Goal: Transaction & Acquisition: Book appointment/travel/reservation

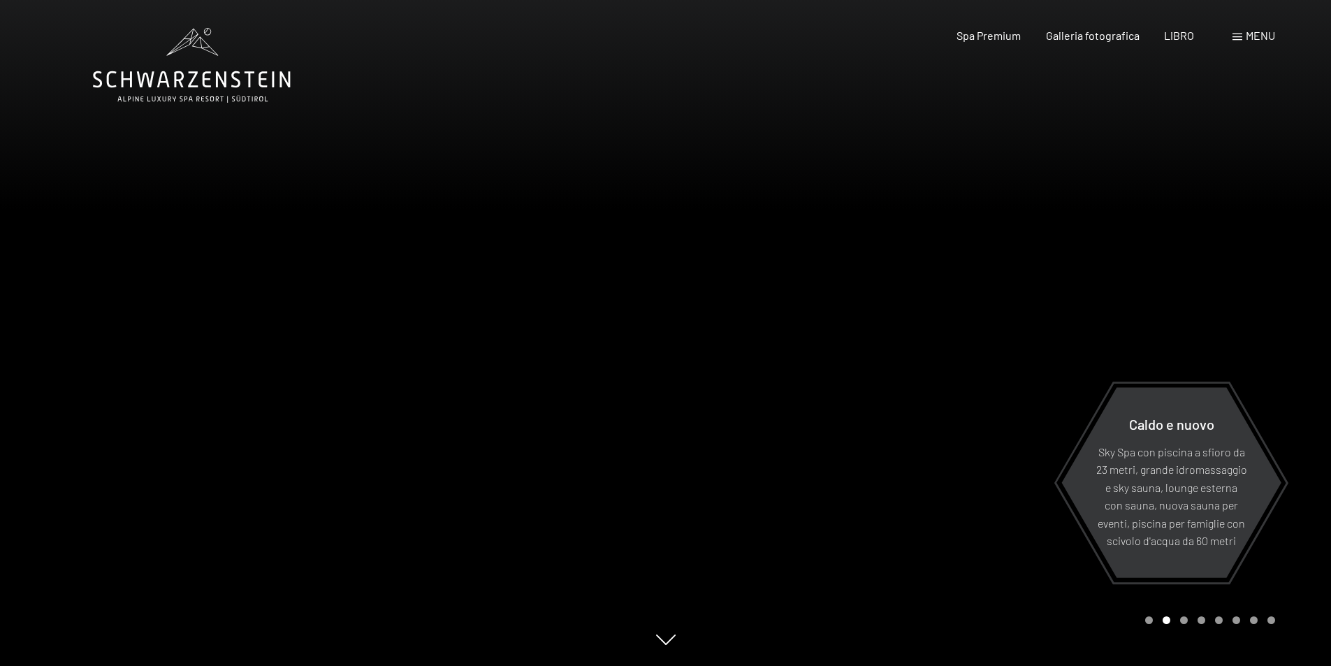
click at [1253, 39] on font "menu" at bounding box center [1259, 35] width 29 height 13
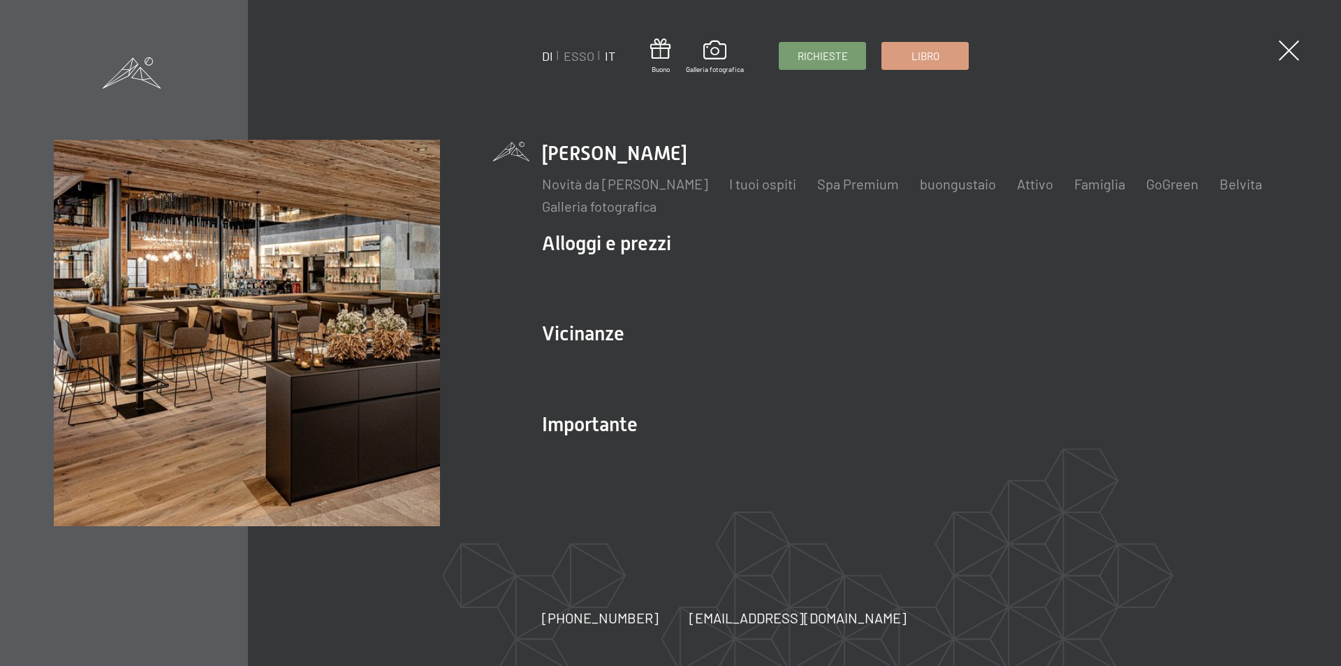
click at [611, 58] on font "IT" at bounding box center [610, 55] width 10 height 15
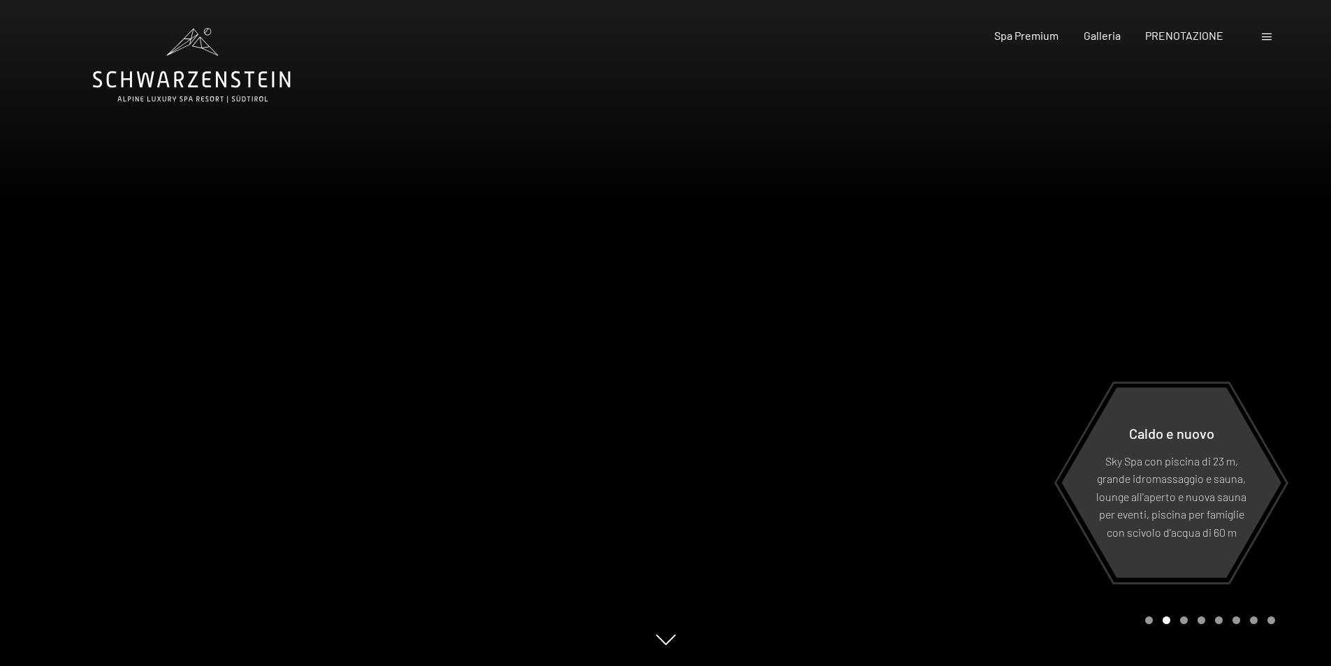
click at [1265, 40] on div at bounding box center [1267, 35] width 13 height 15
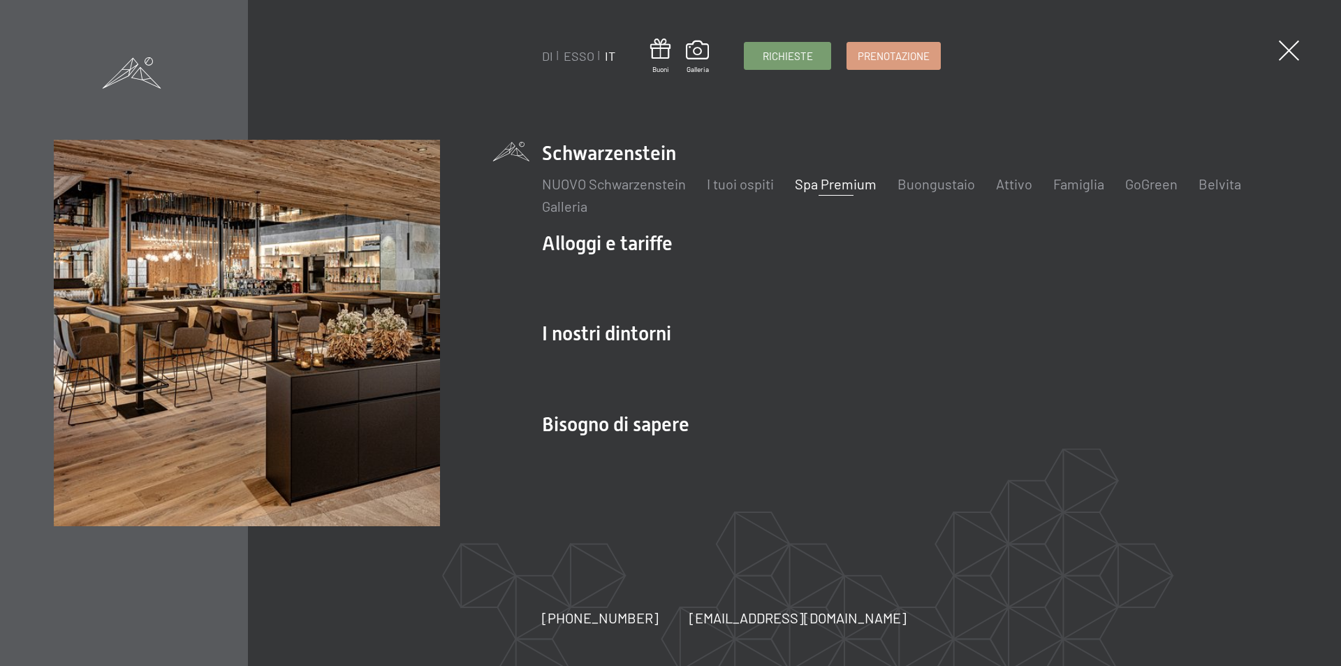
click at [838, 184] on font "Spa Premium" at bounding box center [836, 183] width 82 height 17
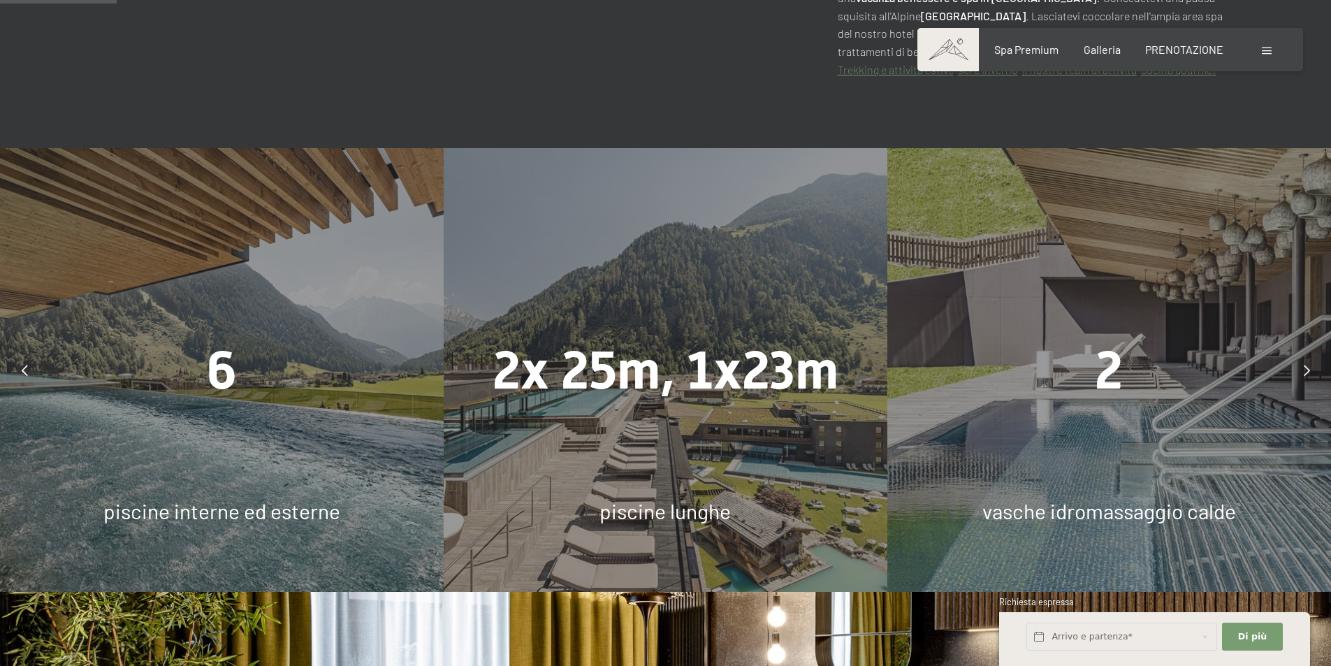
scroll to position [908, 0]
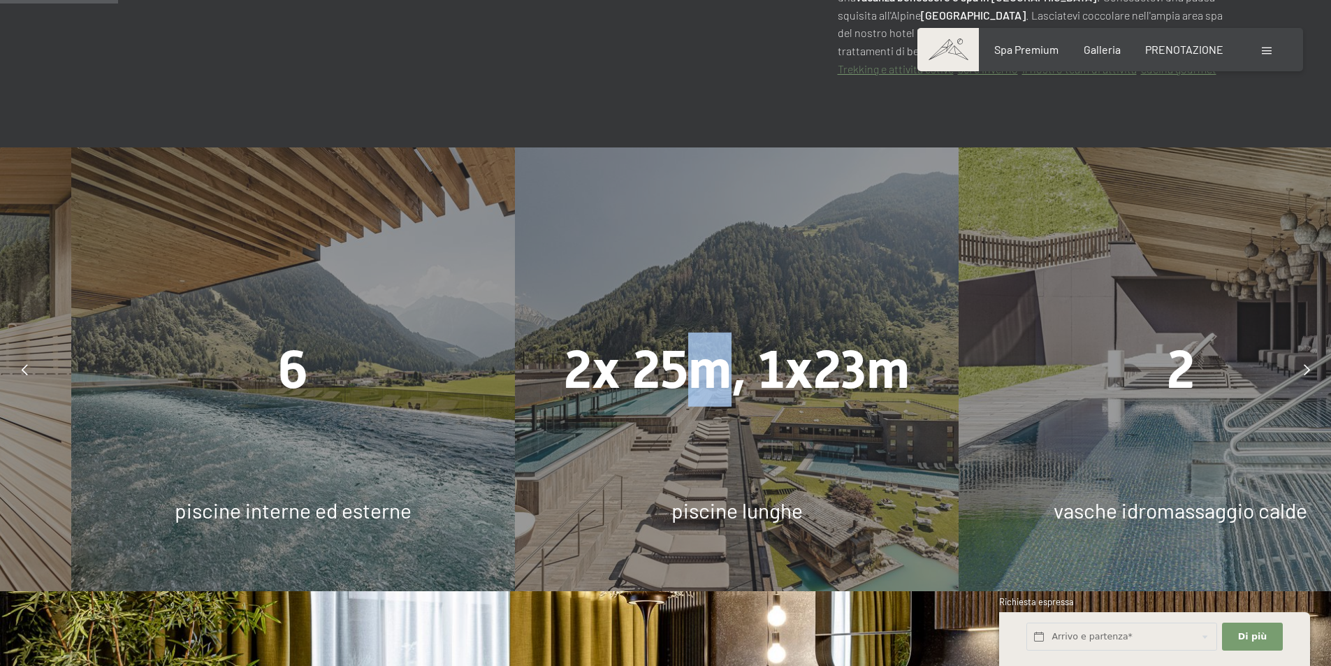
drag, startPoint x: 175, startPoint y: 347, endPoint x: 689, endPoint y: 353, distance: 514.8
click at [689, 353] on font "2x 25m, 1x23m" at bounding box center [737, 368] width 346 height 61
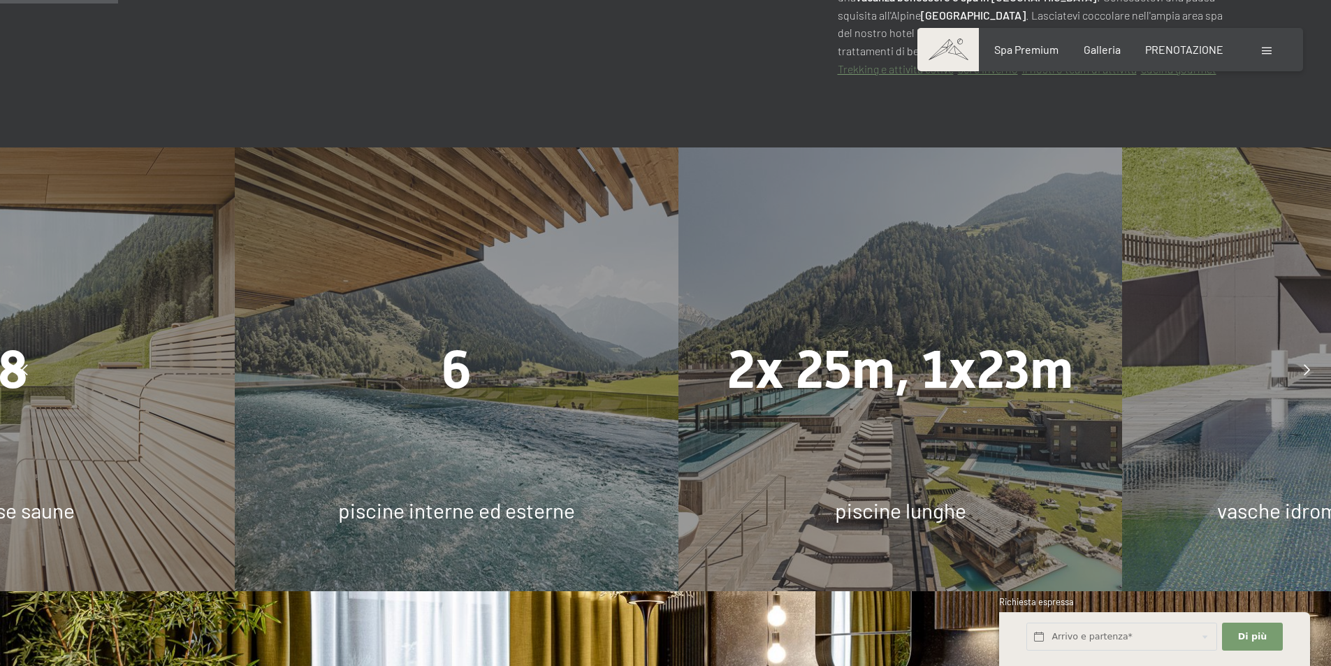
drag, startPoint x: 458, startPoint y: 402, endPoint x: 745, endPoint y: 395, distance: 287.9
click at [745, 395] on div "2x 25m, 1x23m piscine lunghe" at bounding box center [900, 369] width 444 height 444
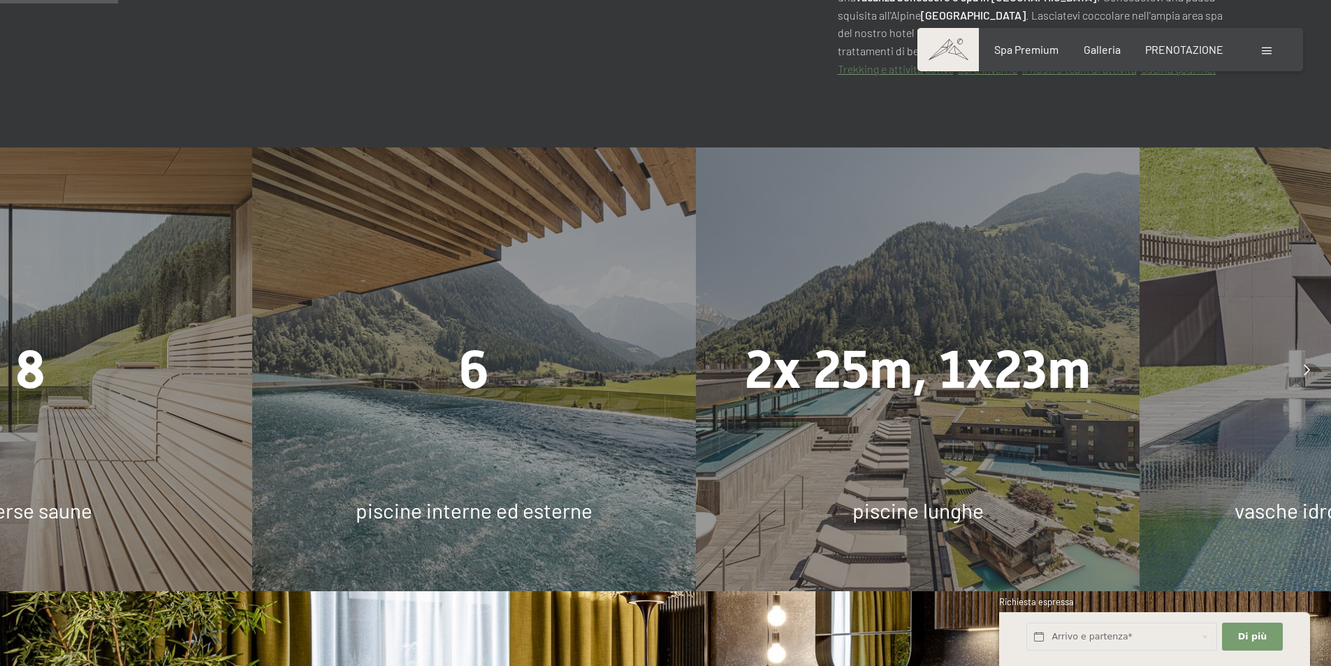
drag, startPoint x: 457, startPoint y: 407, endPoint x: 111, endPoint y: 398, distance: 345.9
click at [186, 398] on div "8 diverse saune" at bounding box center [31, 369] width 444 height 444
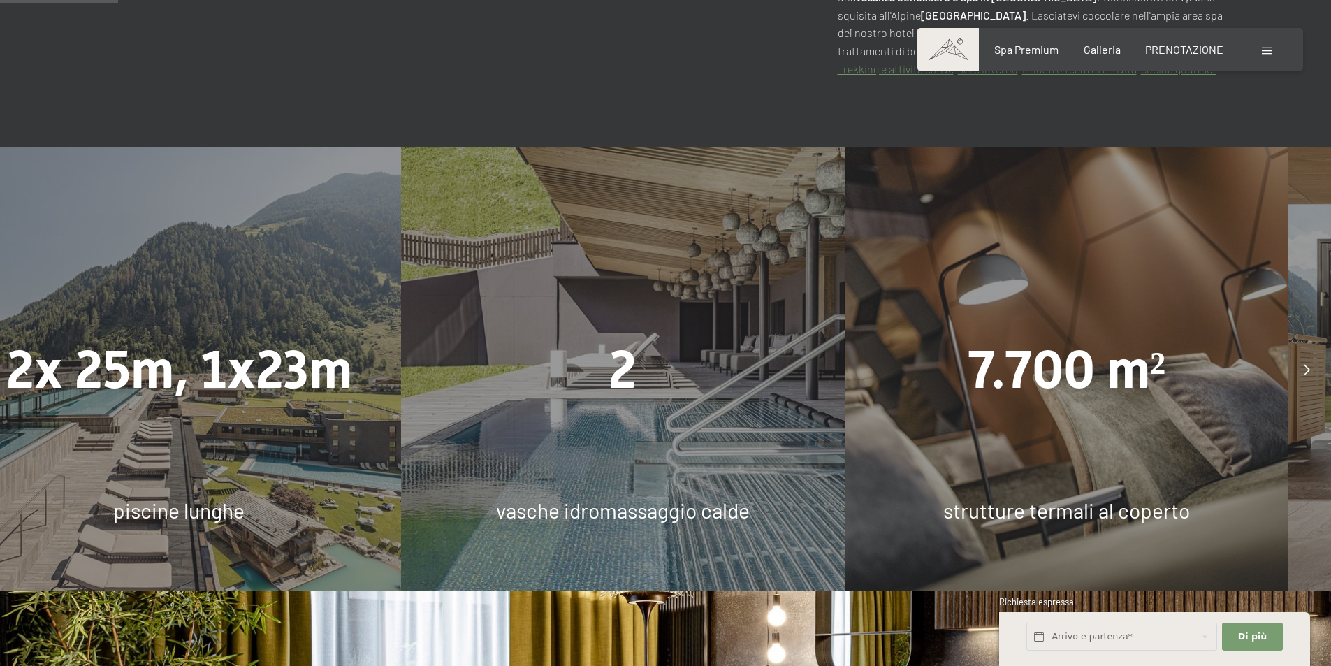
drag, startPoint x: 733, startPoint y: 415, endPoint x: 229, endPoint y: 412, distance: 503.6
click at [235, 412] on div "2x 25m, 1x23m piscine lunghe" at bounding box center [179, 369] width 444 height 444
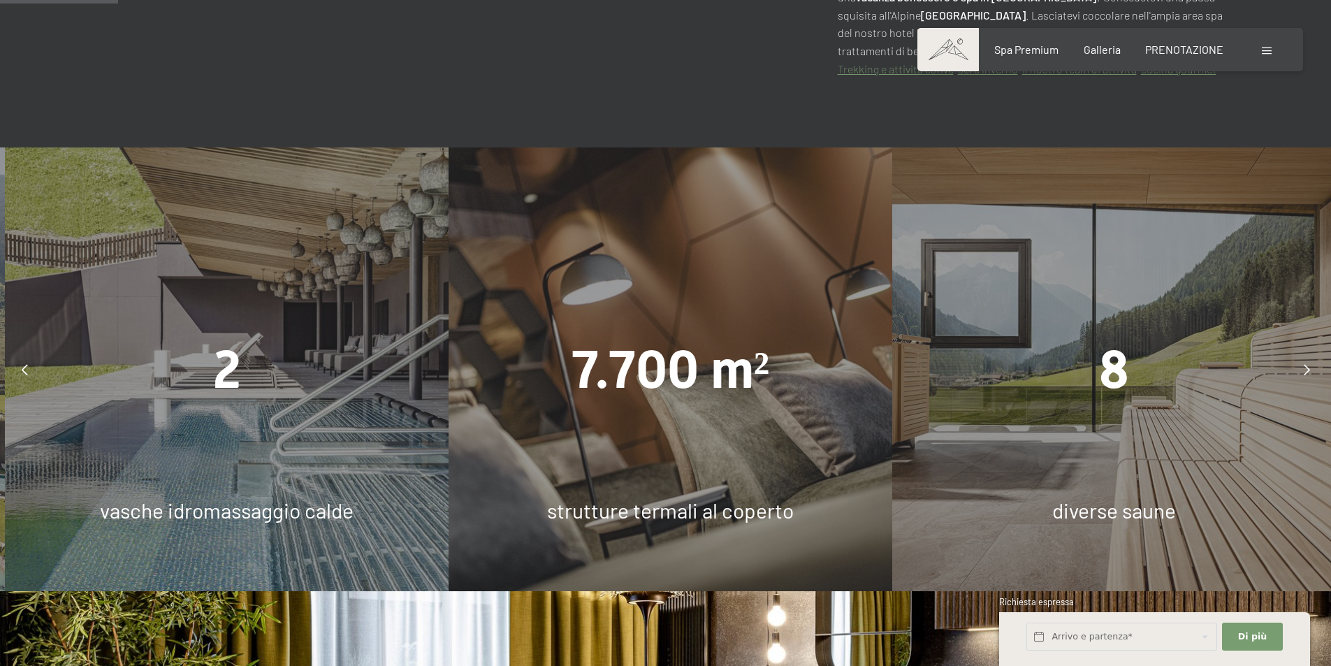
drag, startPoint x: 235, startPoint y: 390, endPoint x: 668, endPoint y: 433, distance: 435.9
click at [448, 433] on div "2 vasche idromassaggio calde" at bounding box center [227, 369] width 444 height 444
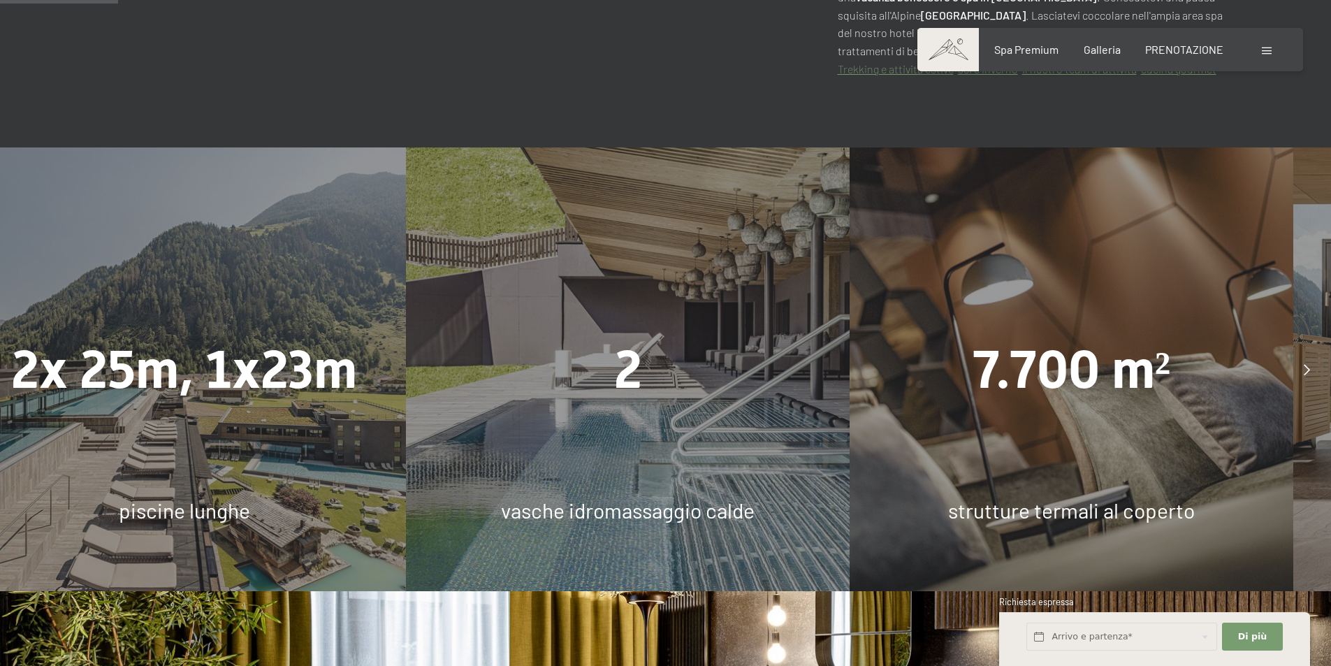
drag, startPoint x: 396, startPoint y: 427, endPoint x: 314, endPoint y: 420, distance: 82.8
click at [319, 420] on div "2x 25m, 1x23m piscine lunghe" at bounding box center [184, 369] width 444 height 444
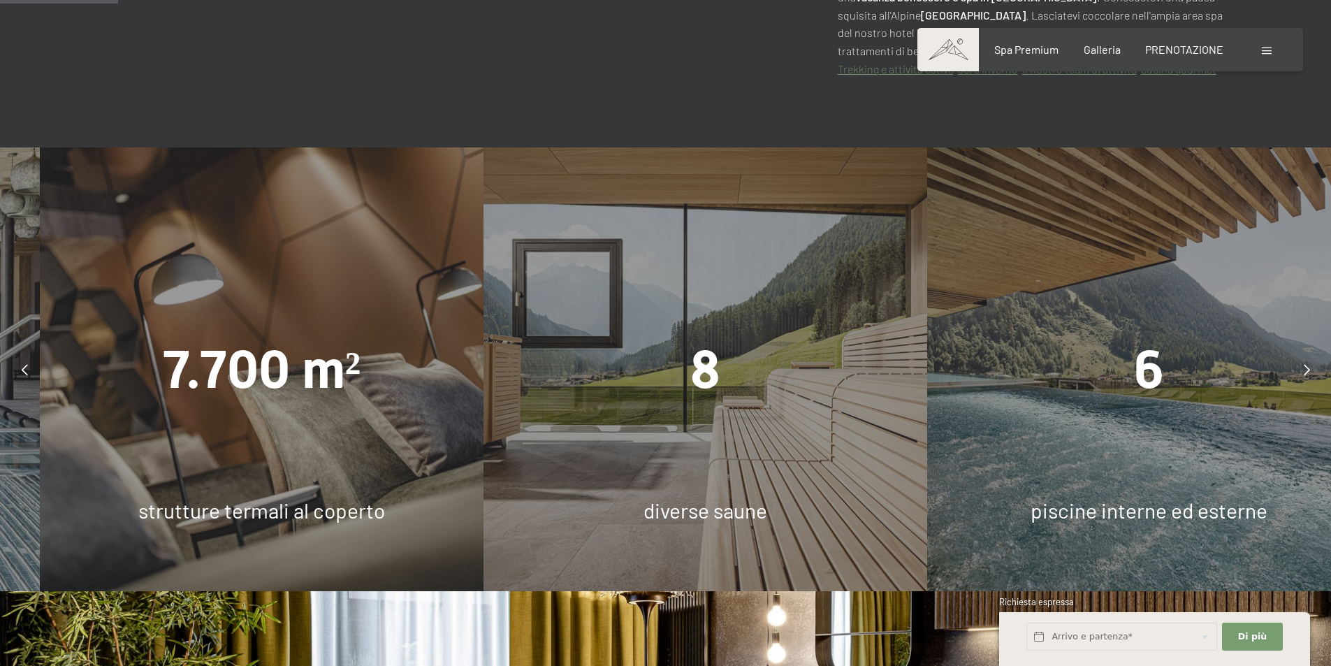
drag, startPoint x: 826, startPoint y: 418, endPoint x: 331, endPoint y: 413, distance: 494.5
click at [393, 418] on div "7.700 m² strutture termali al coperto" at bounding box center [262, 369] width 444 height 444
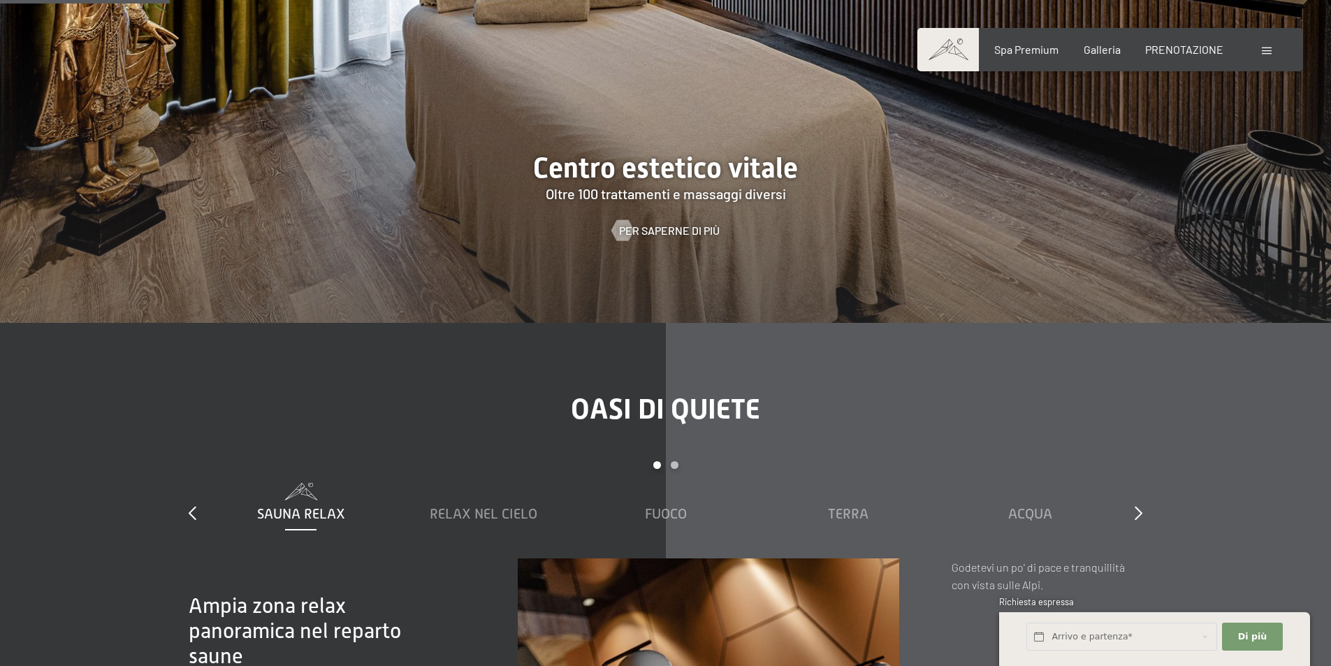
scroll to position [1257, 0]
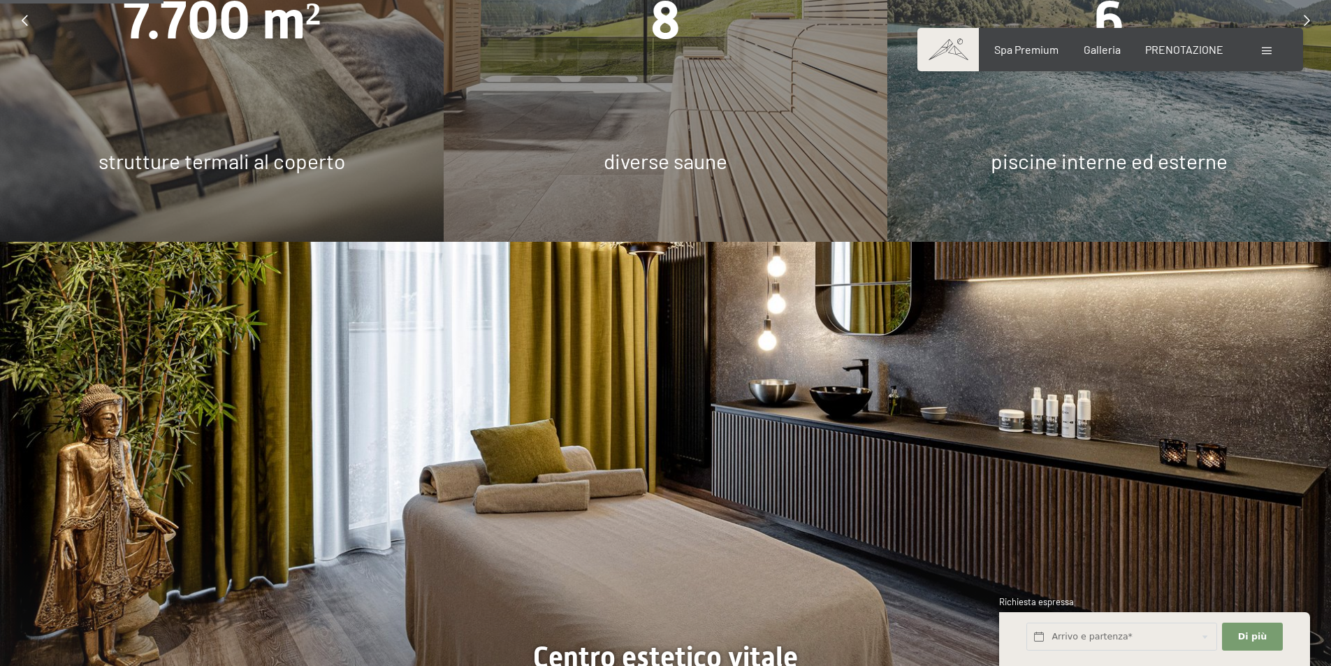
click at [617, 146] on div "8 diverse saune" at bounding box center [666, 20] width 444 height 444
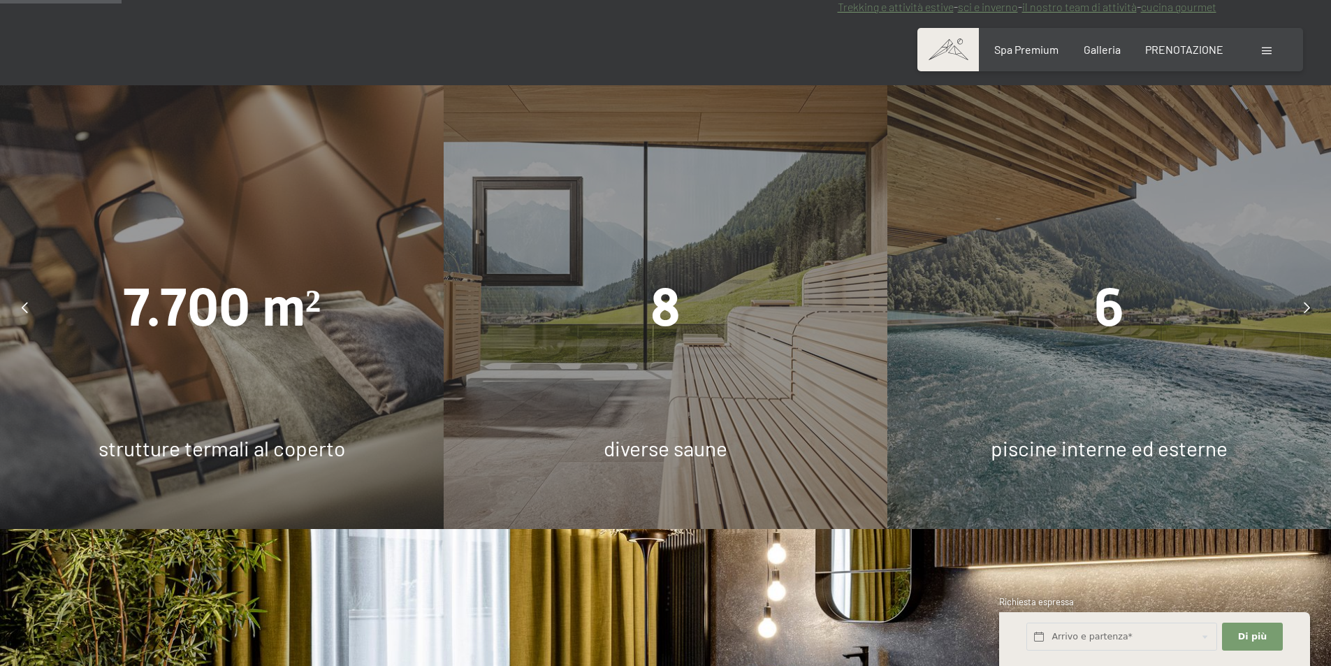
scroll to position [908, 0]
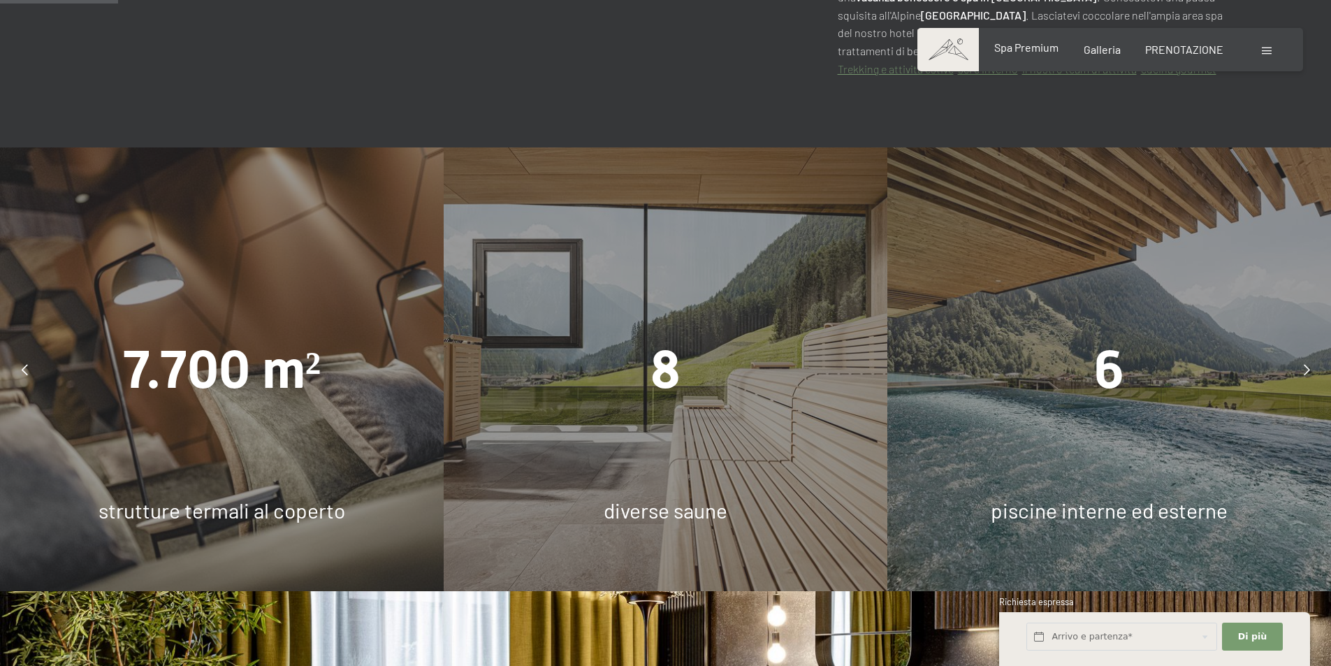
click at [1035, 49] on font "Spa Premium" at bounding box center [1026, 47] width 64 height 13
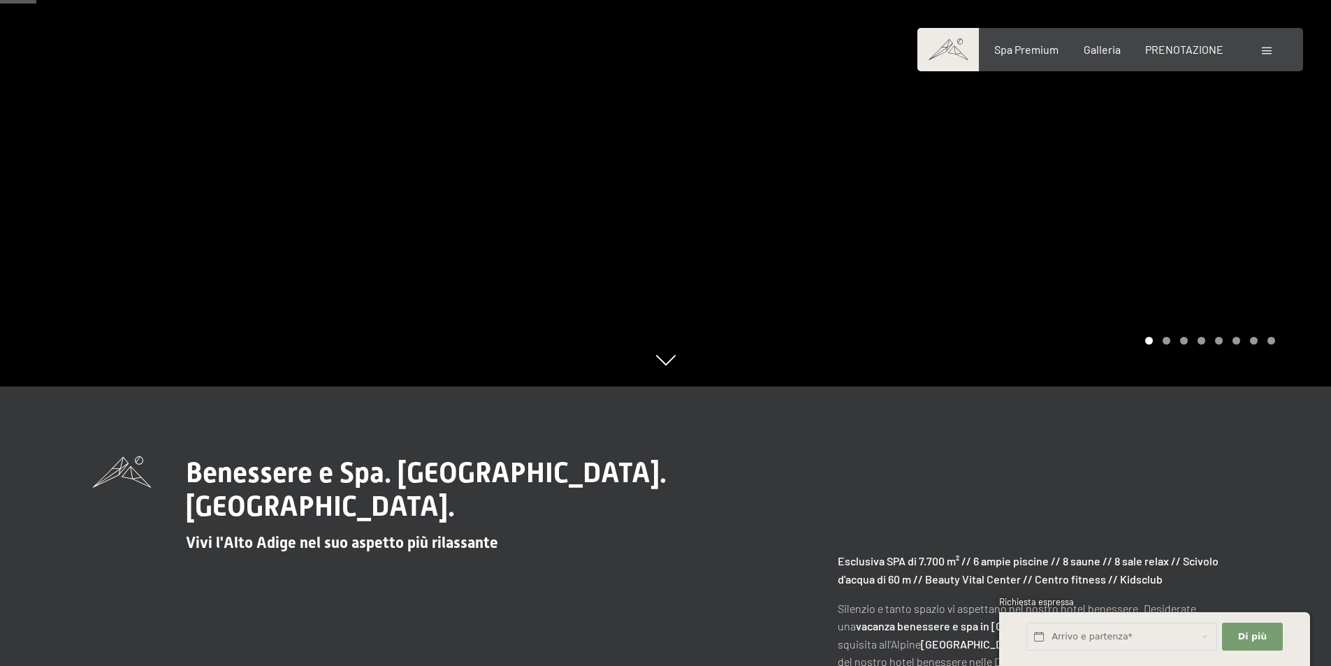
click at [1164, 340] on div "Carosello Pagina 2" at bounding box center [1166, 341] width 8 height 8
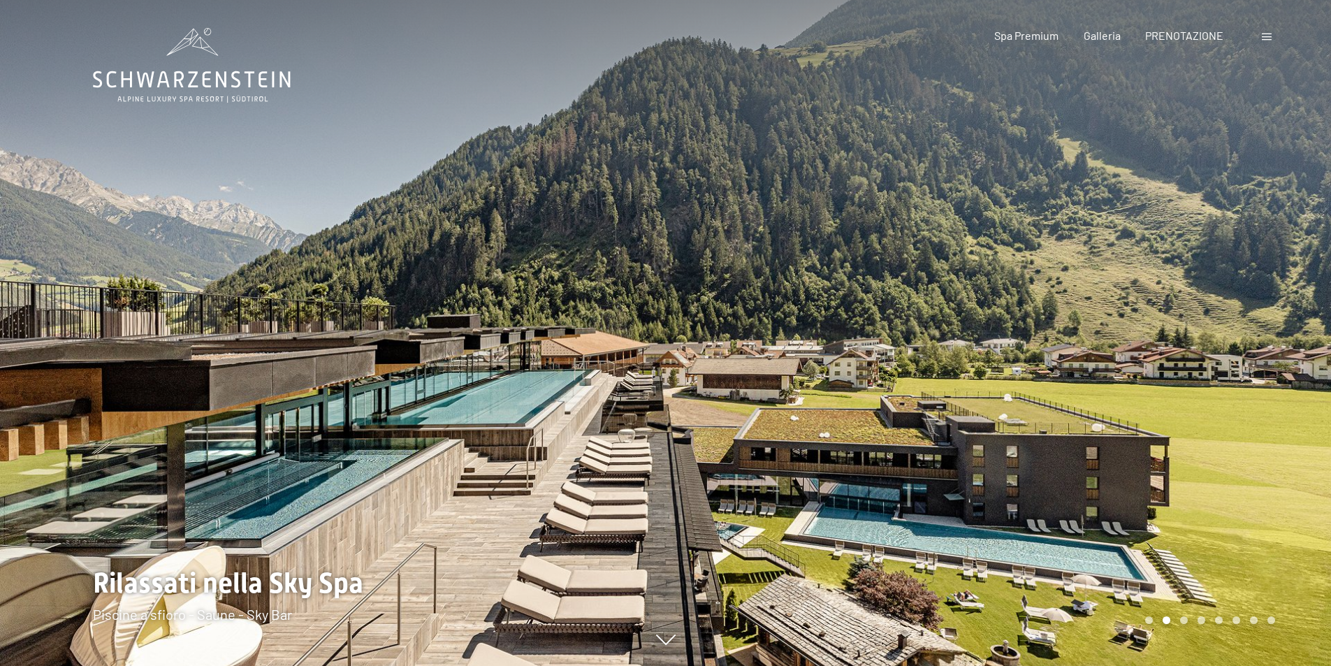
click at [1186, 618] on div "Pagina 3 della giostra" at bounding box center [1184, 620] width 8 height 8
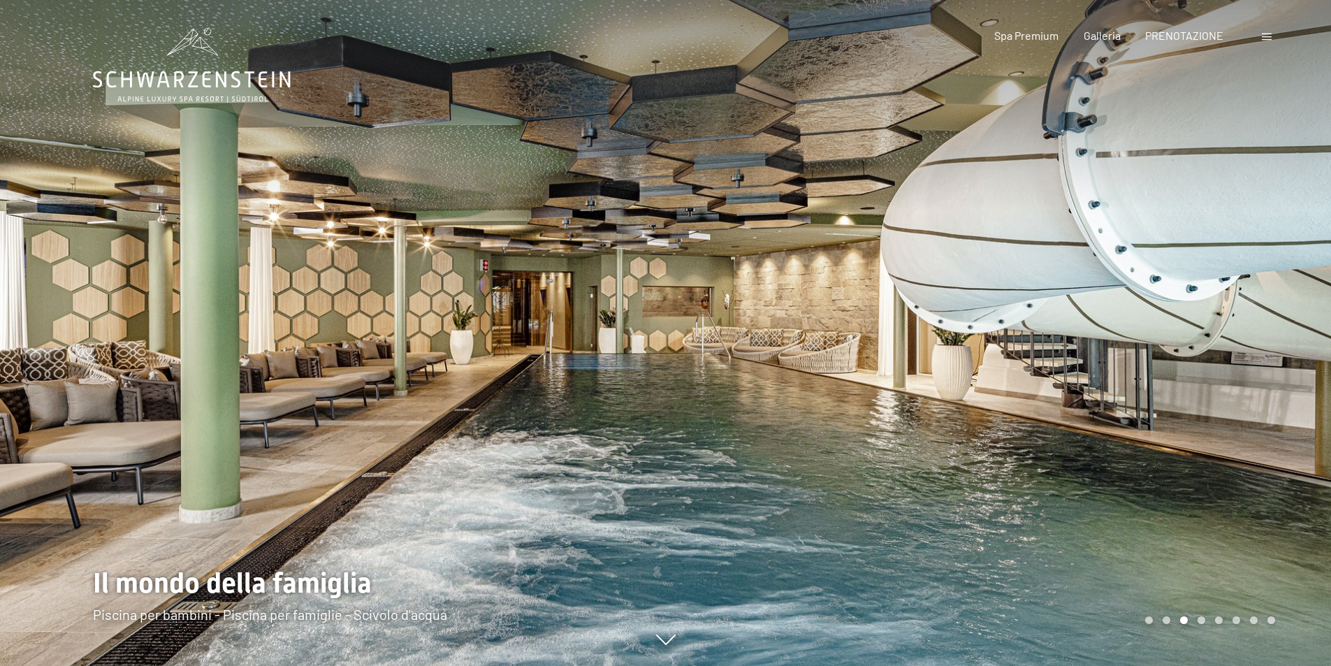
click at [1199, 620] on div "Pagina 4 del carosello" at bounding box center [1201, 620] width 8 height 8
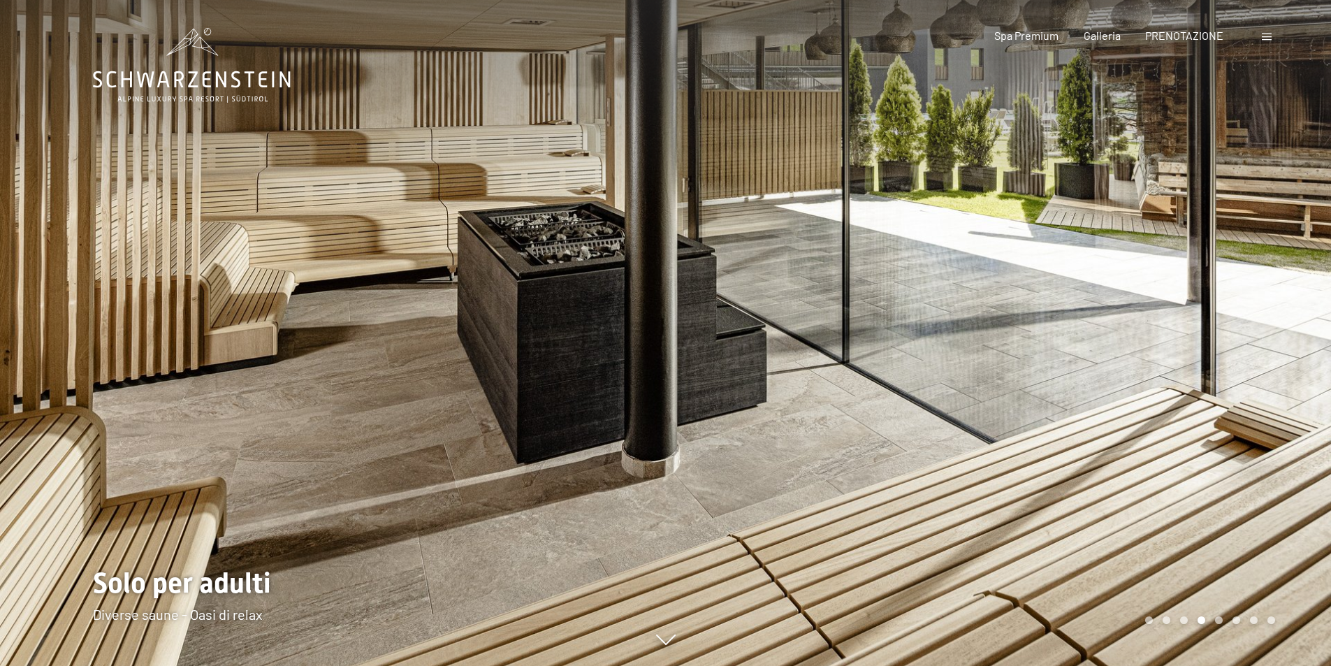
click at [1218, 617] on div "Pagina 5 della giostra" at bounding box center [1219, 620] width 8 height 8
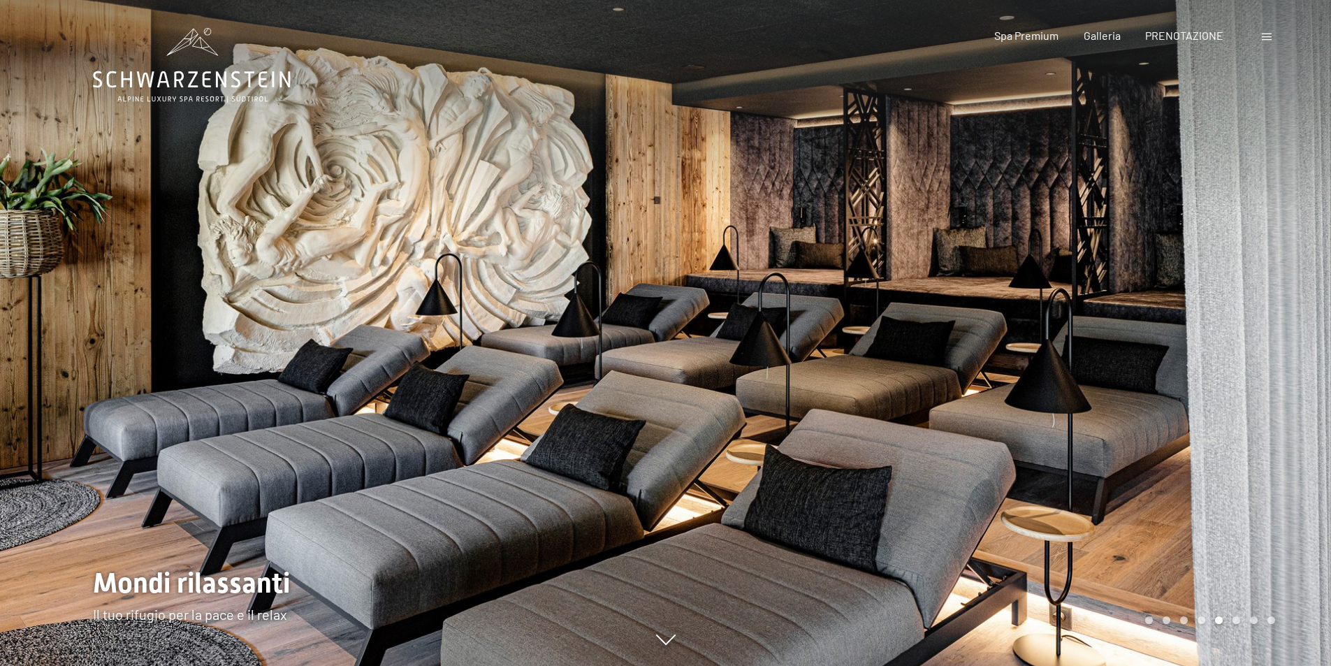
click at [1234, 621] on div "Pagina 6 della giostra" at bounding box center [1236, 620] width 8 height 8
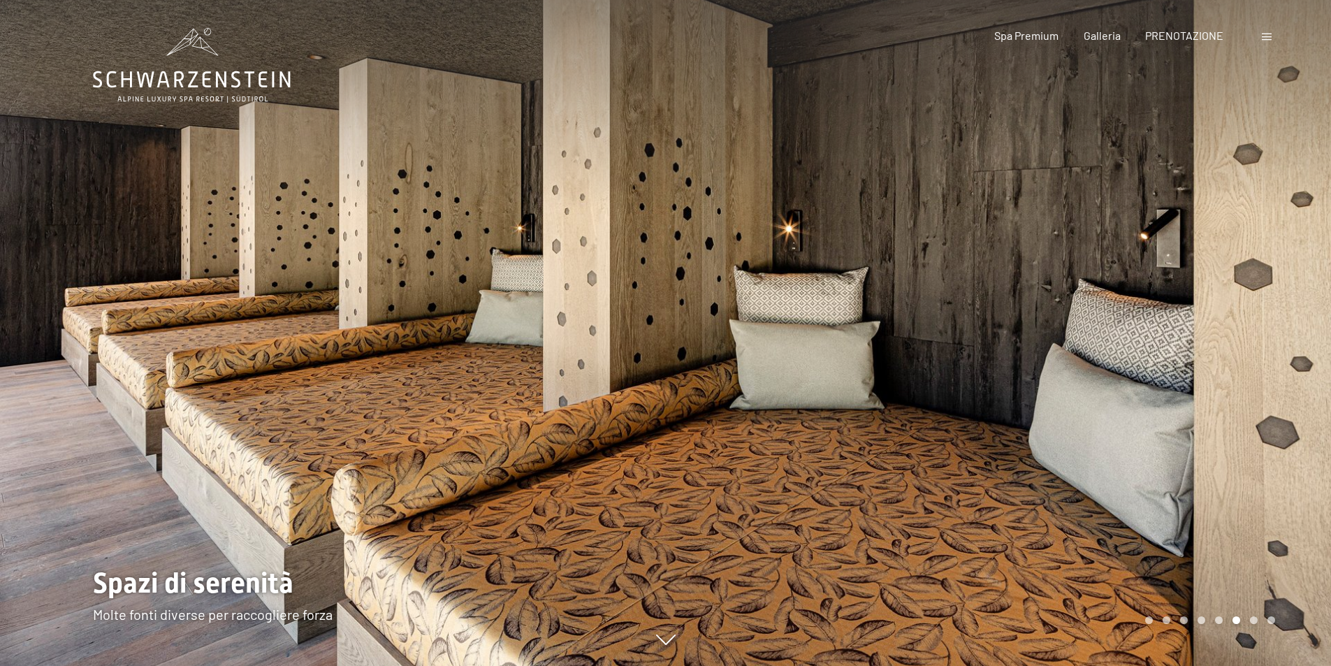
click at [1250, 618] on div "Carosello Pagina 7" at bounding box center [1254, 620] width 8 height 8
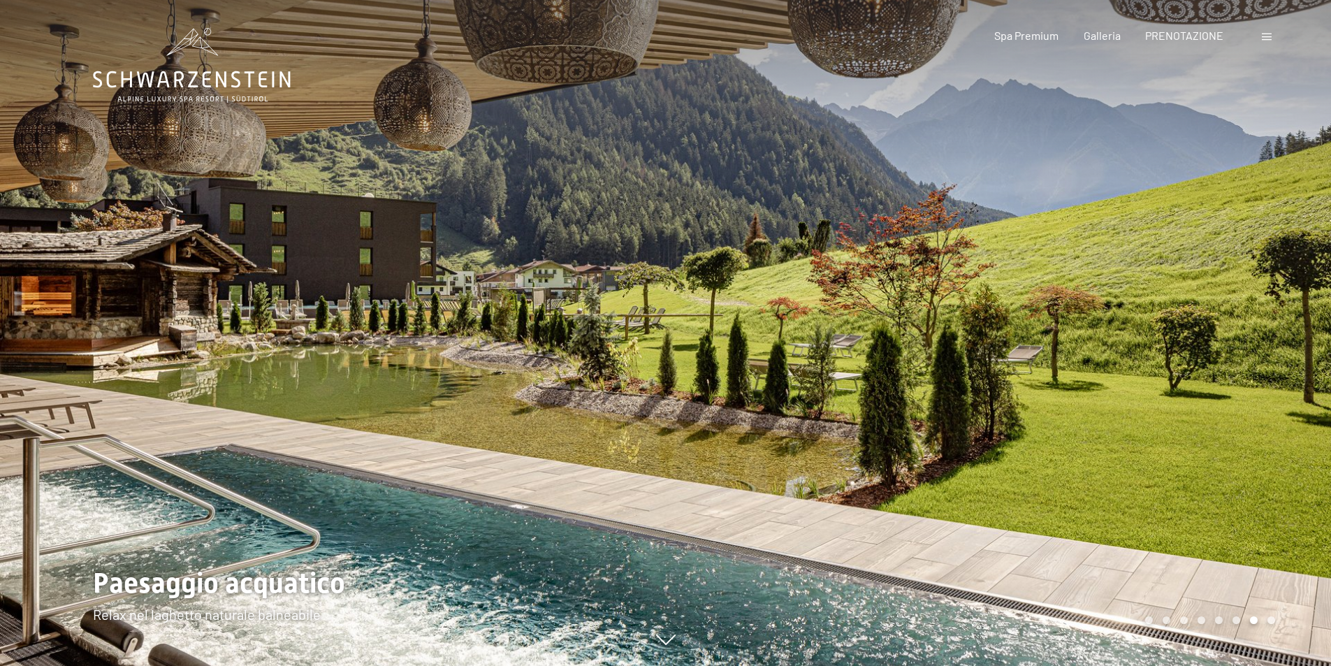
drag, startPoint x: 1267, startPoint y: 619, endPoint x: 1259, endPoint y: 623, distance: 8.8
click at [1268, 619] on div "Pagina 8 della giostra" at bounding box center [1271, 620] width 8 height 8
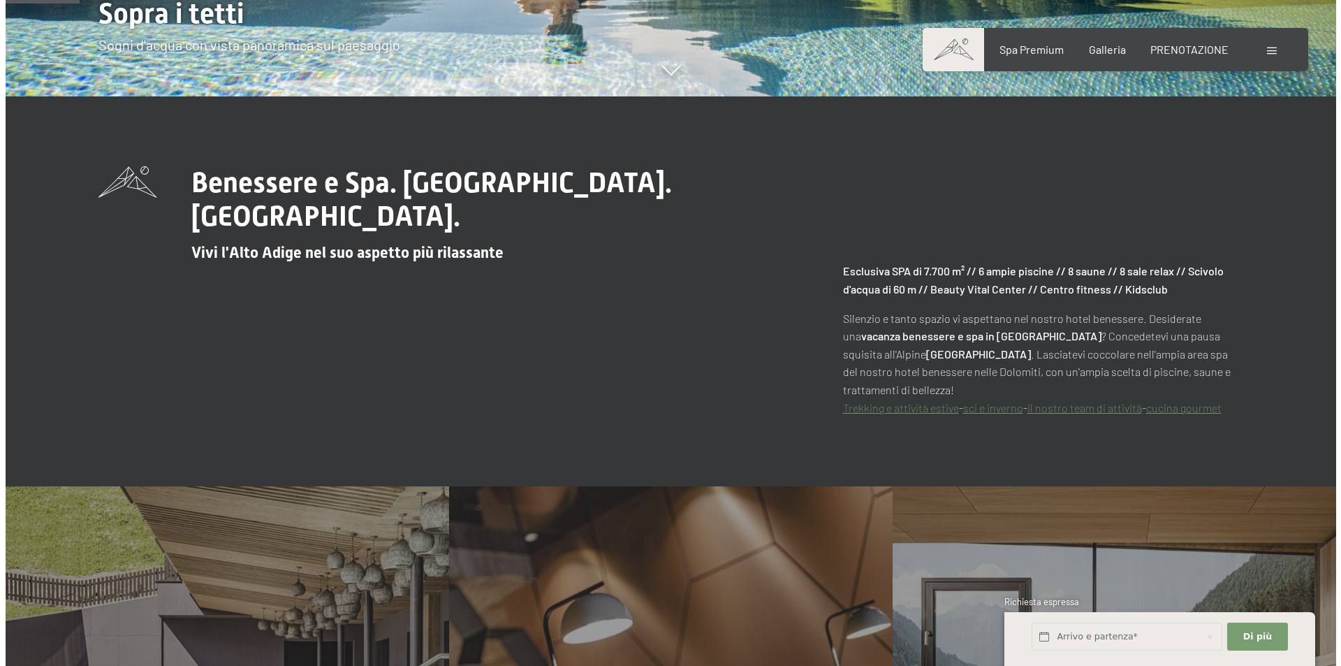
scroll to position [559, 0]
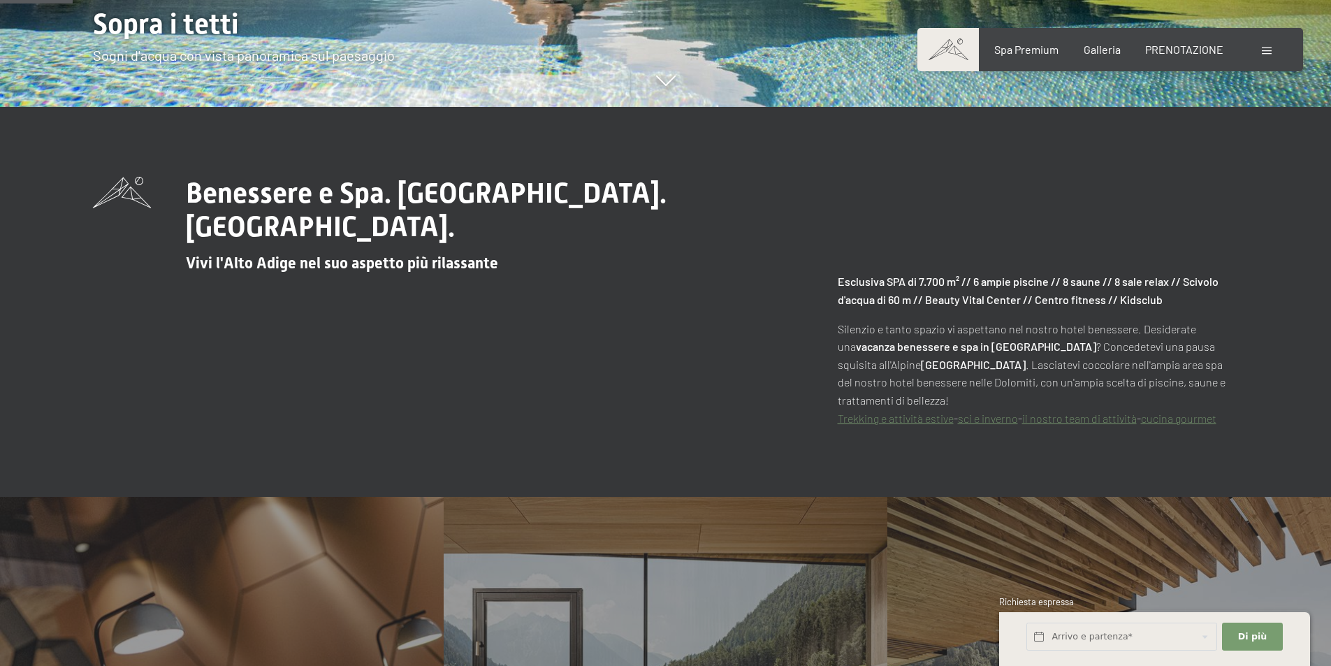
click at [1267, 46] on div at bounding box center [1267, 49] width 13 height 15
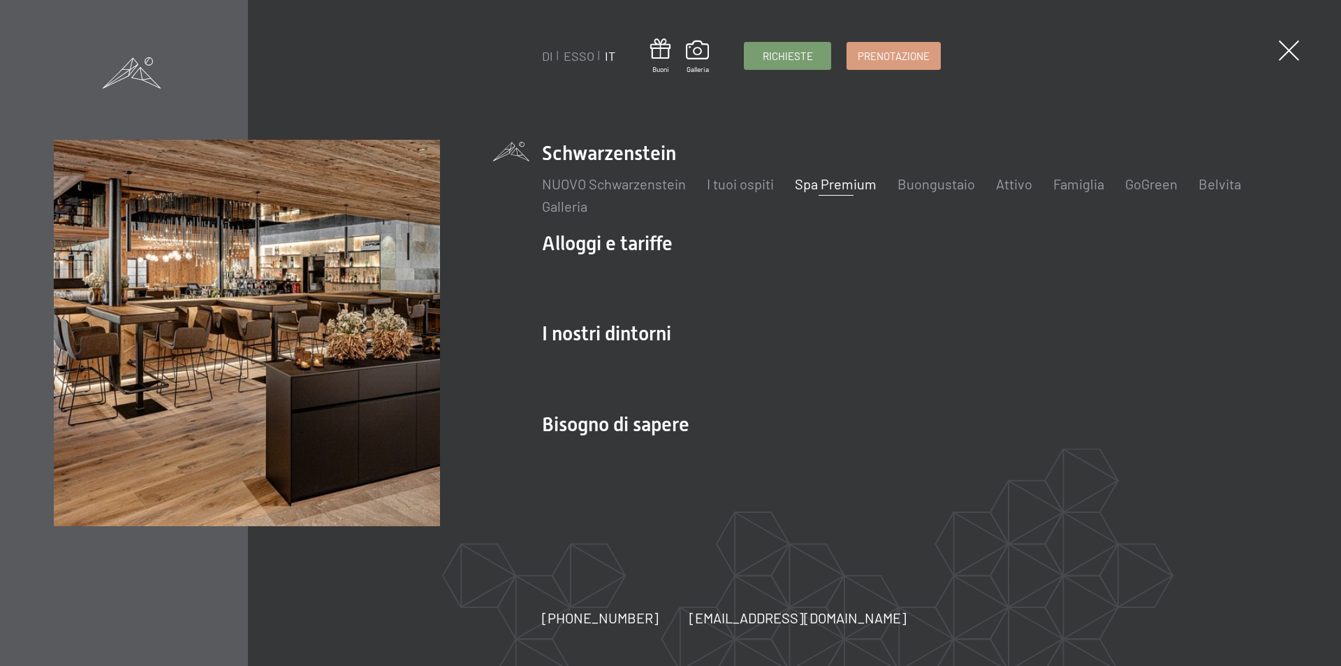
click at [849, 184] on font "Spa Premium" at bounding box center [836, 183] width 82 height 17
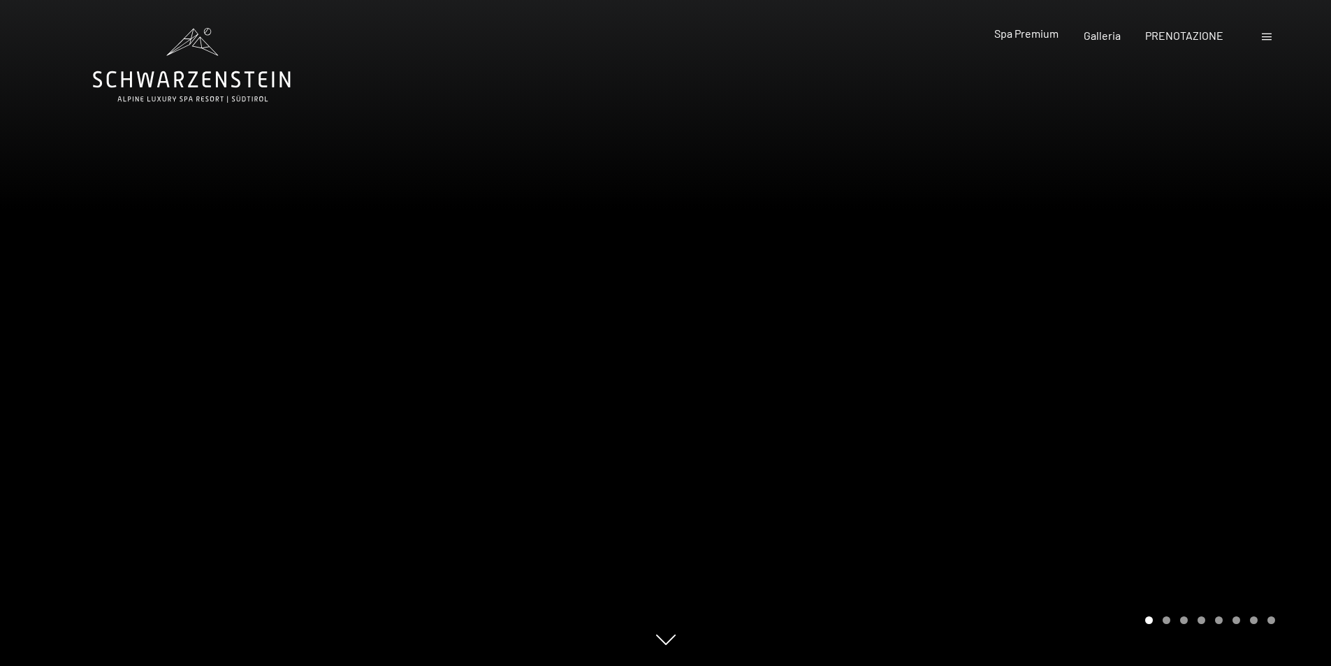
click at [1018, 31] on font "Spa Premium" at bounding box center [1026, 33] width 64 height 13
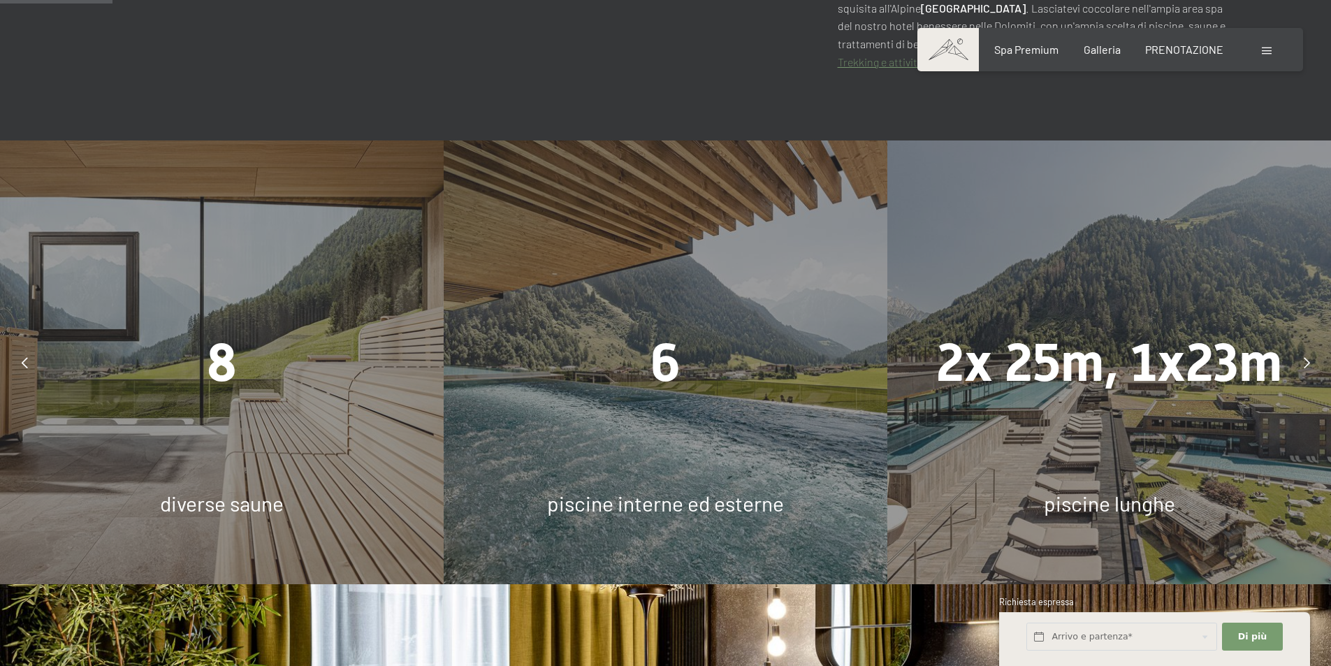
scroll to position [978, 0]
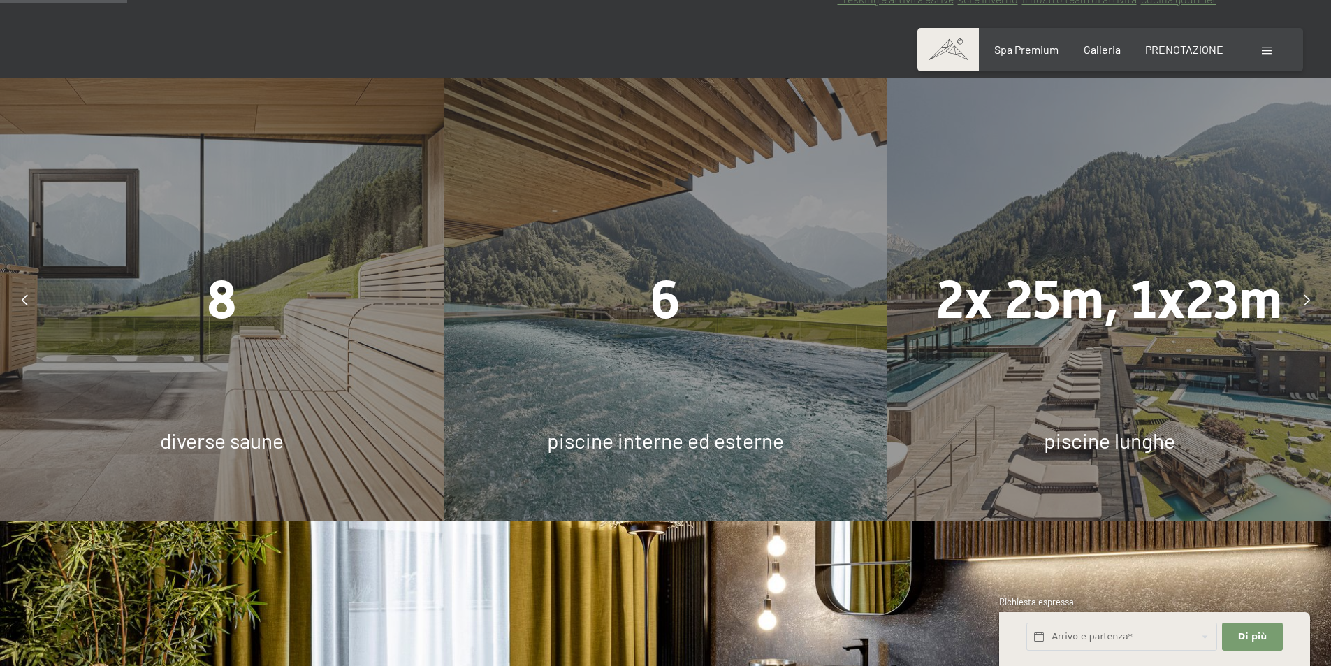
click at [275, 262] on div "8" at bounding box center [222, 299] width 444 height 74
click at [241, 427] on font "diverse saune" at bounding box center [222, 439] width 124 height 25
click at [724, 425] on div "piscine interne ed esterne" at bounding box center [666, 439] width 444 height 29
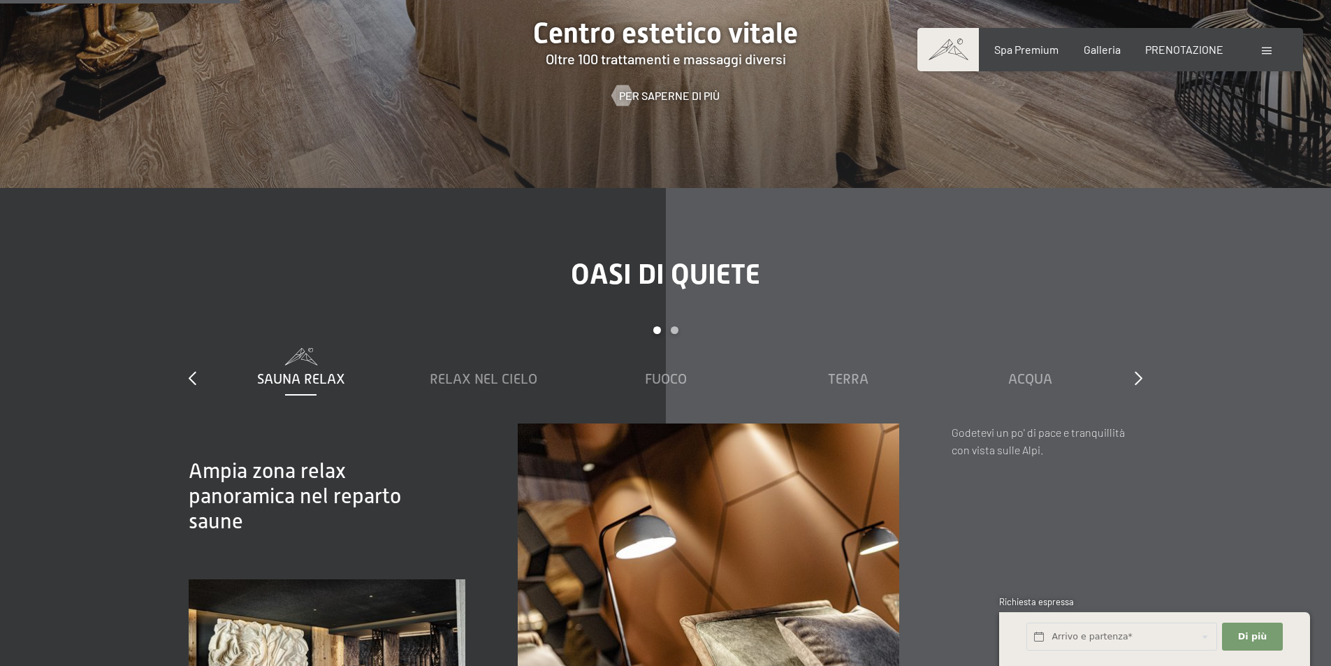
scroll to position [1886, 0]
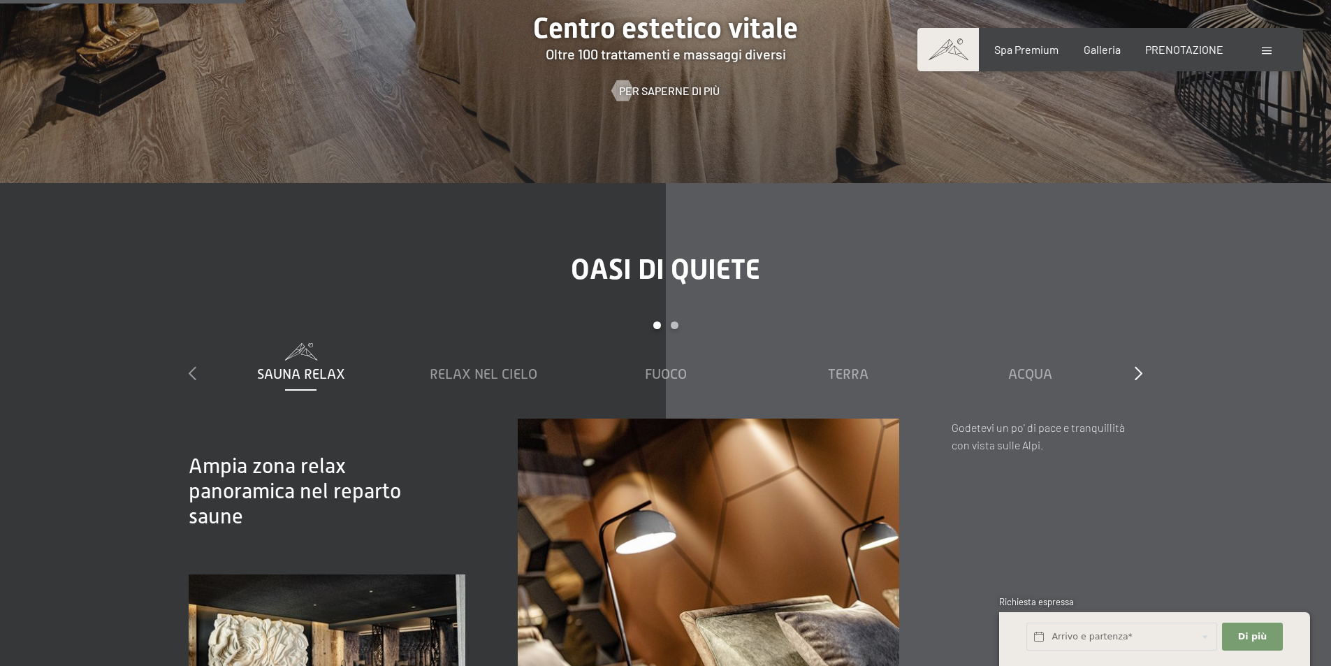
click at [195, 366] on icon at bounding box center [193, 373] width 8 height 14
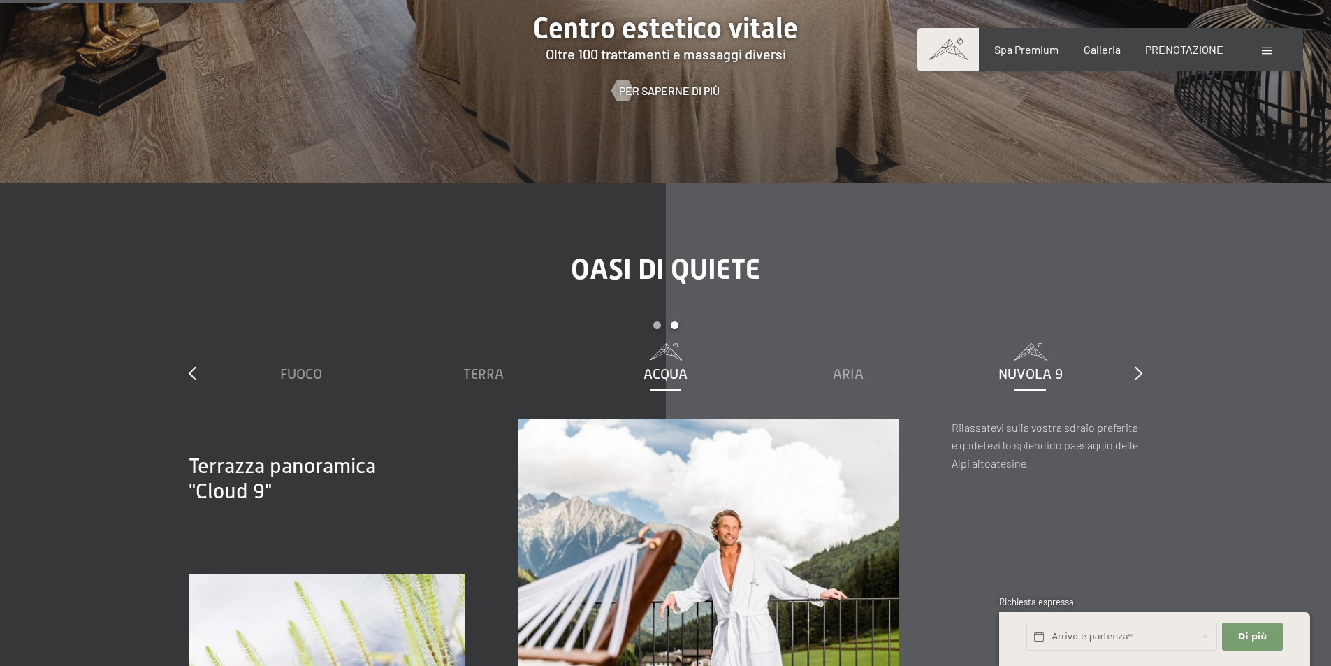
click at [652, 366] on font "Acqua" at bounding box center [665, 373] width 44 height 15
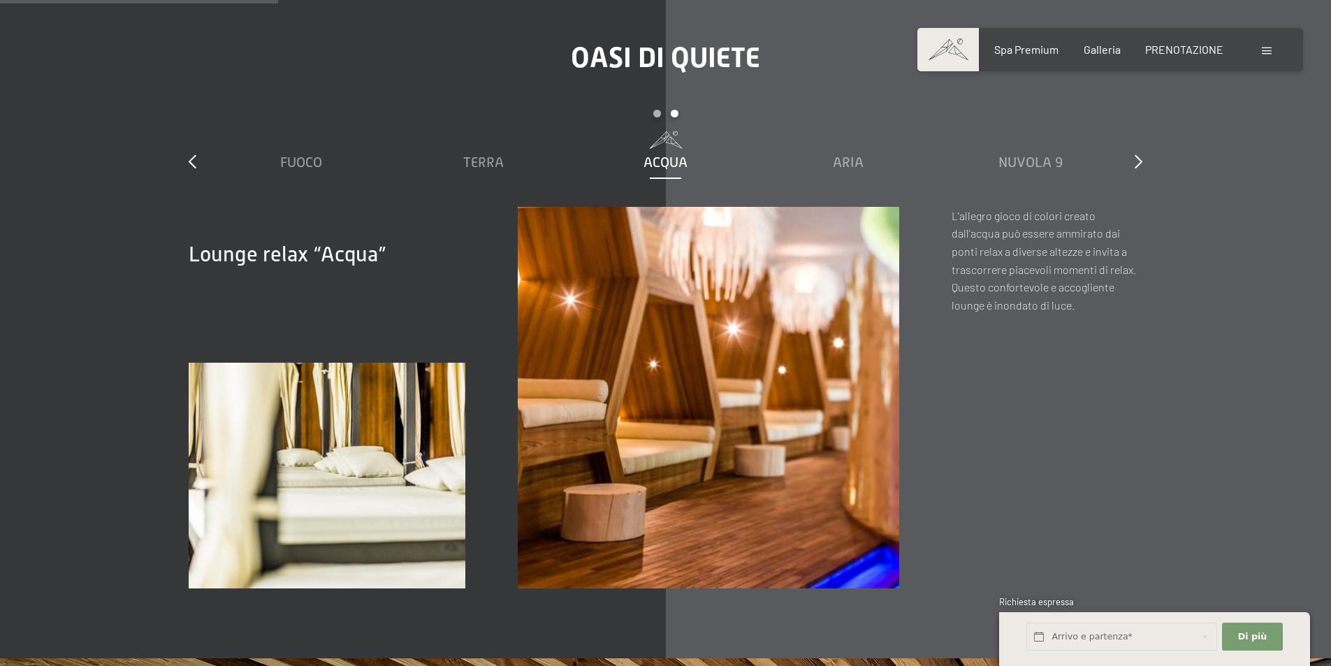
scroll to position [2026, 0]
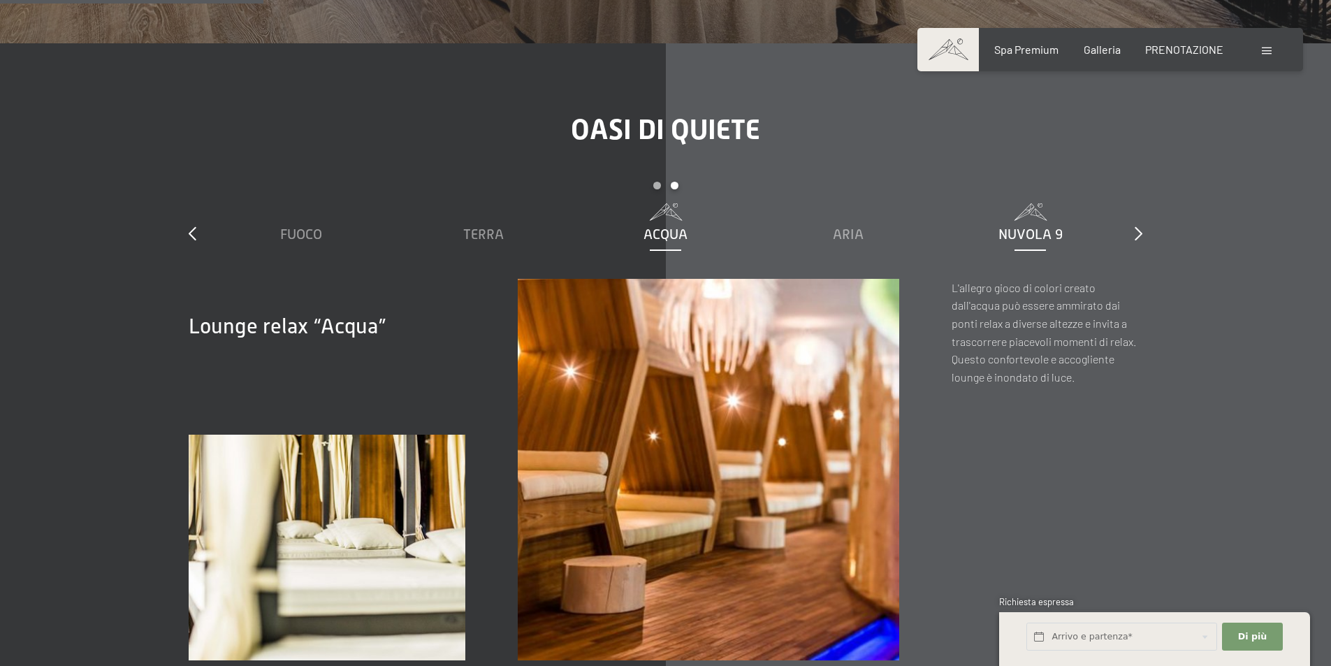
click at [1044, 203] on div "Nuvola 9" at bounding box center [1030, 223] width 168 height 41
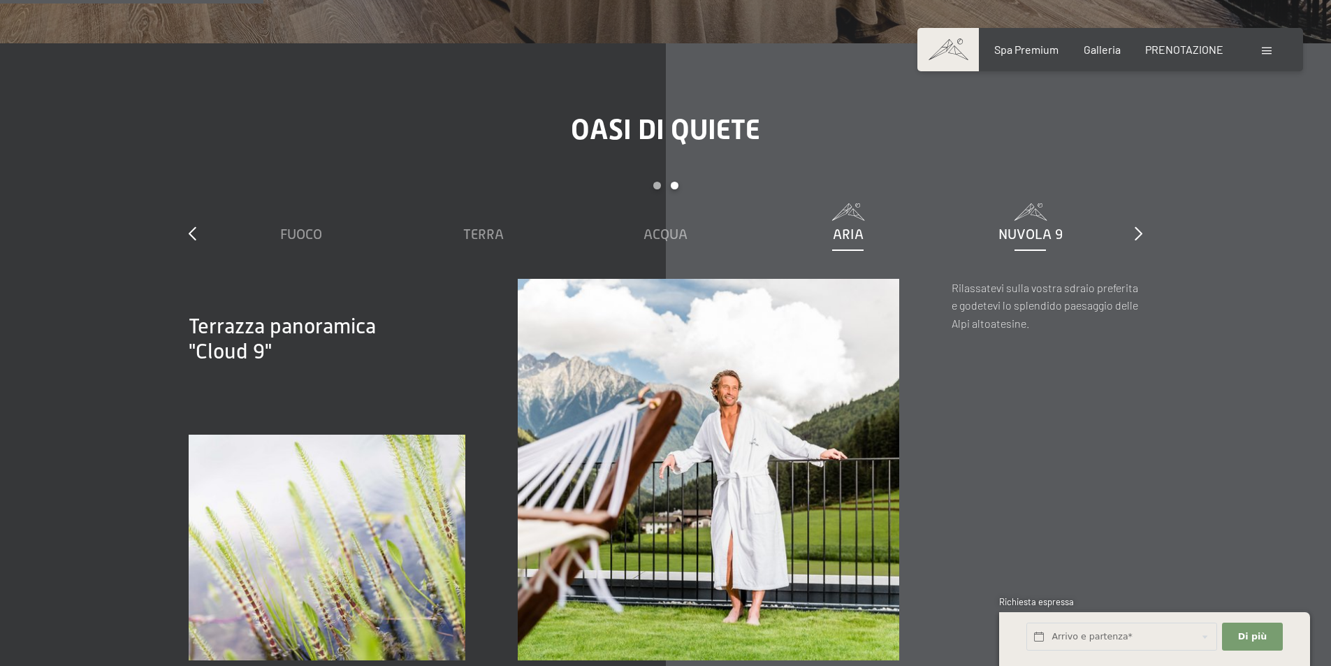
click at [858, 226] on font "Aria" at bounding box center [848, 233] width 31 height 15
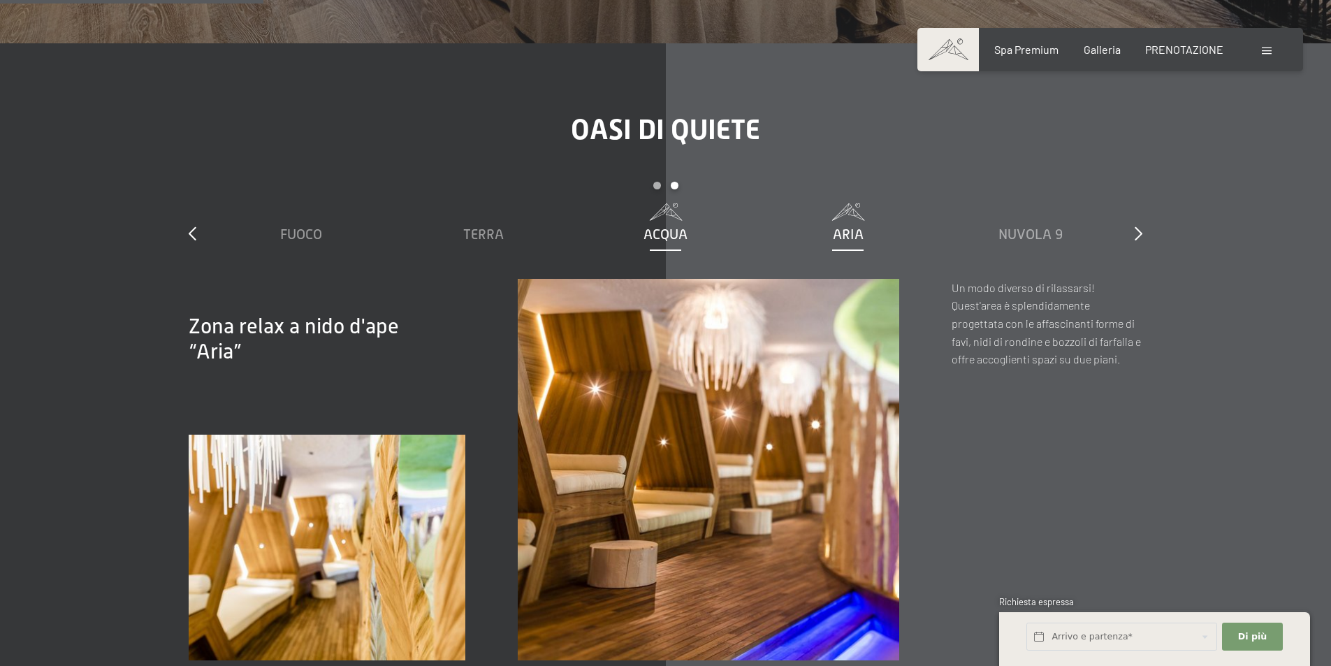
click at [673, 226] on font "Acqua" at bounding box center [665, 233] width 44 height 15
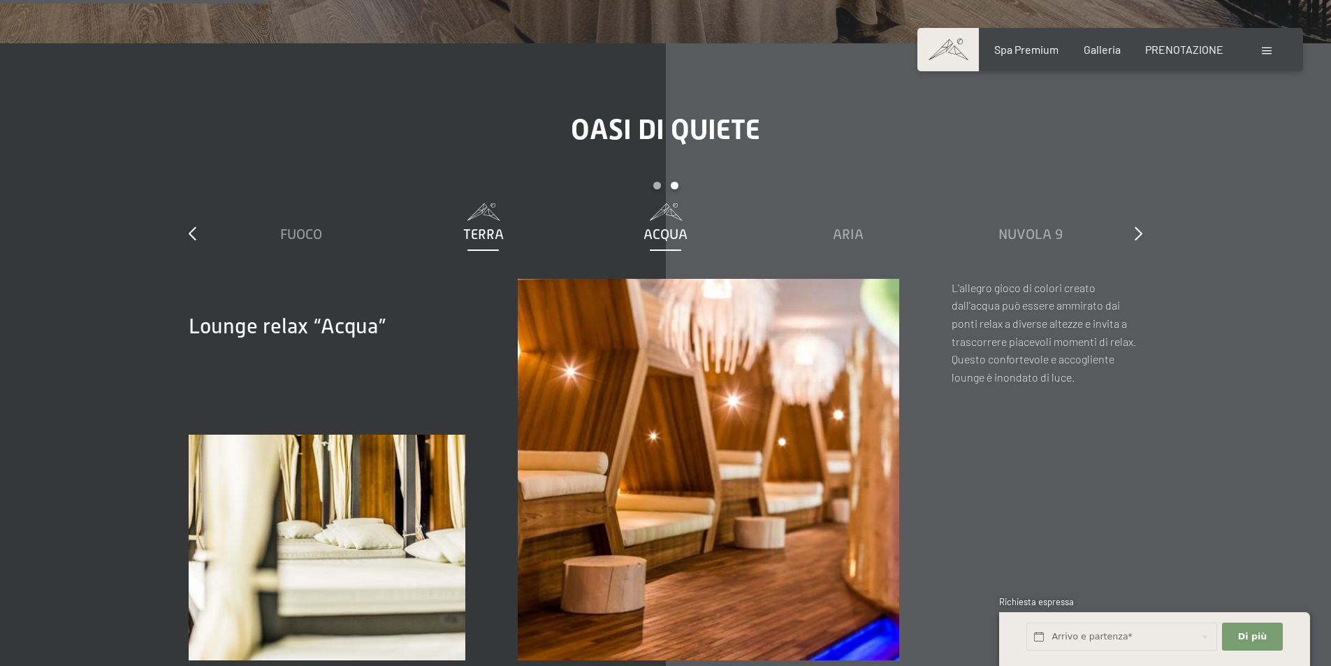
click at [471, 226] on font "Terra" at bounding box center [483, 233] width 41 height 15
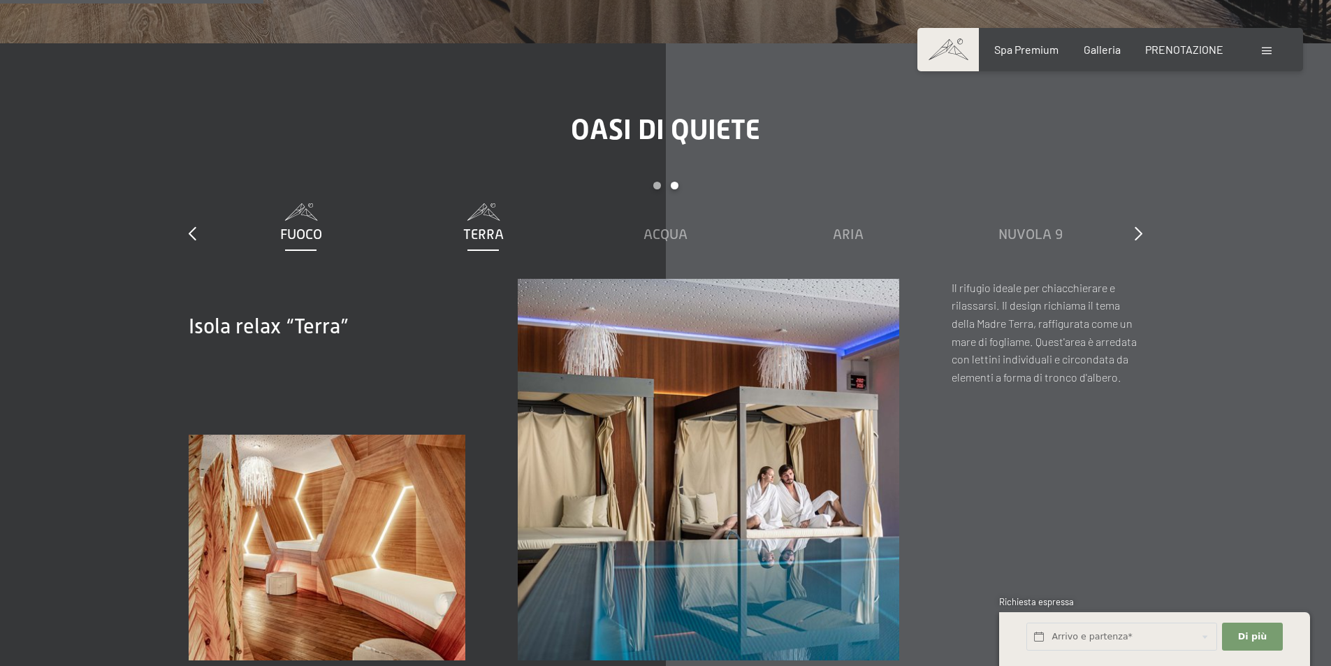
click at [302, 226] on font "Fuoco" at bounding box center [301, 233] width 42 height 15
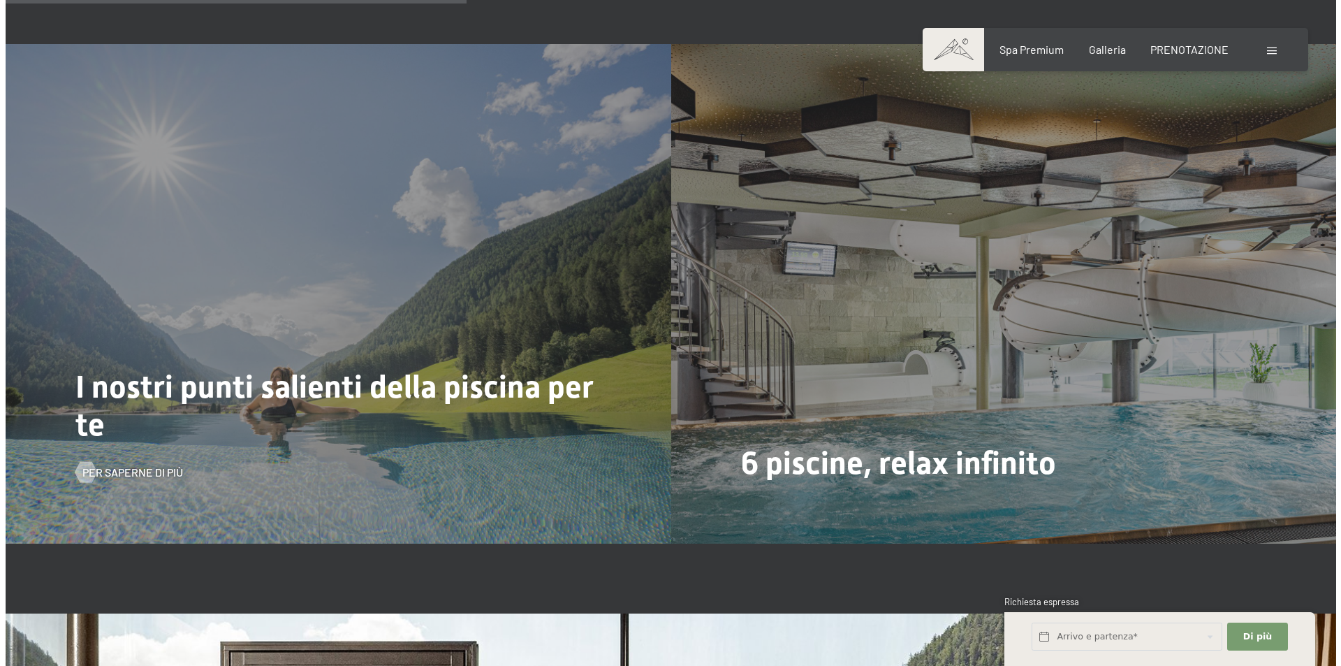
scroll to position [3562, 0]
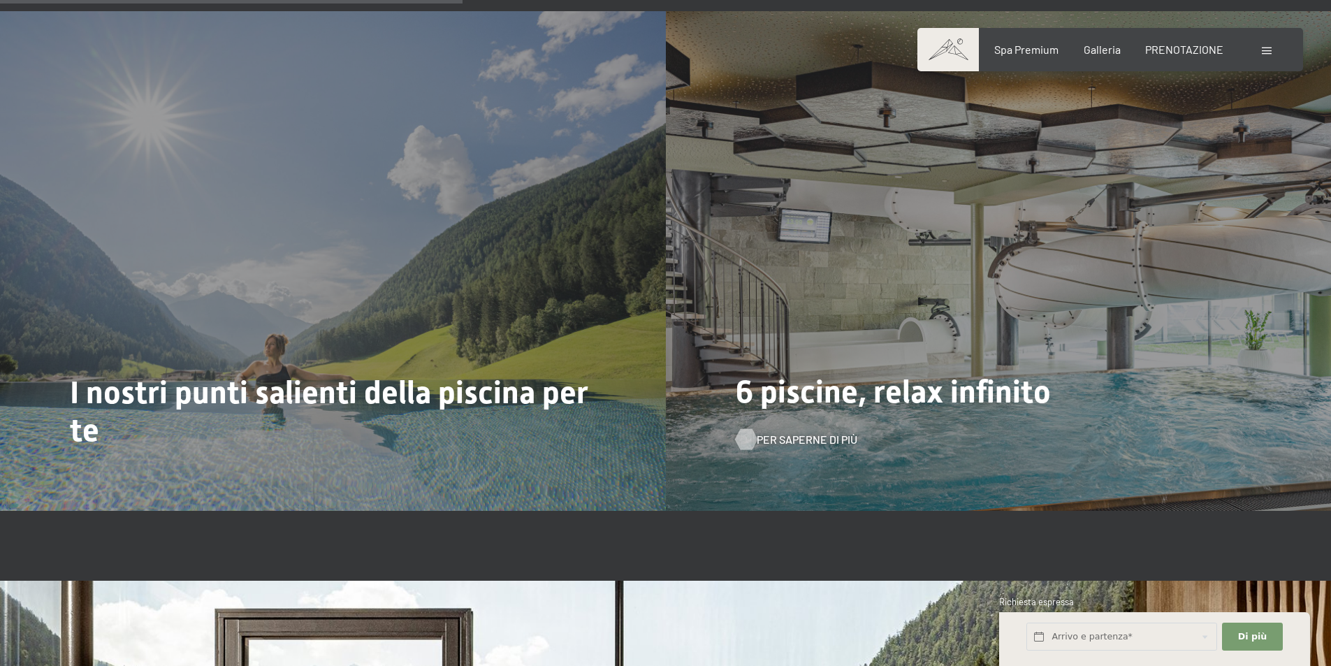
click at [775, 432] on font "Per saperne di più" at bounding box center [806, 438] width 101 height 13
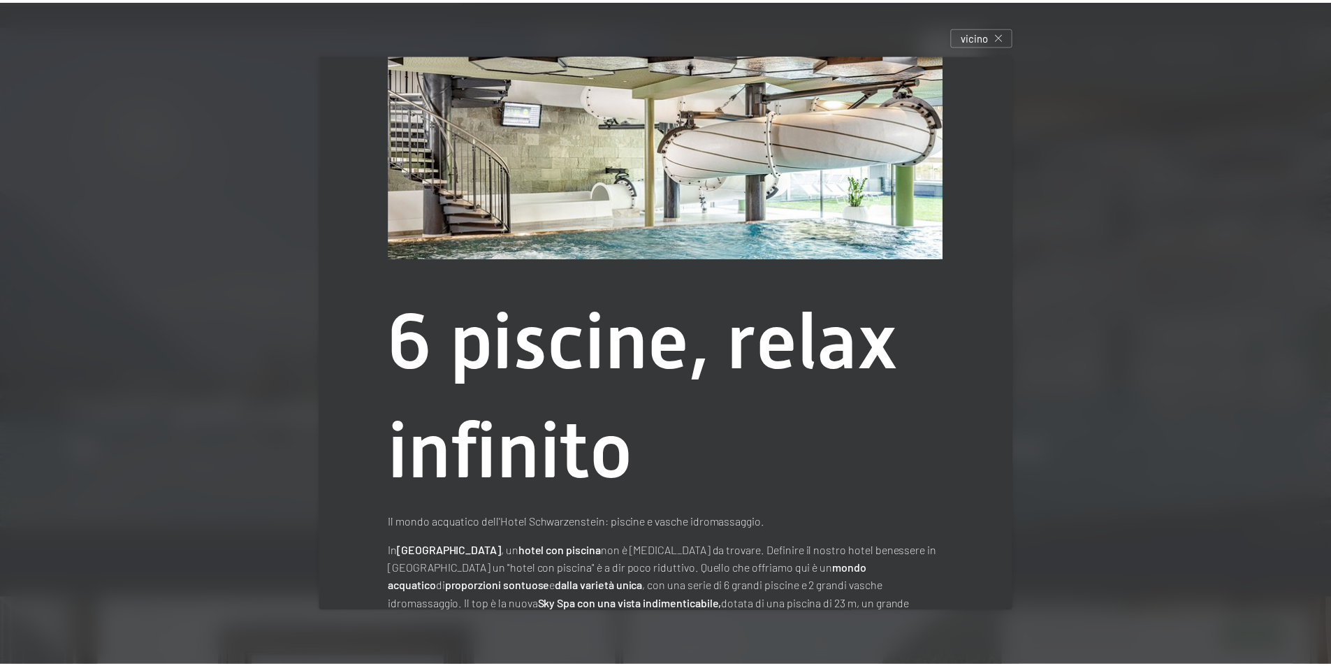
scroll to position [0, 0]
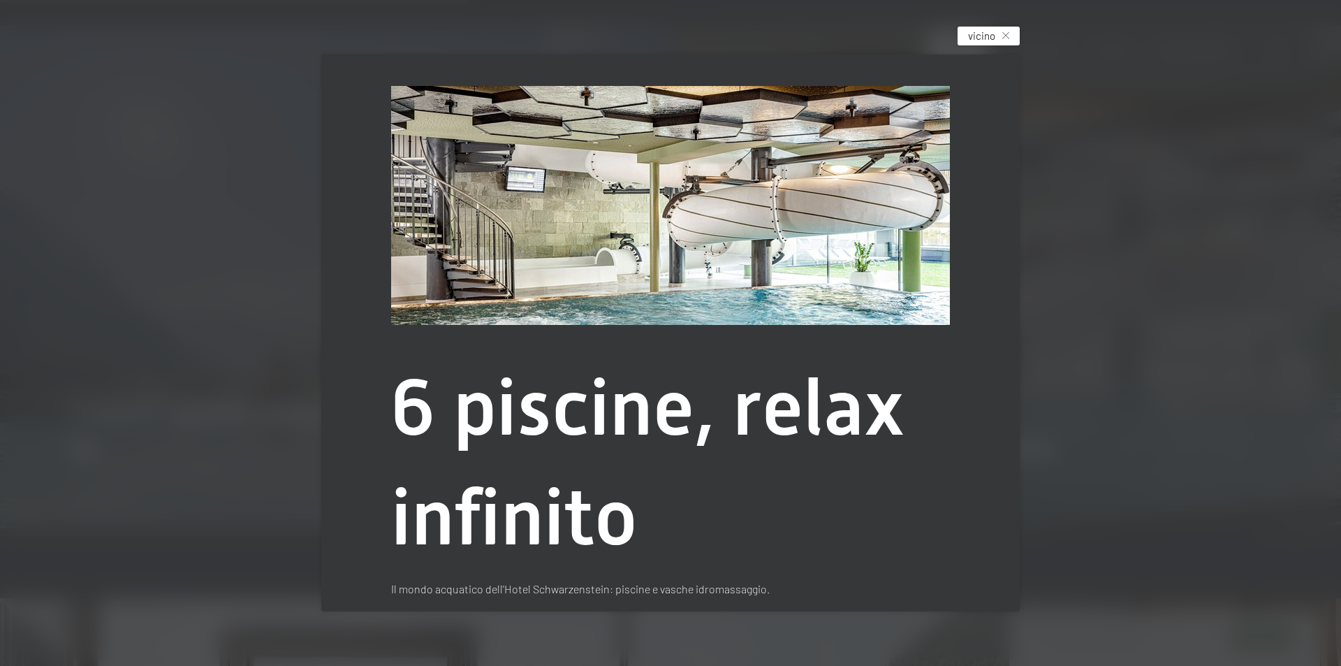
click at [986, 31] on font "vicino" at bounding box center [981, 35] width 27 height 13
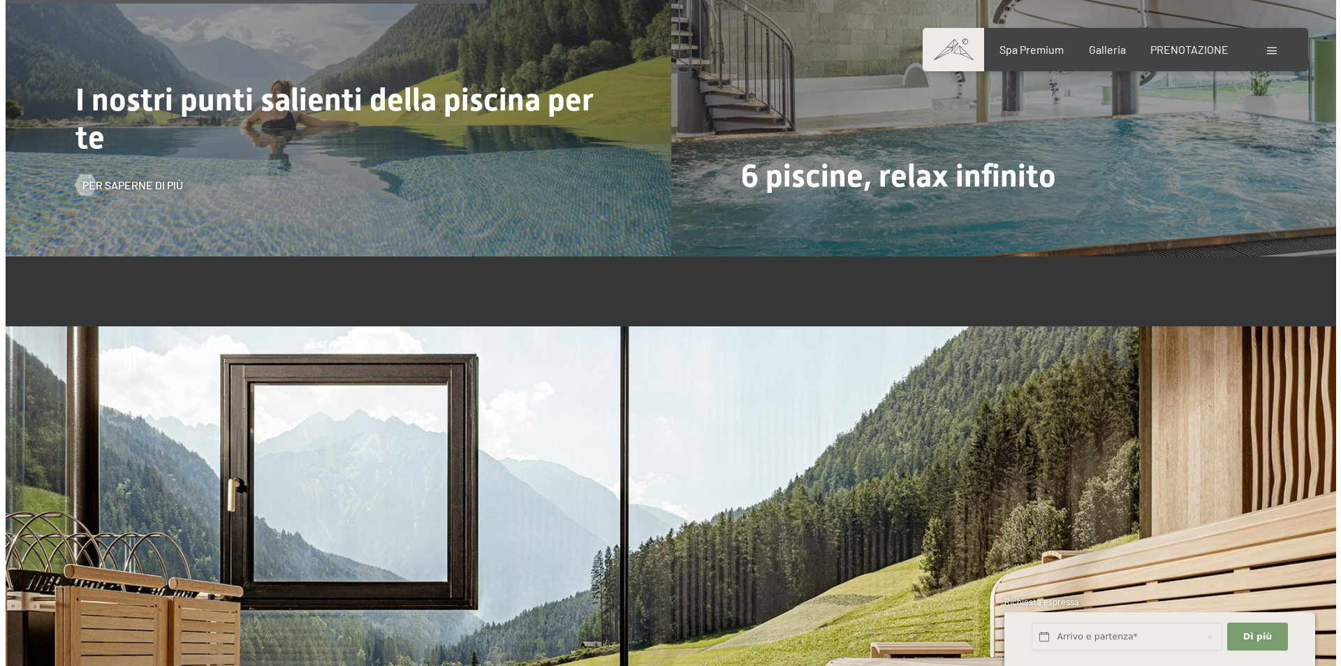
scroll to position [3702, 0]
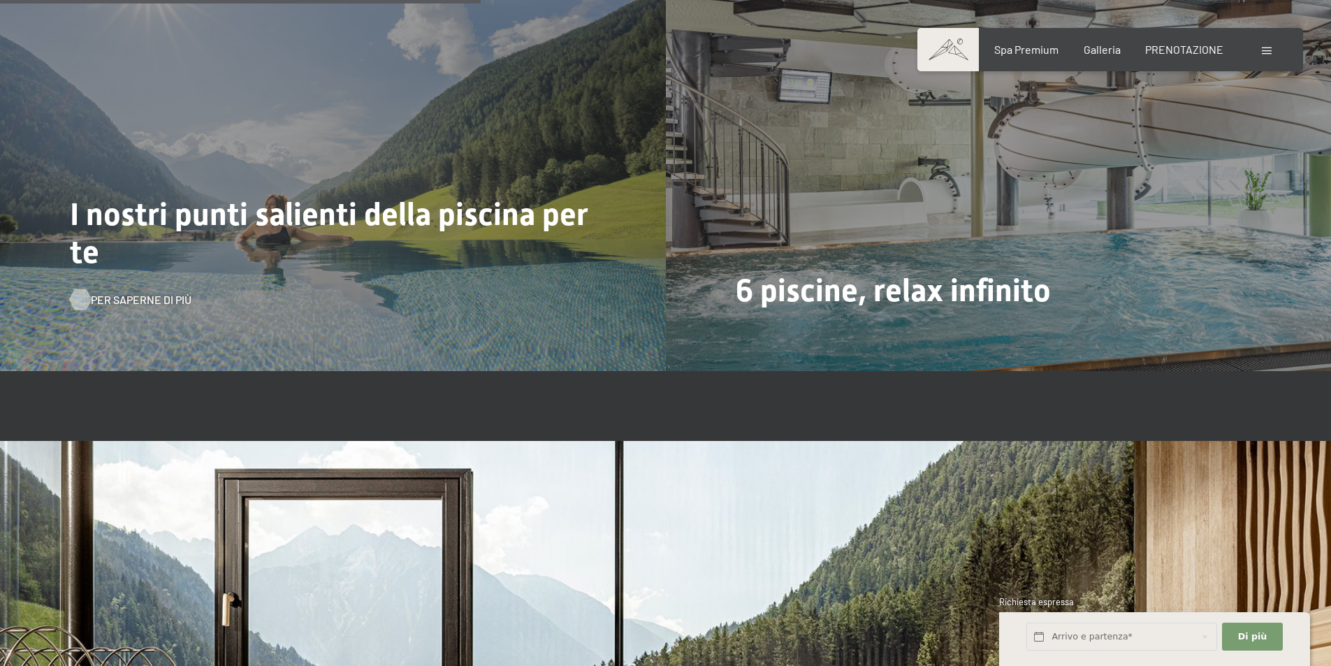
click at [145, 293] on font "Per saperne di più" at bounding box center [141, 299] width 101 height 13
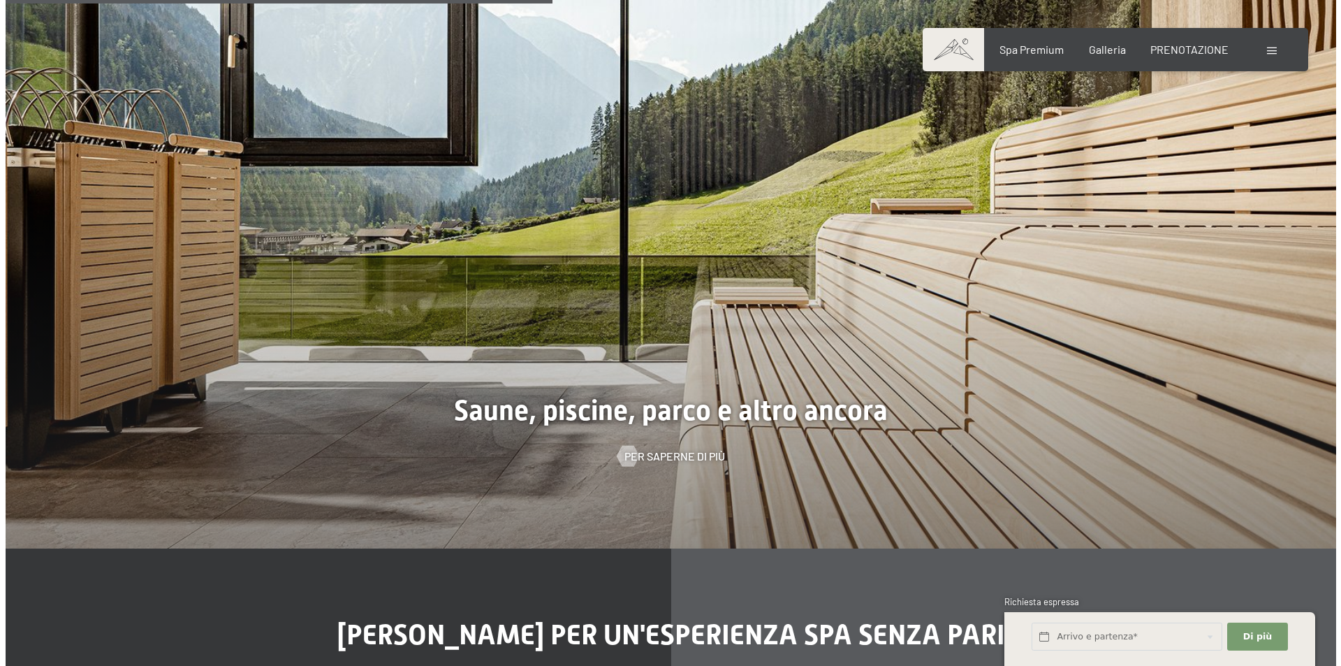
scroll to position [4261, 0]
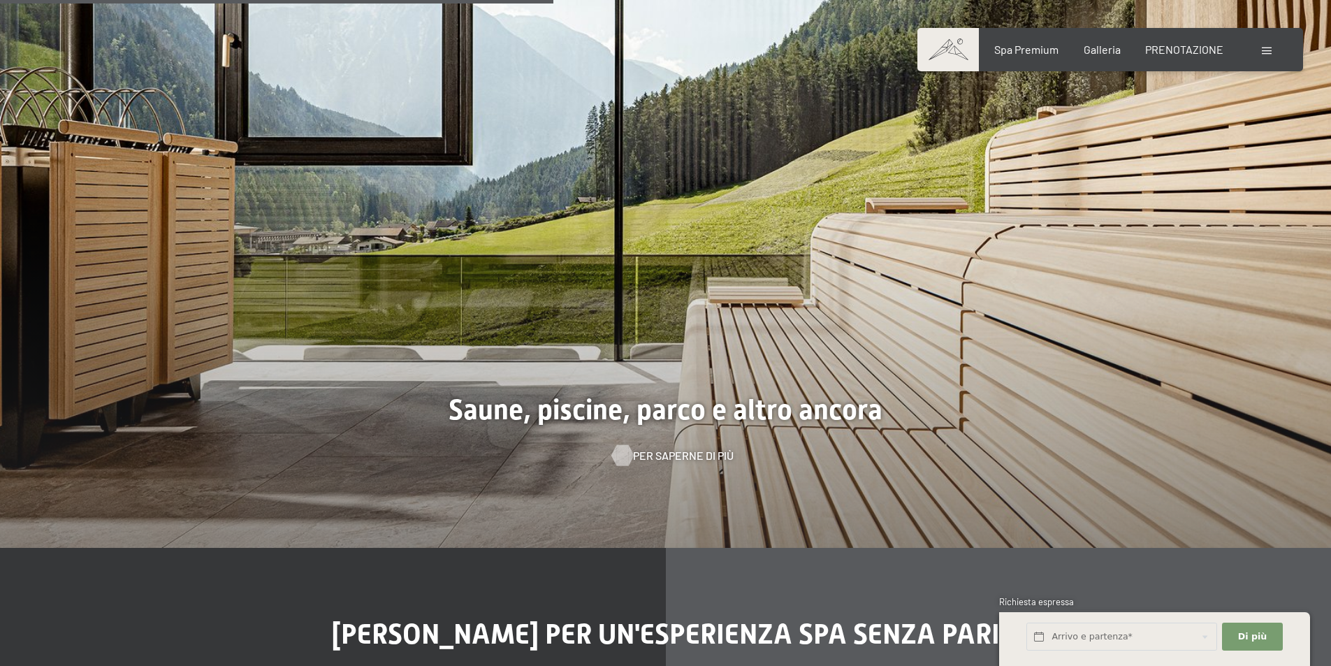
click at [675, 448] on font "Per saperne di più" at bounding box center [683, 454] width 101 height 13
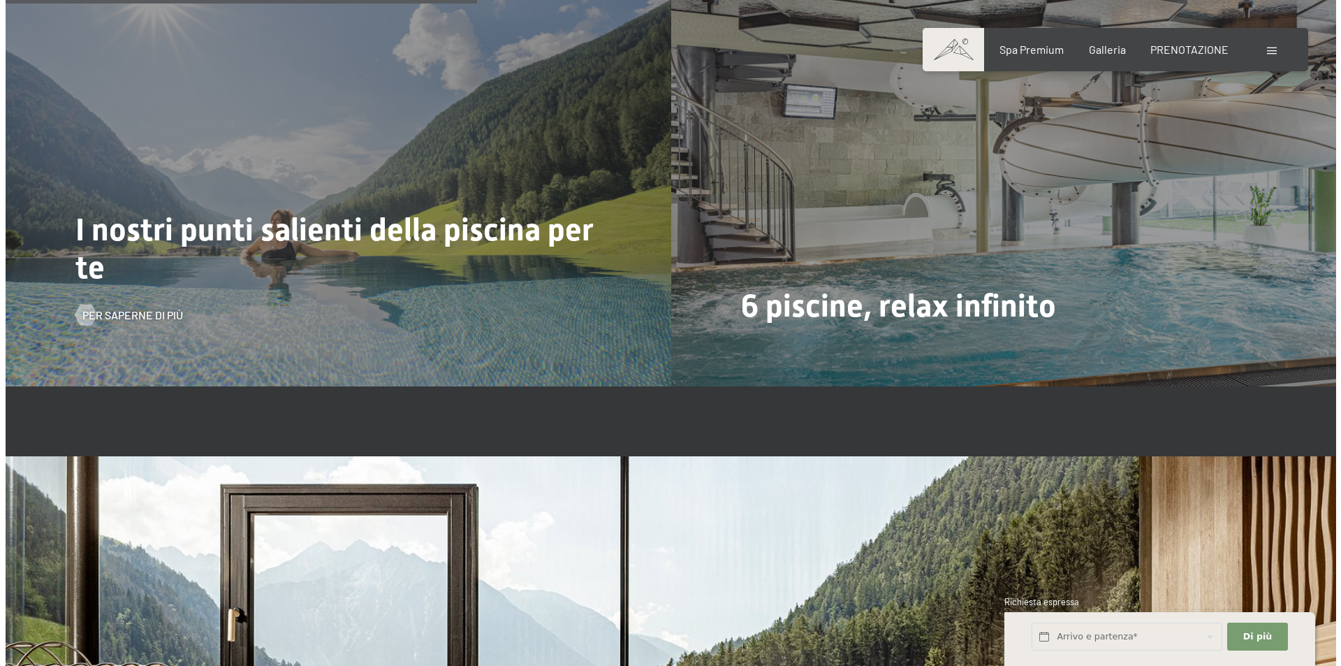
scroll to position [3632, 0]
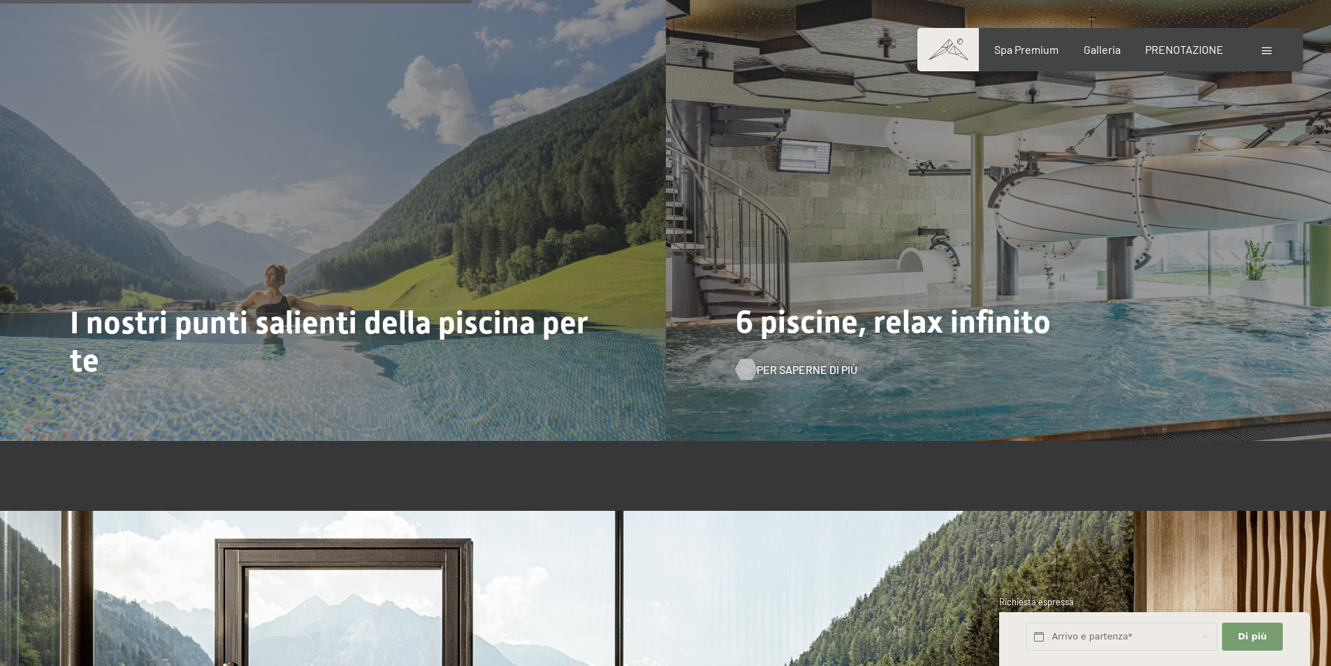
click at [789, 363] on font "Per saperne di più" at bounding box center [806, 369] width 101 height 13
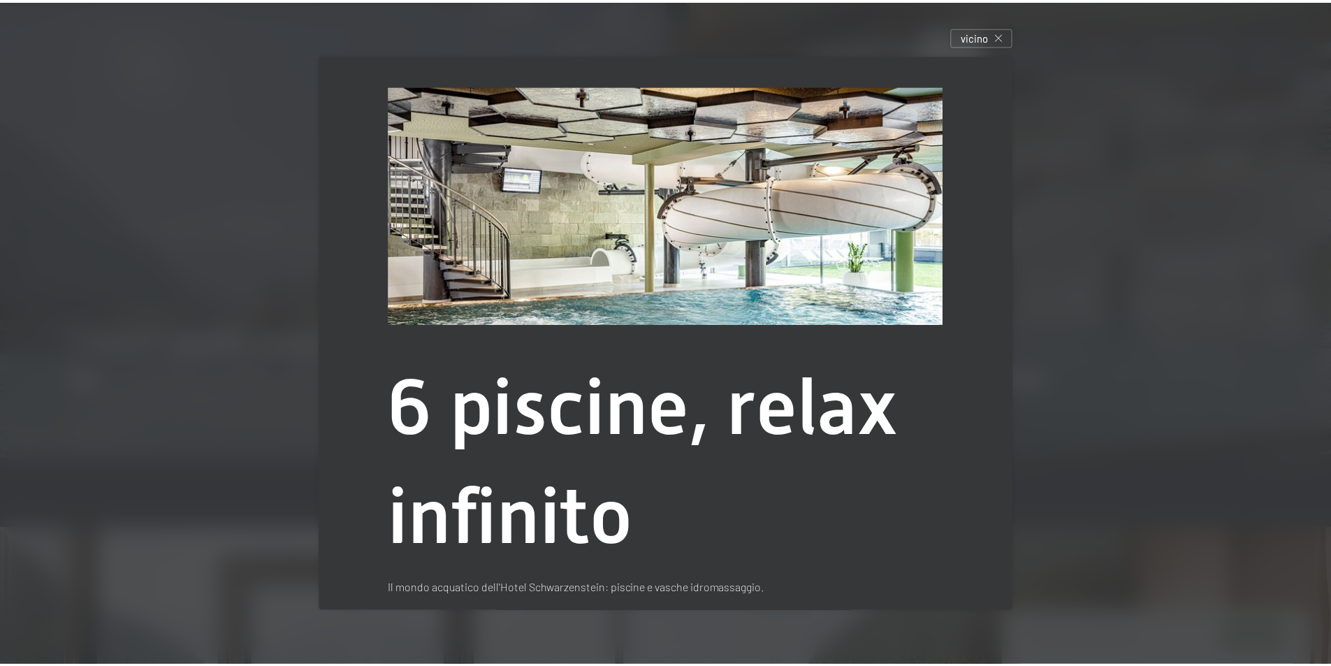
scroll to position [189, 0]
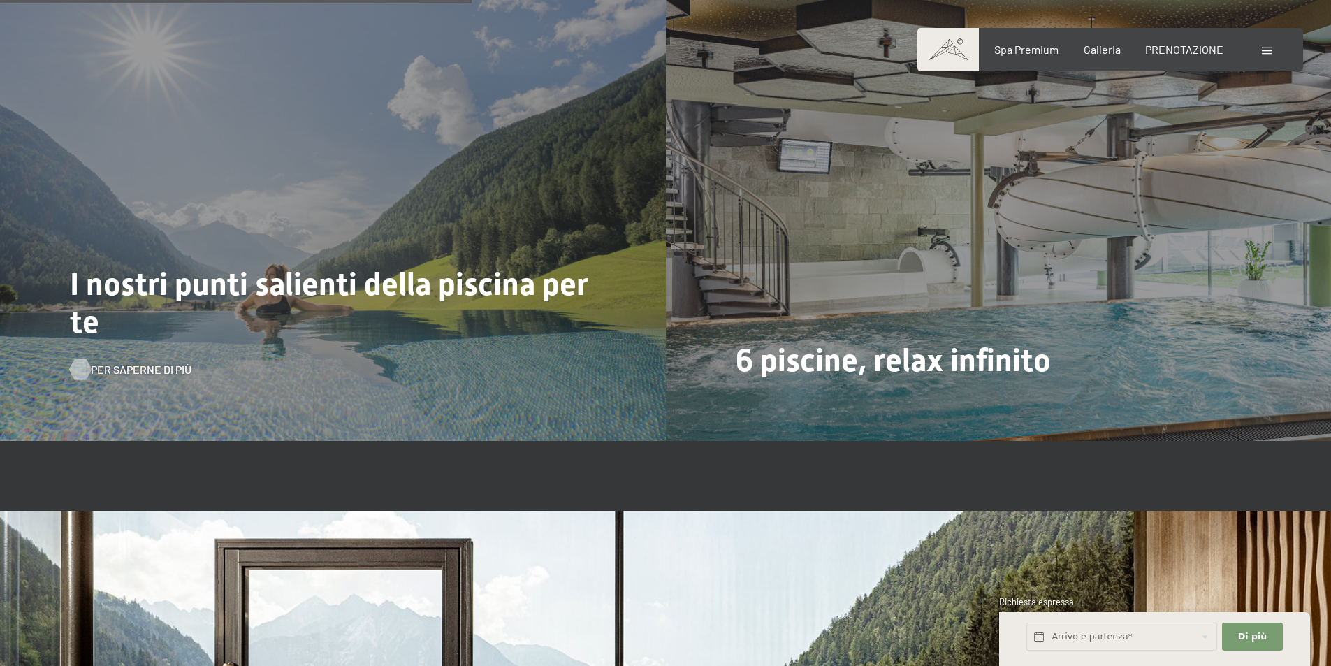
click at [146, 363] on font "Per saperne di più" at bounding box center [141, 369] width 101 height 13
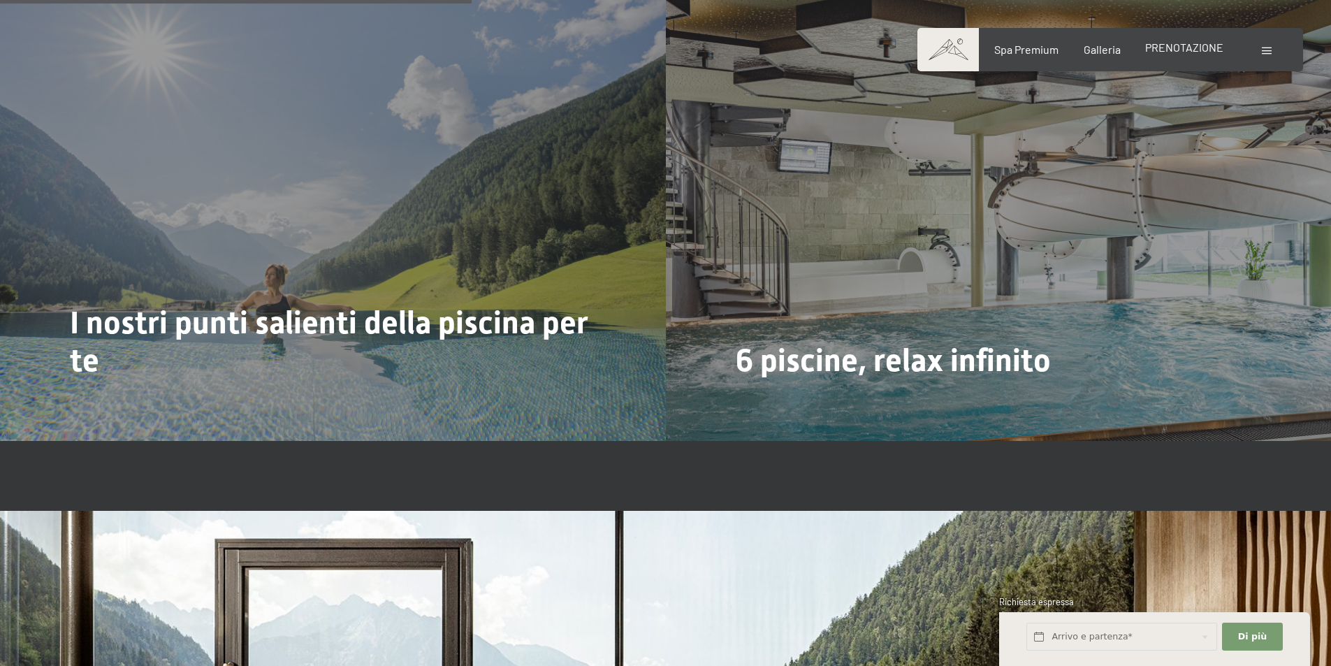
click at [1189, 51] on font "PRENOTAZIONE" at bounding box center [1184, 47] width 78 height 13
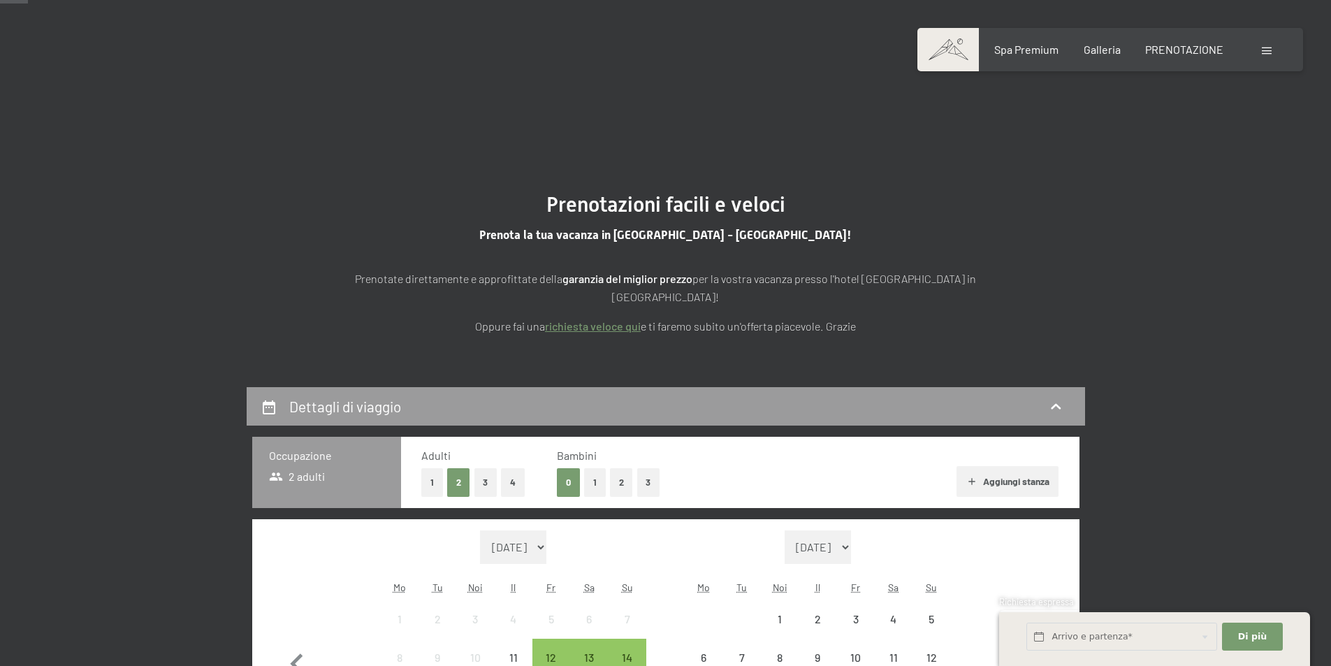
scroll to position [349, 0]
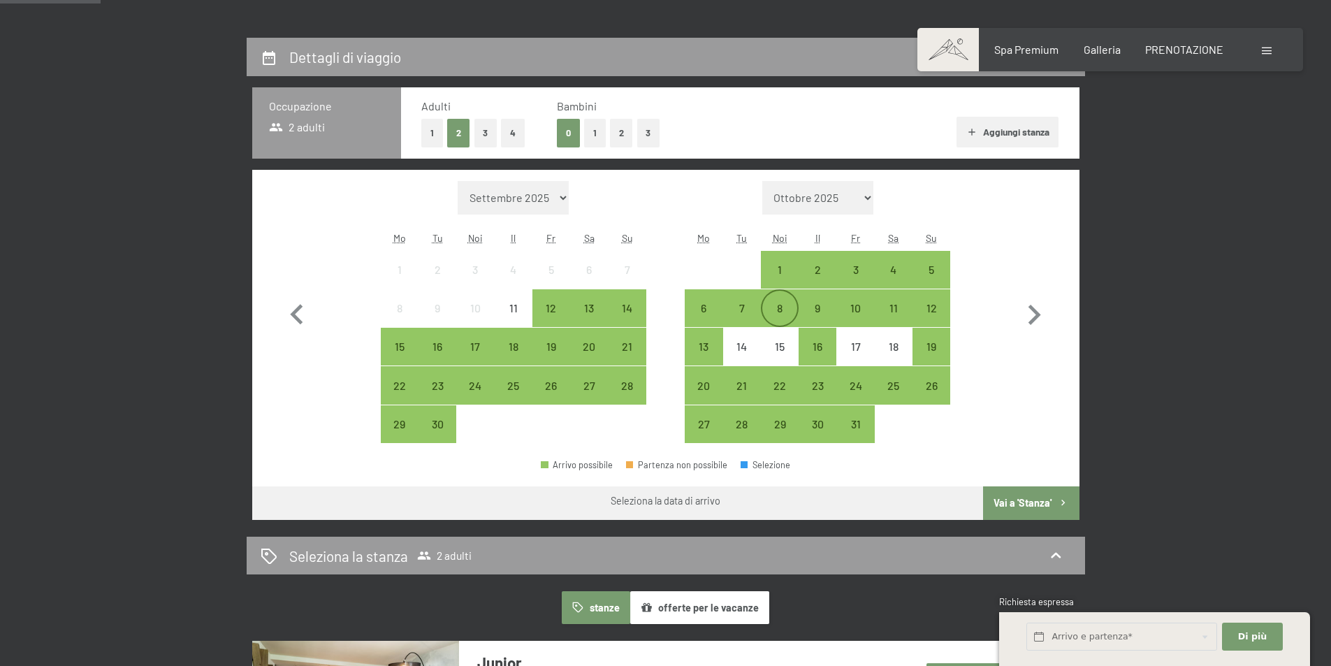
click at [775, 302] on div "8" at bounding box center [779, 319] width 35 height 35
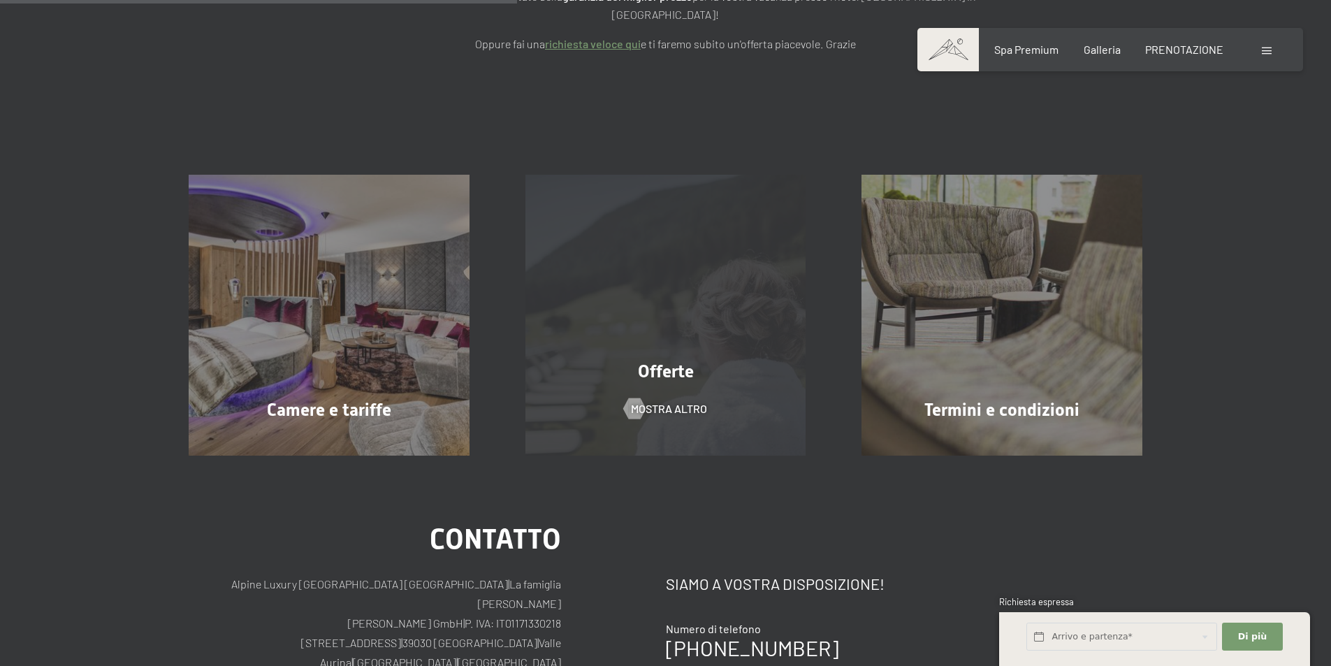
scroll to position [0, 0]
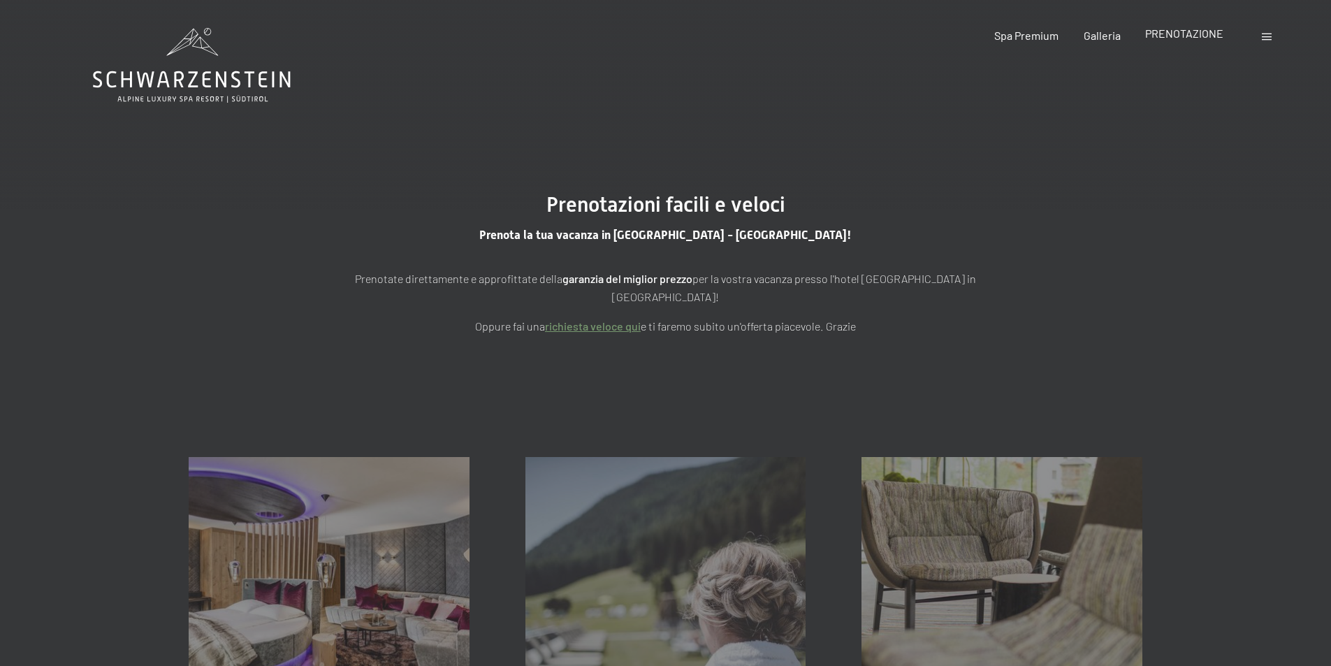
click at [1192, 33] on font "PRENOTAZIONE" at bounding box center [1184, 33] width 78 height 13
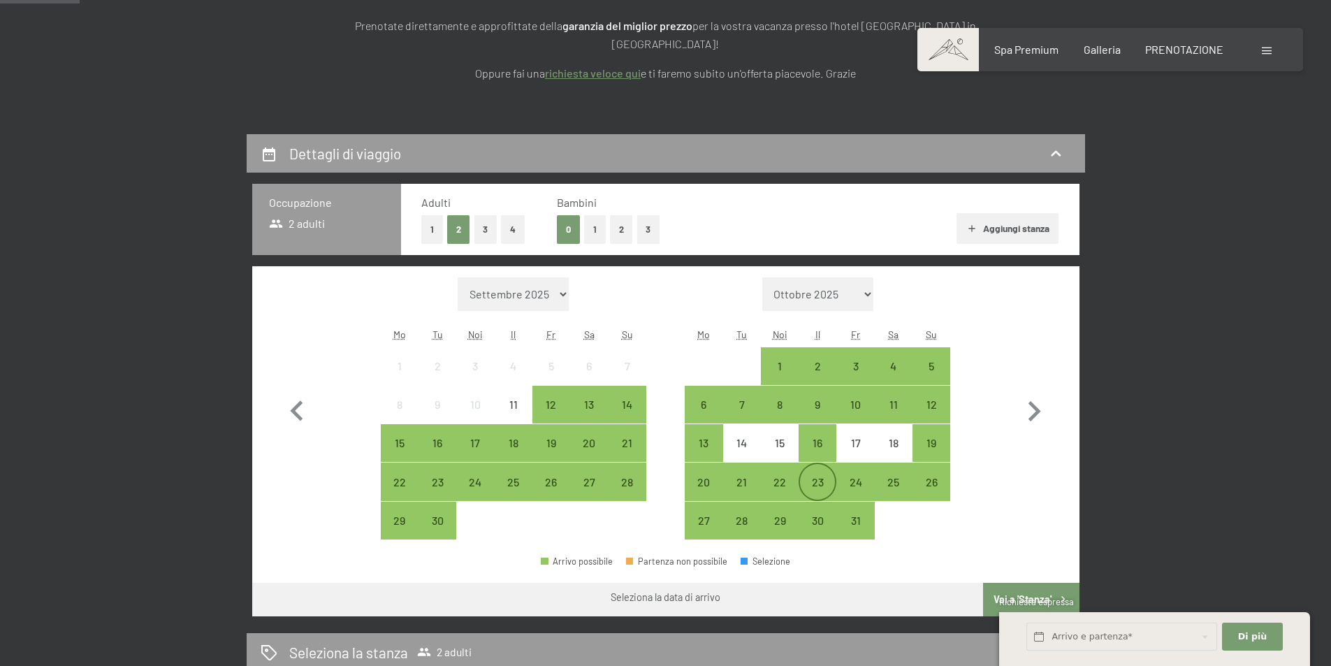
scroll to position [279, 0]
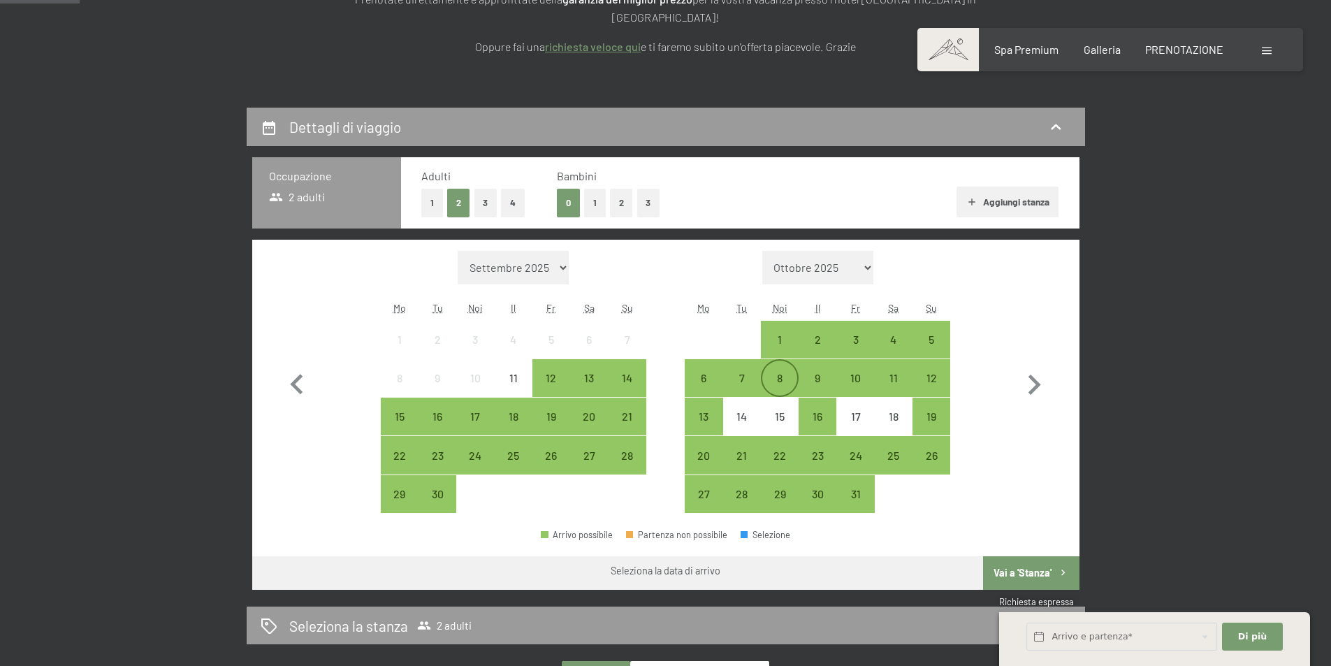
click at [781, 371] on font "8" at bounding box center [780, 377] width 6 height 13
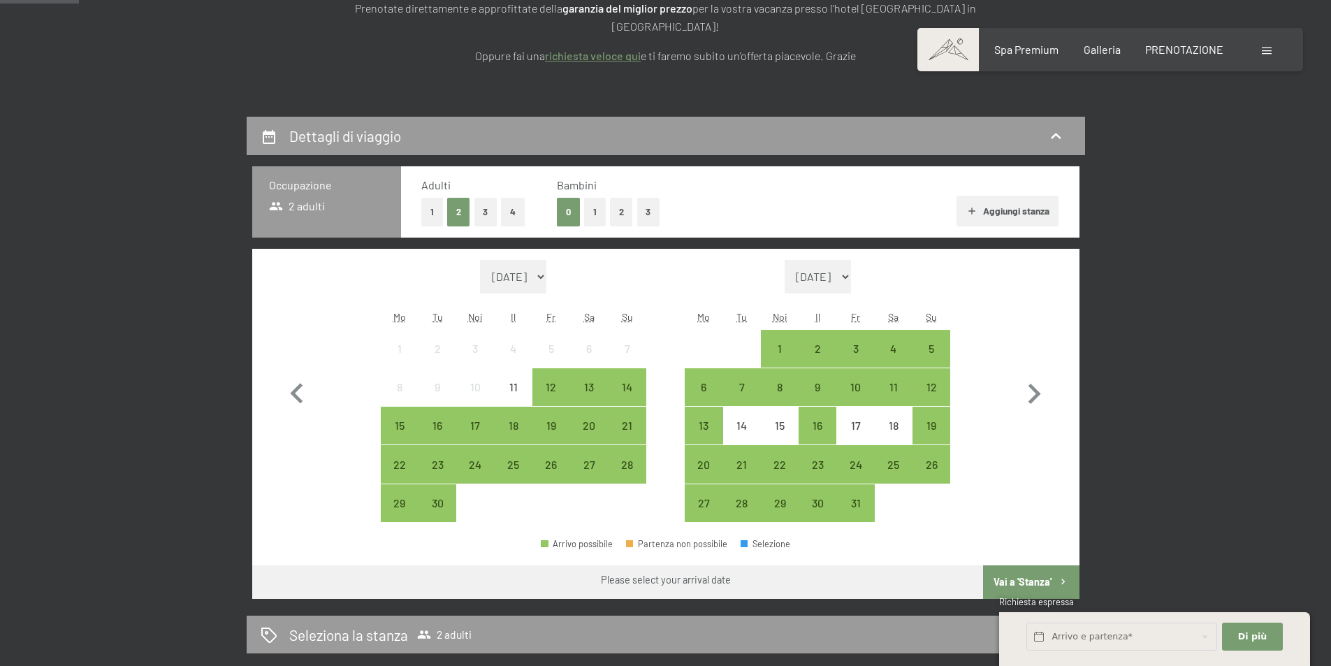
scroll to position [279, 0]
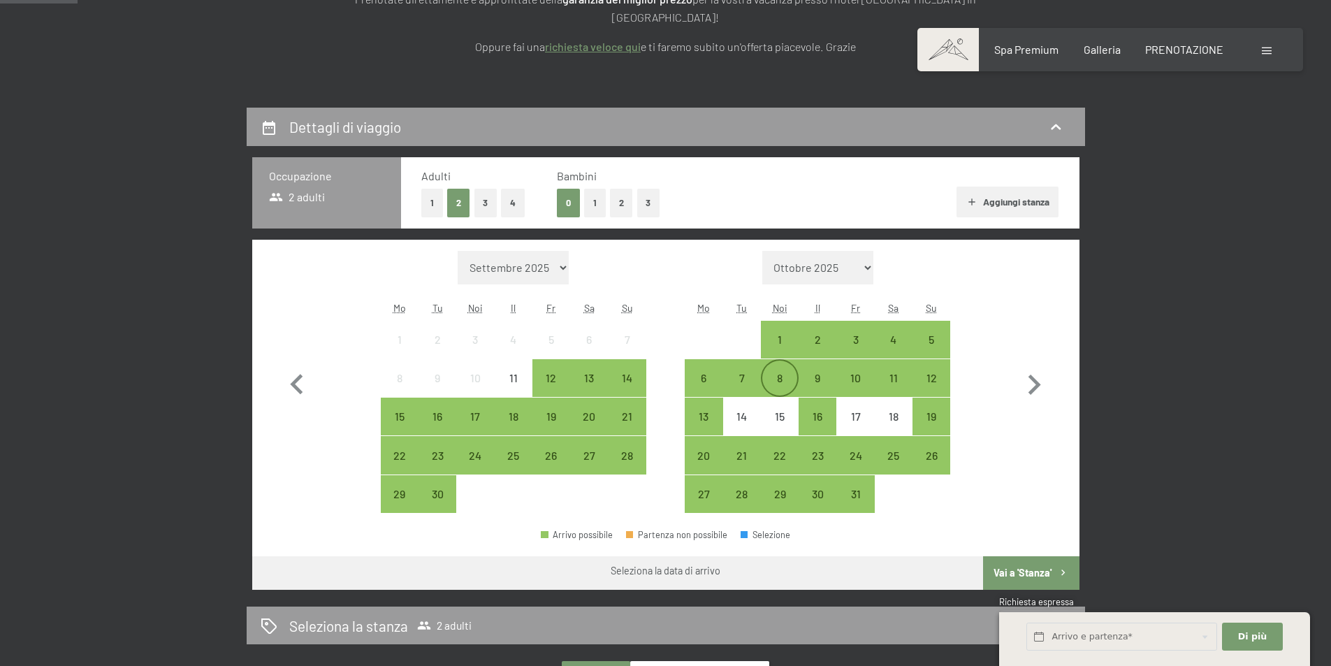
click at [775, 372] on div "8" at bounding box center [779, 389] width 35 height 35
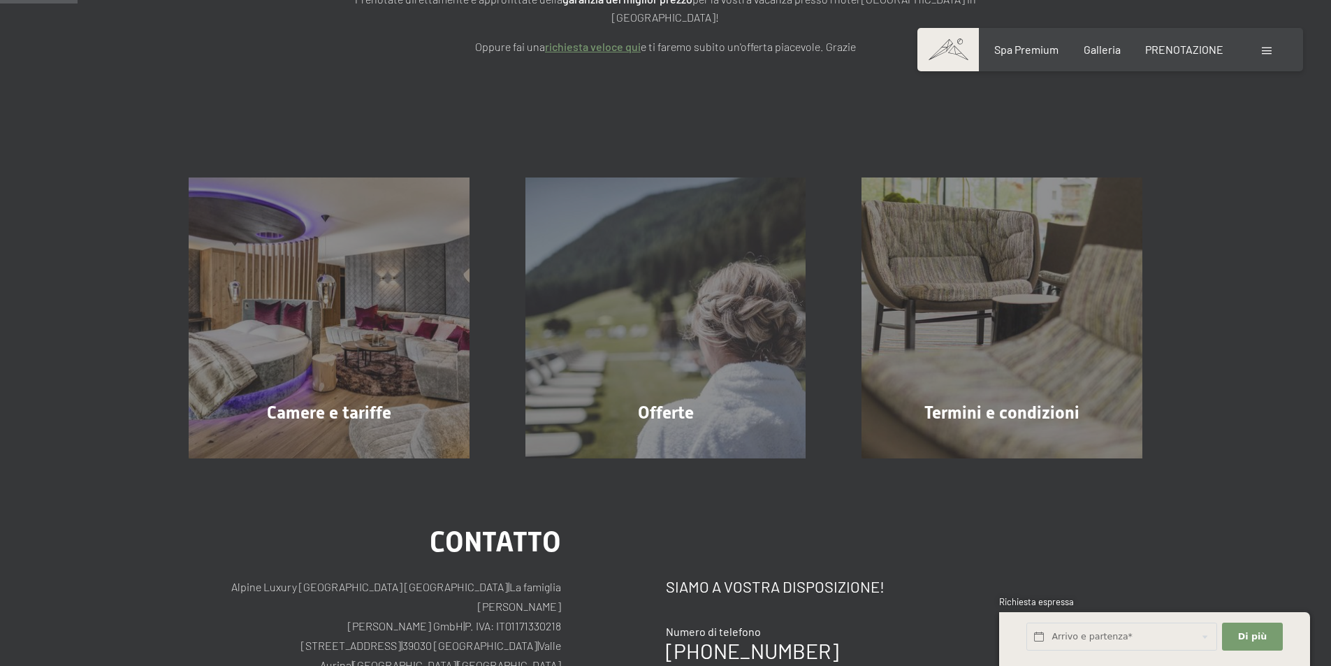
click at [729, 119] on div "Camere e tariffe Mostra altro Offerte Mostra altro Termini e condizioni Mostra …" at bounding box center [665, 283] width 1331 height 351
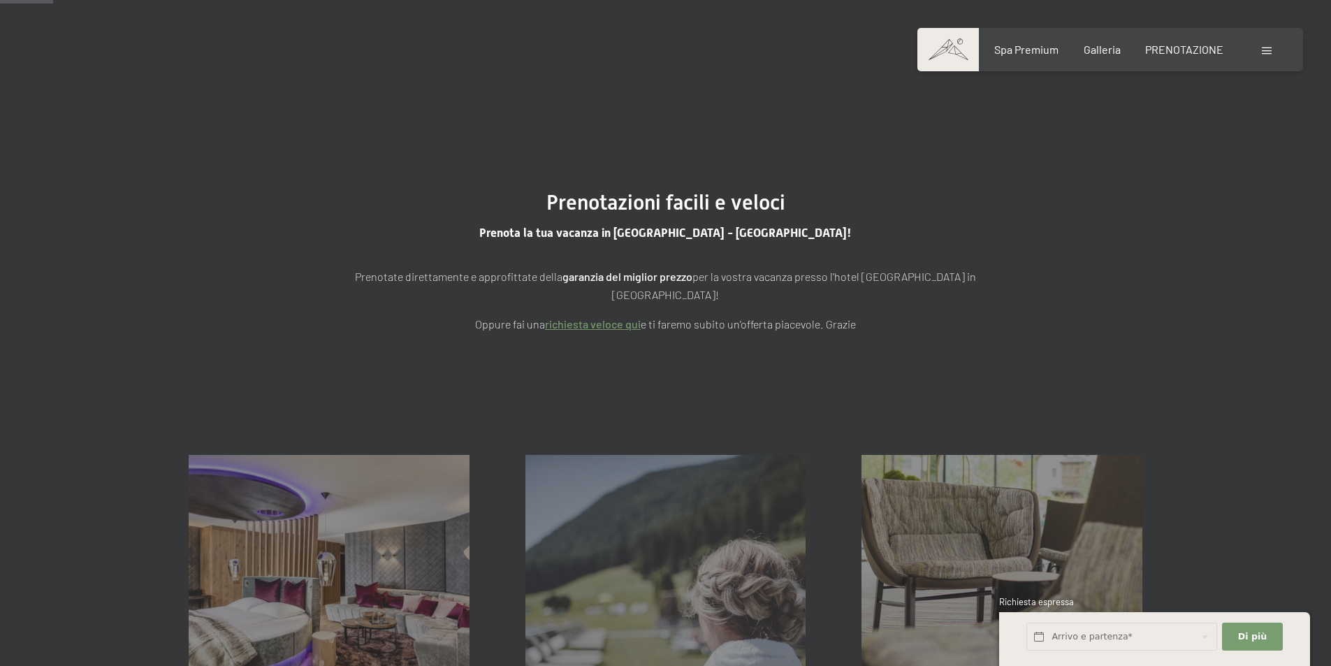
scroll to position [0, 0]
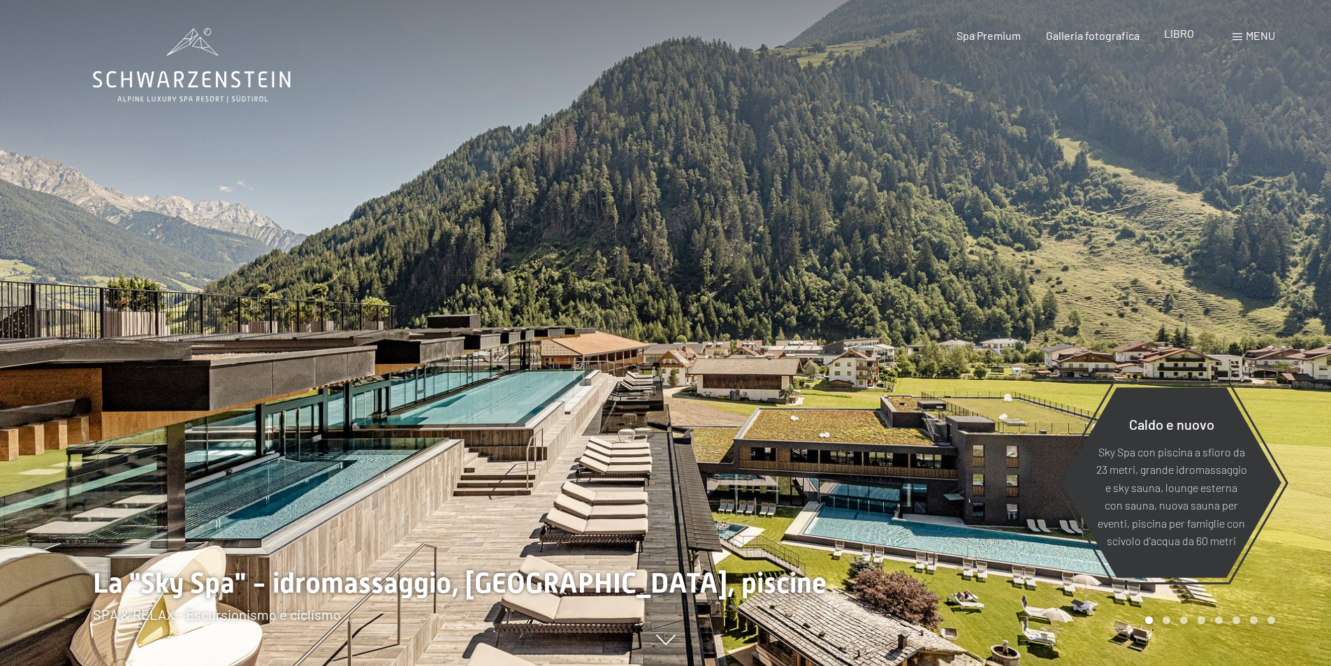
click at [1180, 37] on font "LIBRO" at bounding box center [1179, 33] width 30 height 13
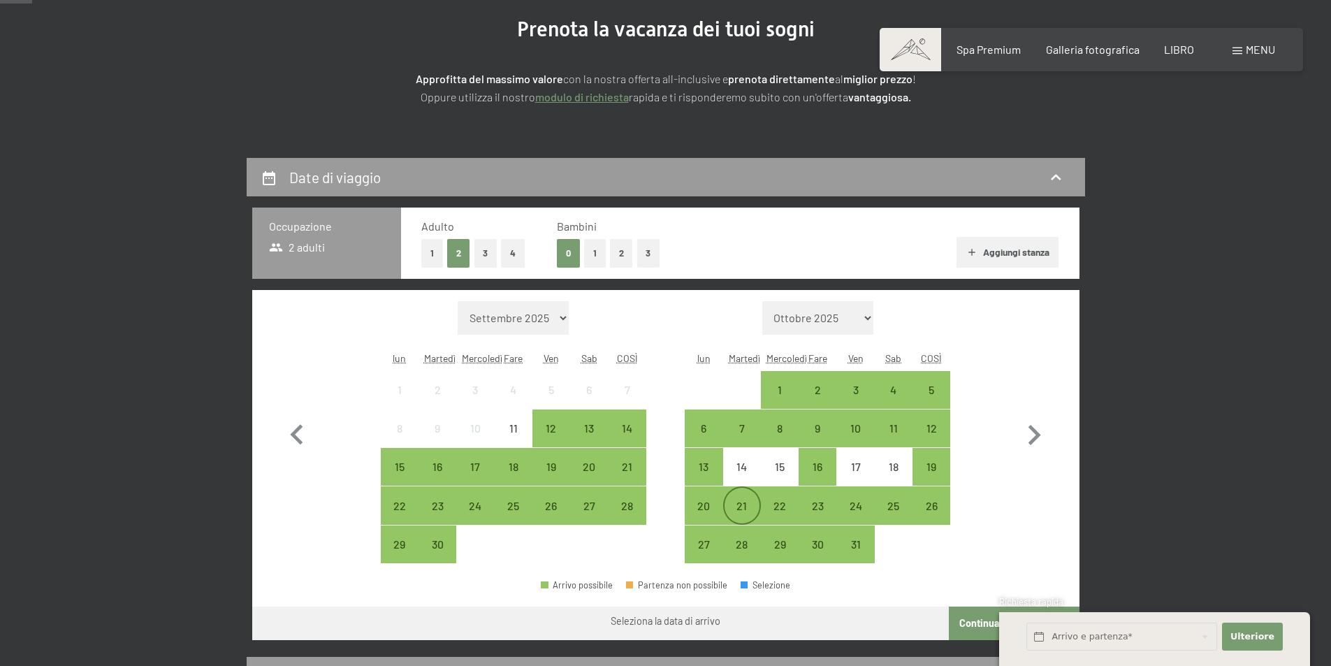
scroll to position [210, 0]
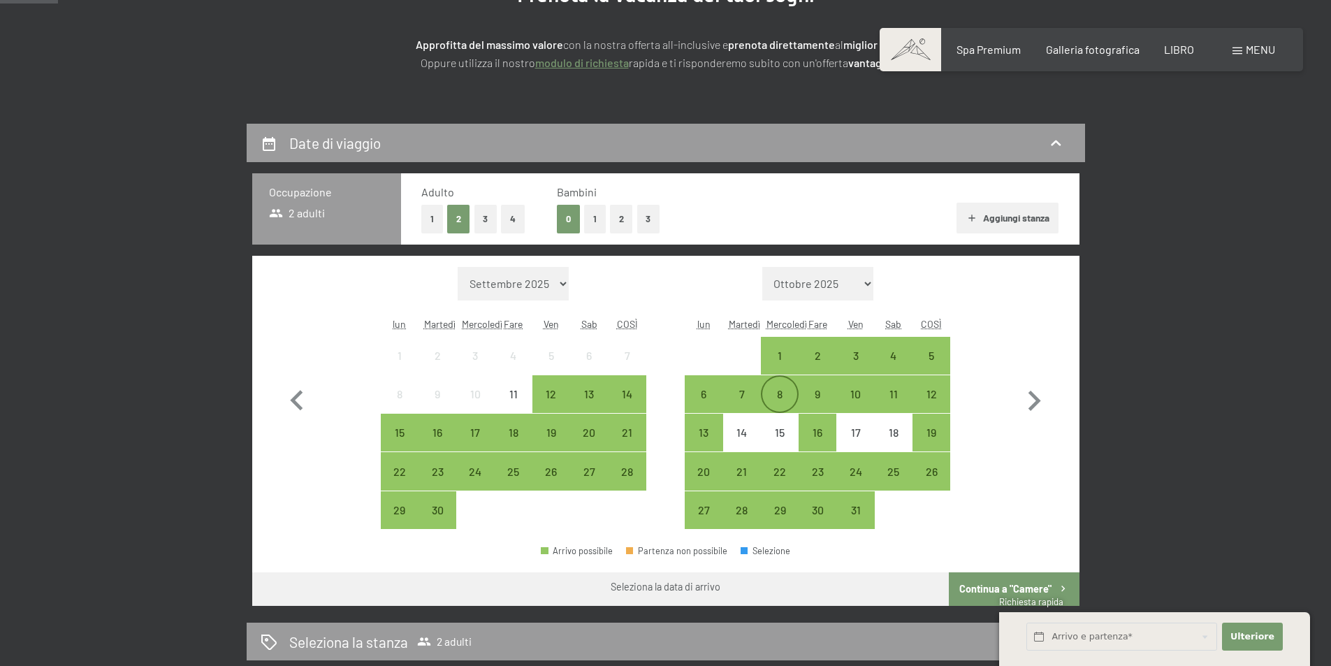
click at [782, 401] on div "8" at bounding box center [779, 405] width 35 height 35
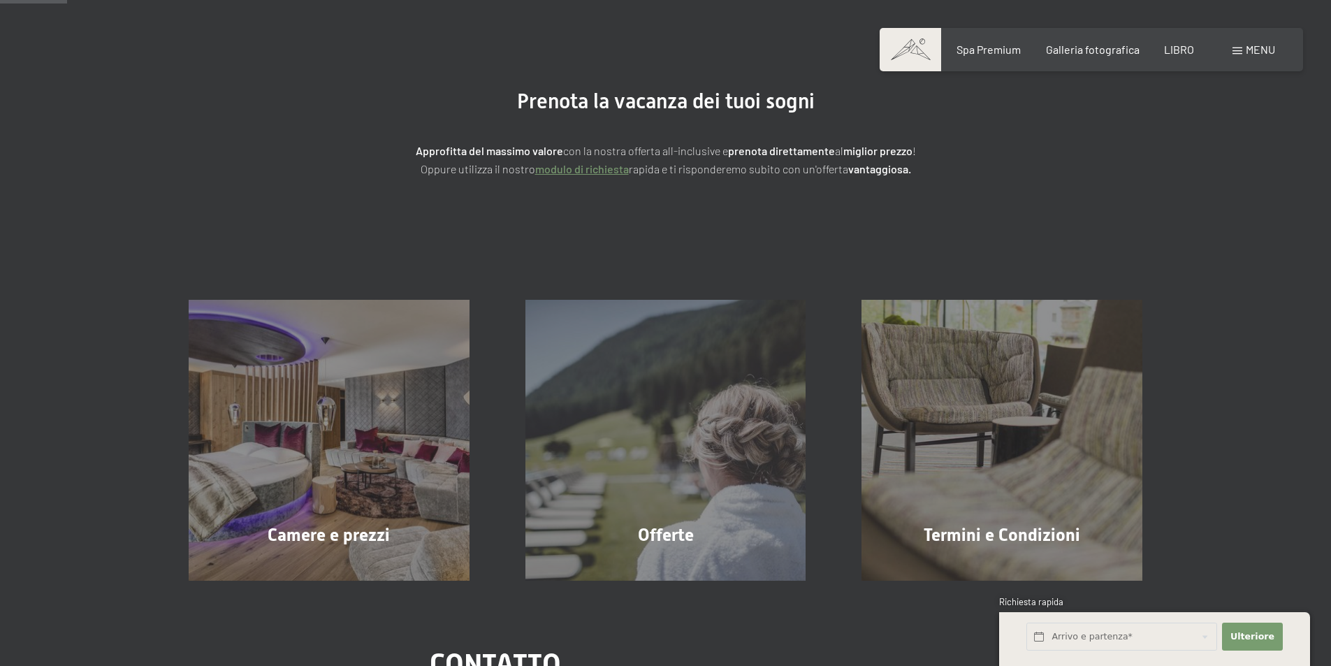
scroll to position [279, 0]
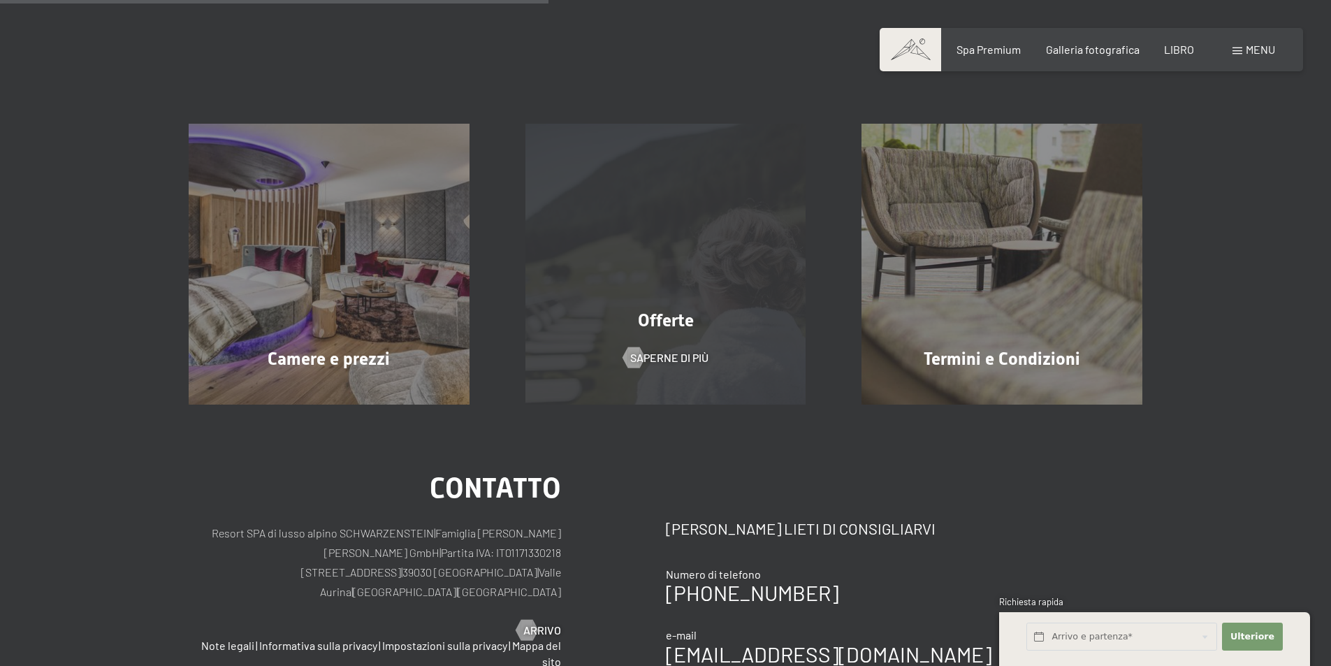
click at [654, 351] on font "Saperne di più" at bounding box center [669, 357] width 78 height 13
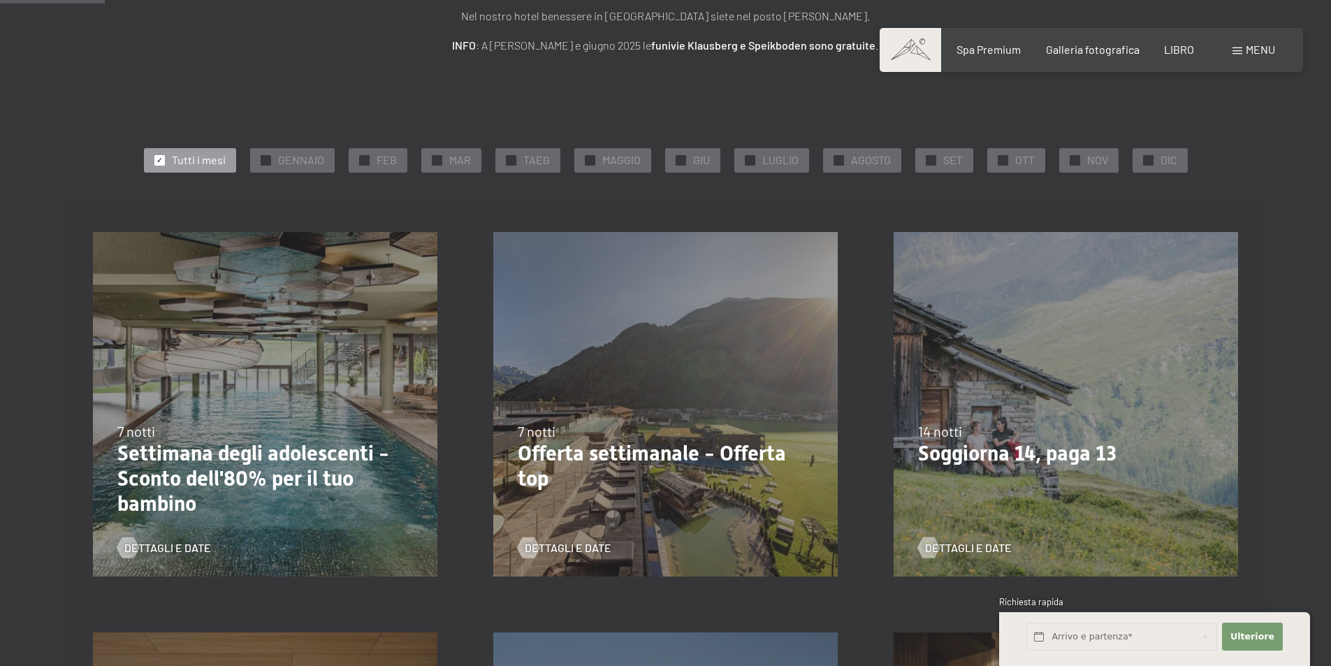
scroll to position [210, 0]
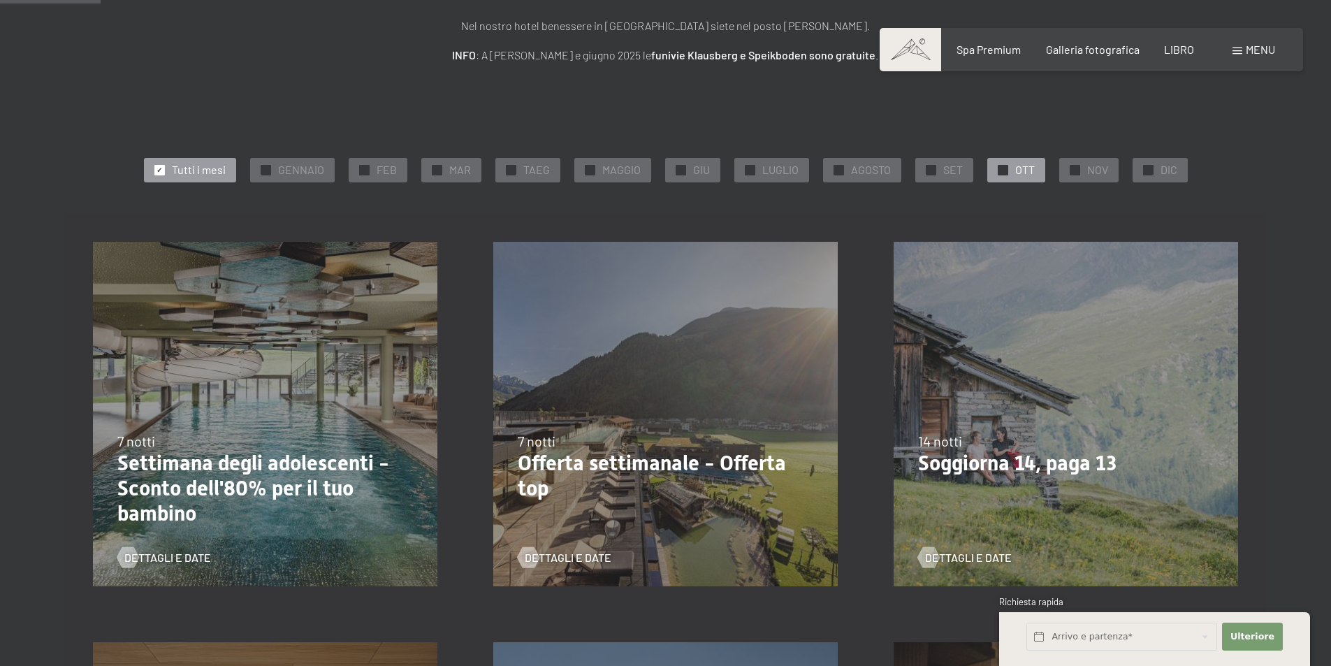
click at [1026, 167] on font "OTT" at bounding box center [1025, 169] width 20 height 13
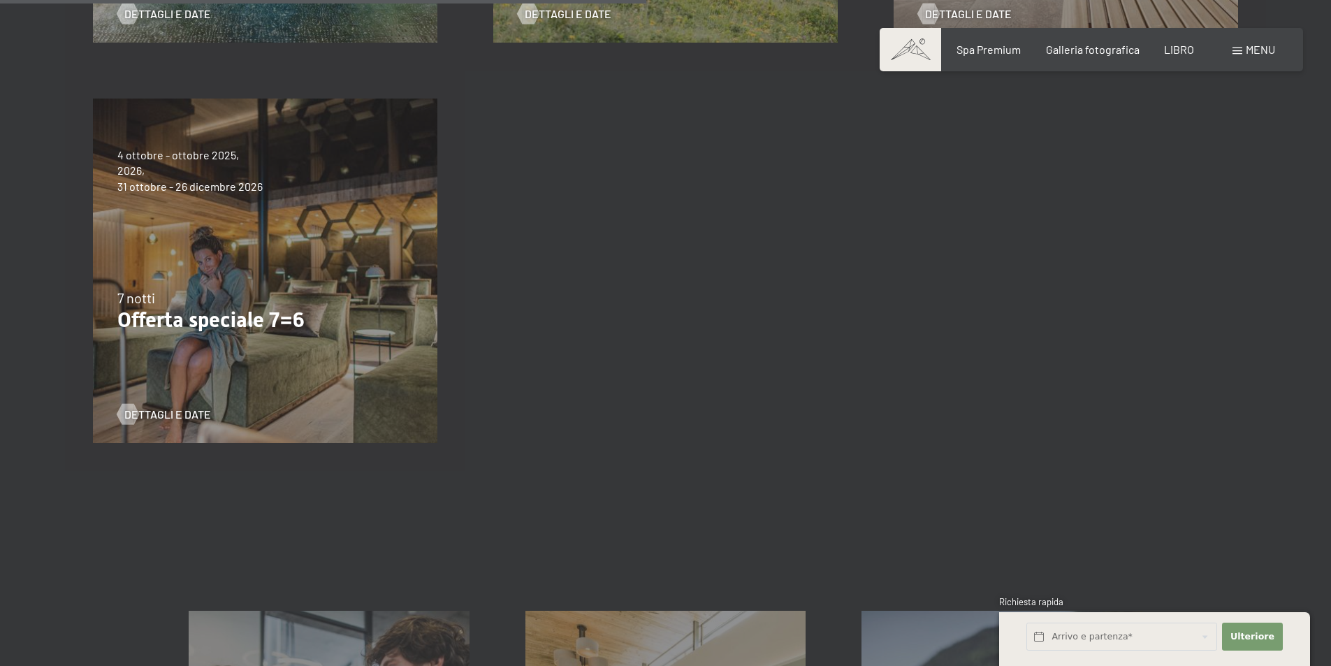
scroll to position [768, 0]
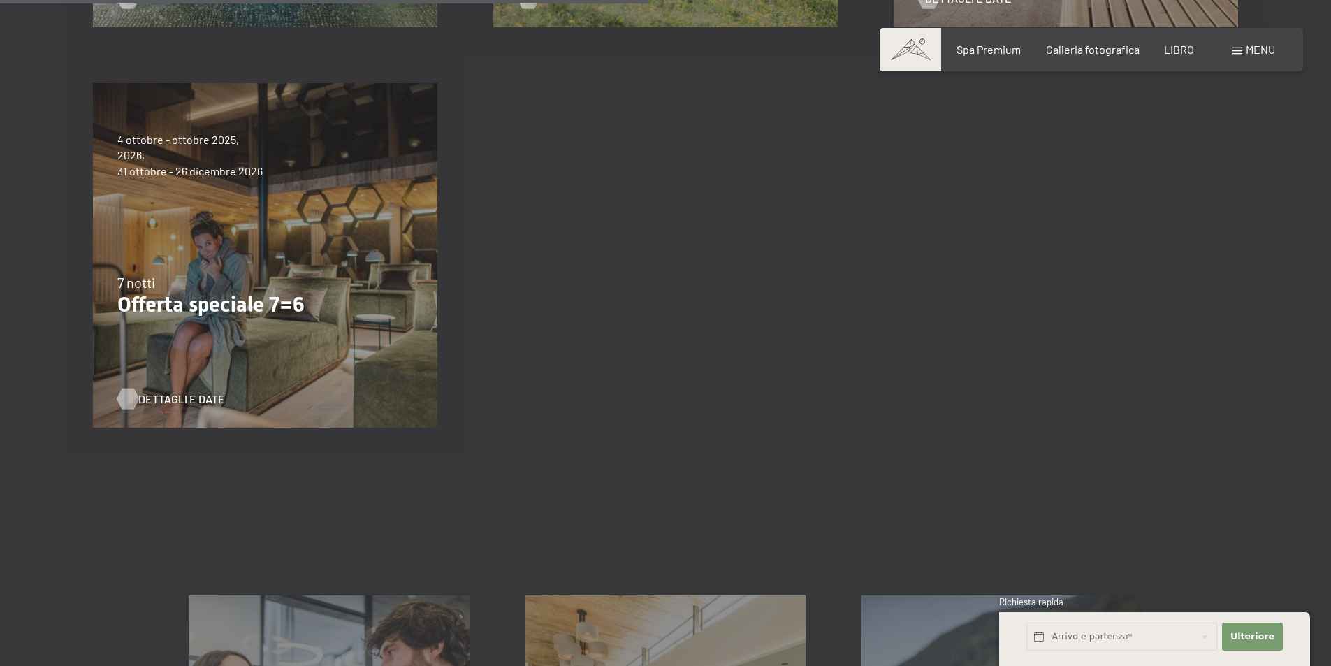
click at [198, 398] on font "Dettagli e date" at bounding box center [181, 398] width 87 height 13
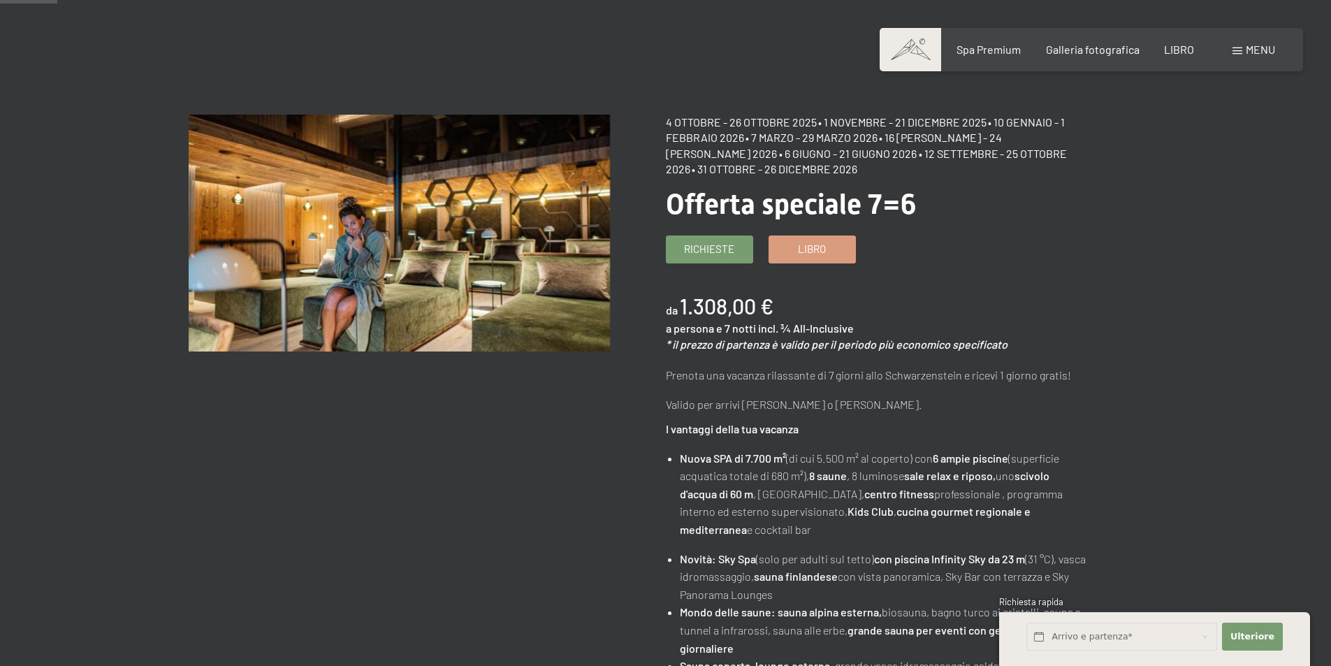
scroll to position [70, 0]
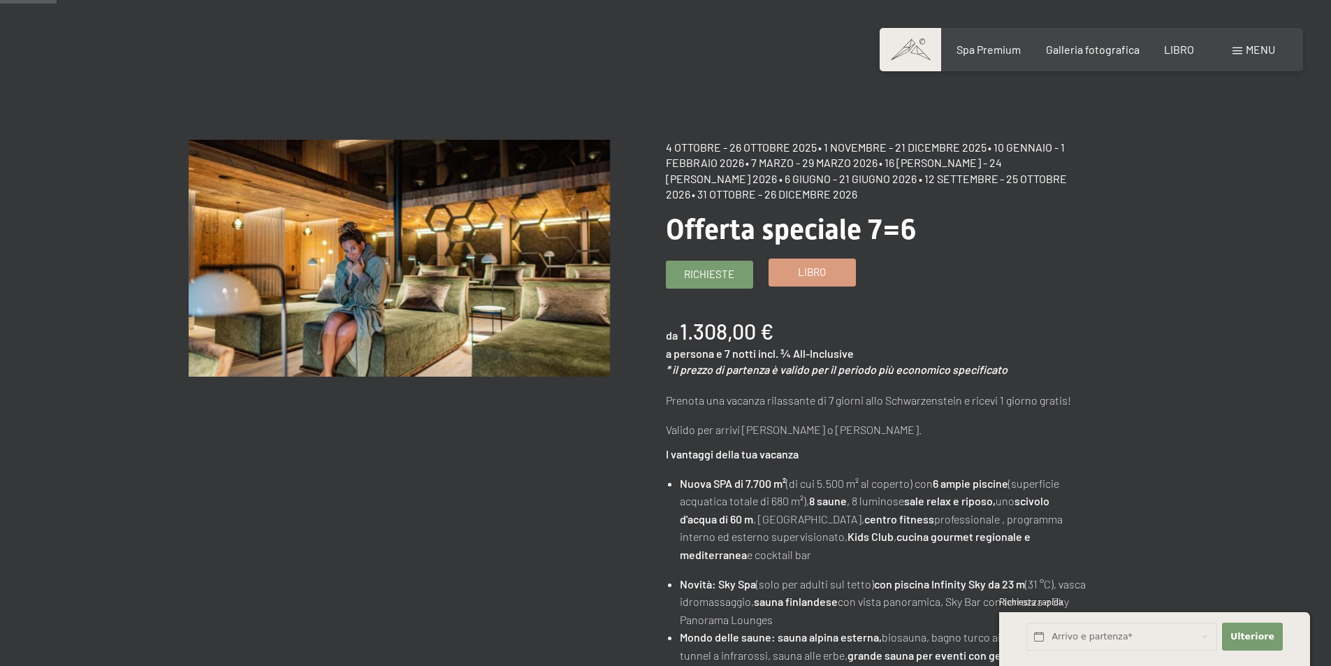
click at [807, 279] on span "Libro" at bounding box center [812, 272] width 28 height 15
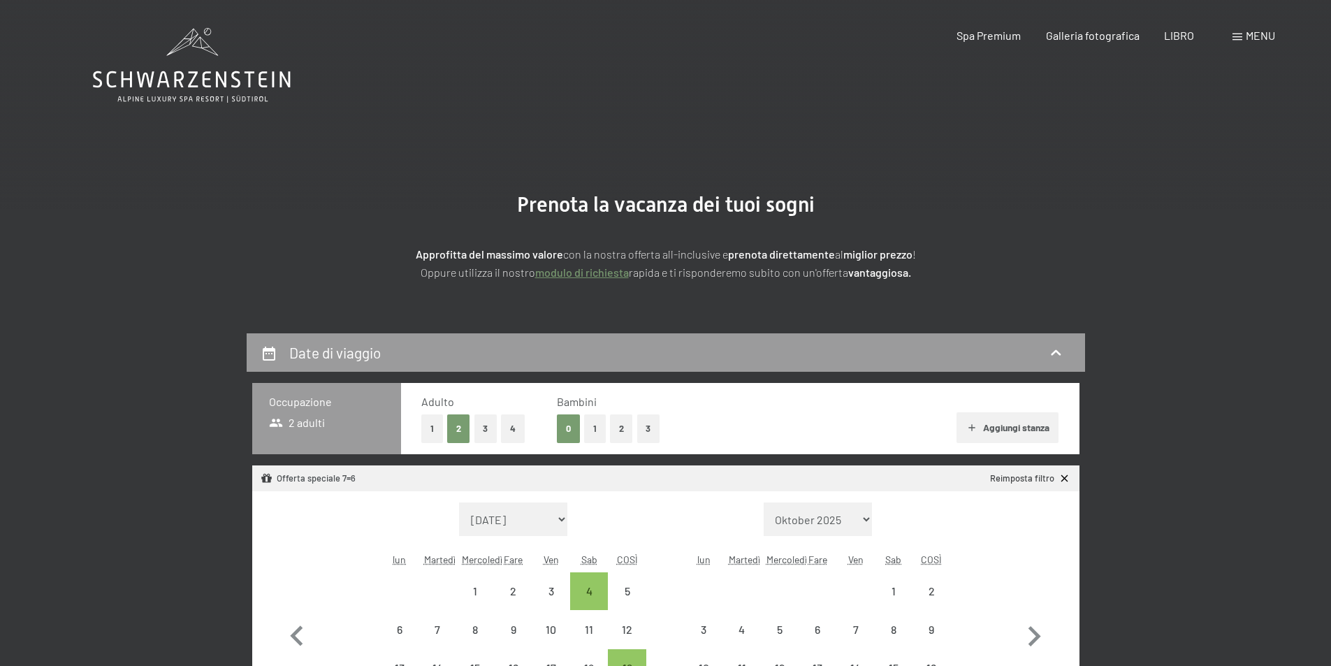
select select "[DATE]"
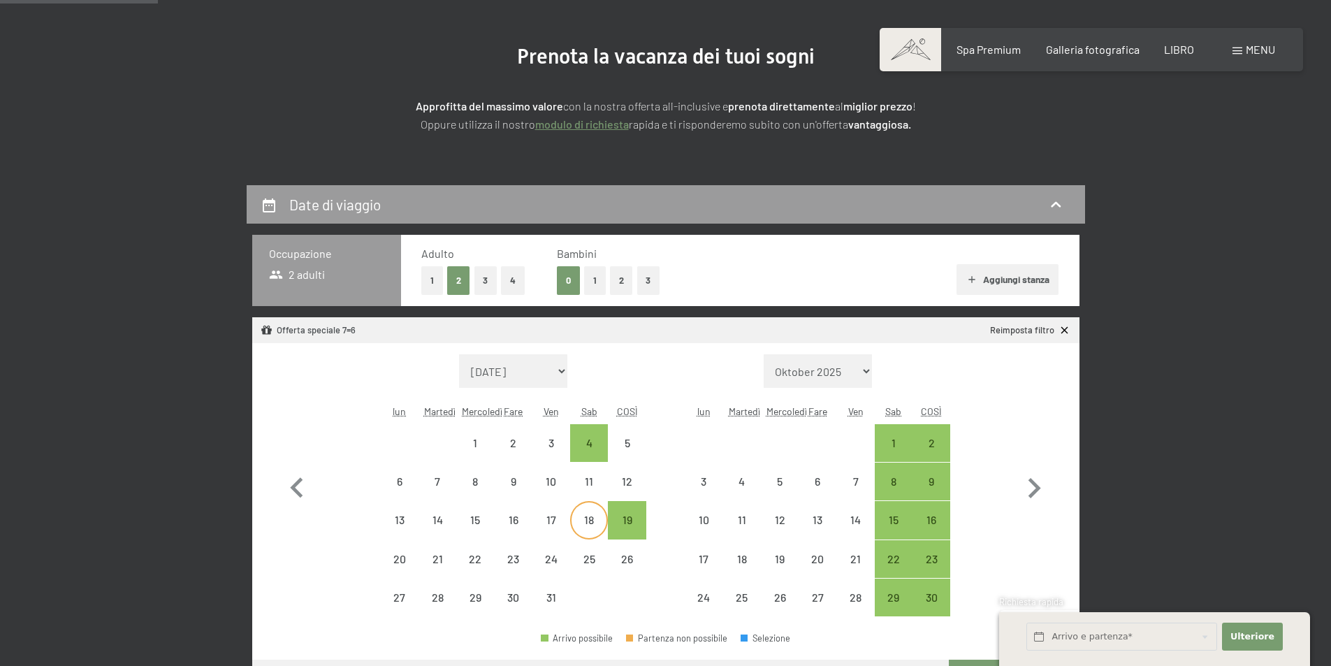
scroll to position [210, 0]
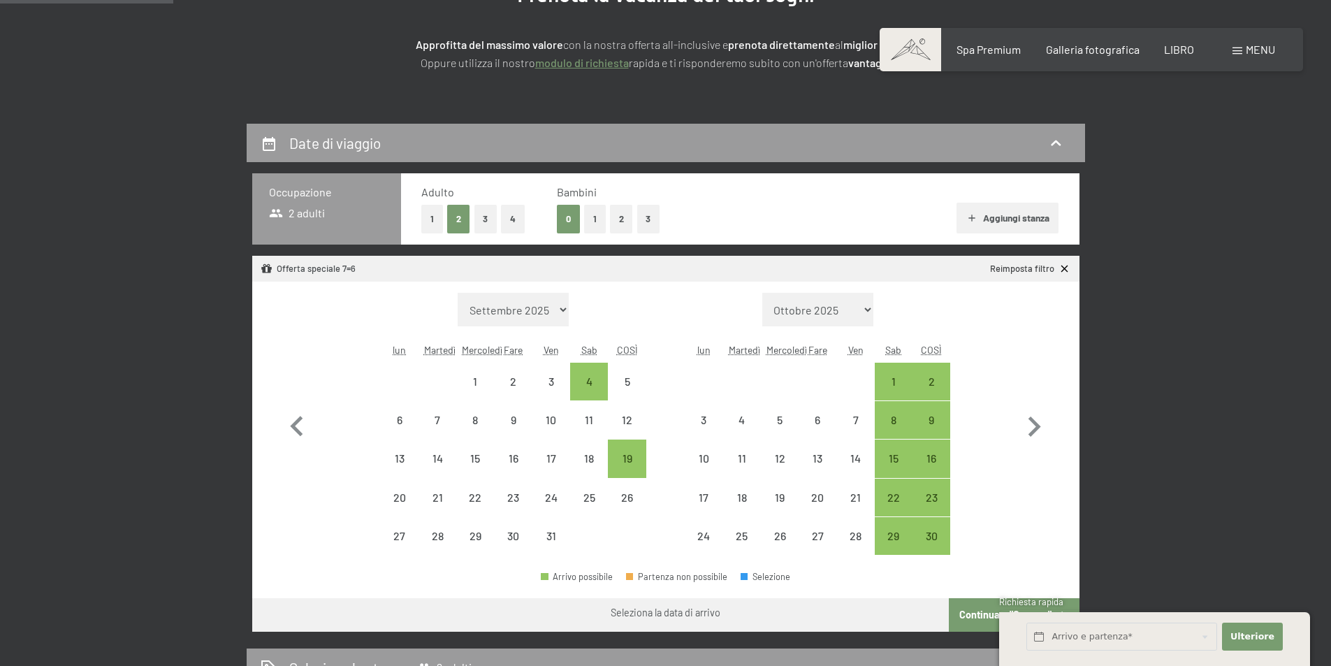
click at [592, 378] on font "Consenso al marketing*" at bounding box center [590, 372] width 117 height 11
click at [525, 378] on input "Consenso al marketing*" at bounding box center [518, 374] width 14 height 14
checkbox input "false"
click at [588, 388] on div "4" at bounding box center [588, 393] width 35 height 35
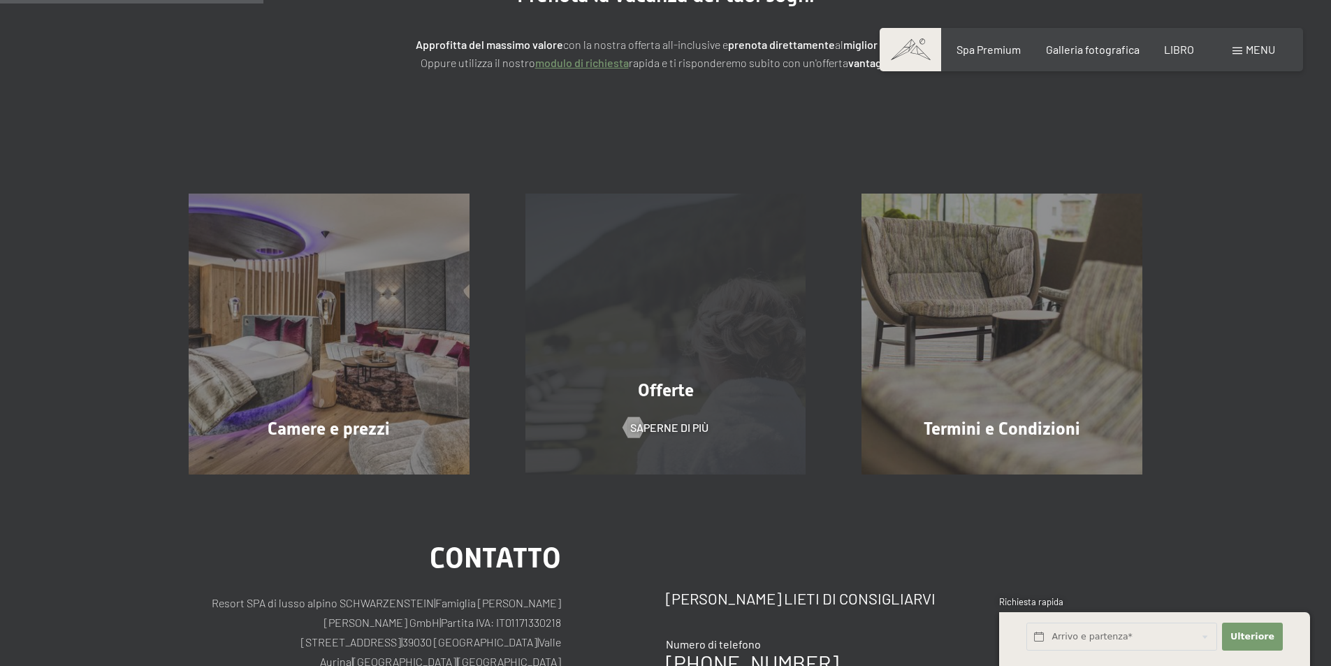
scroll to position [0, 0]
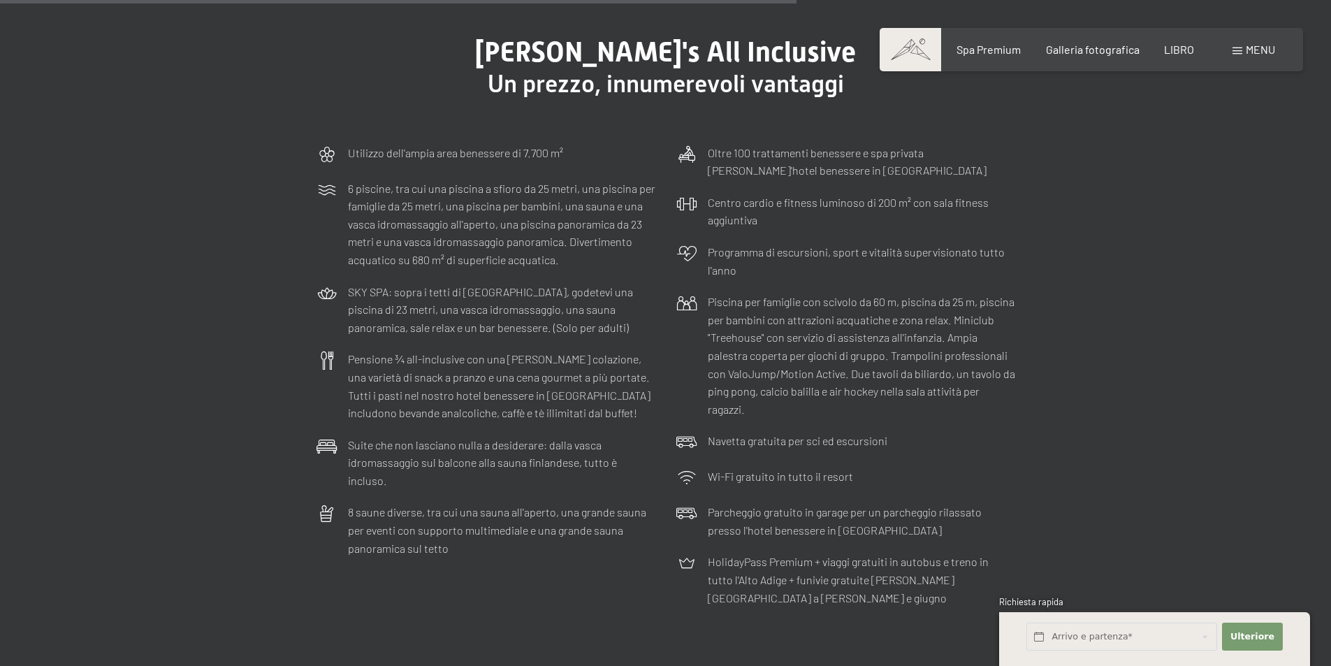
scroll to position [4191, 0]
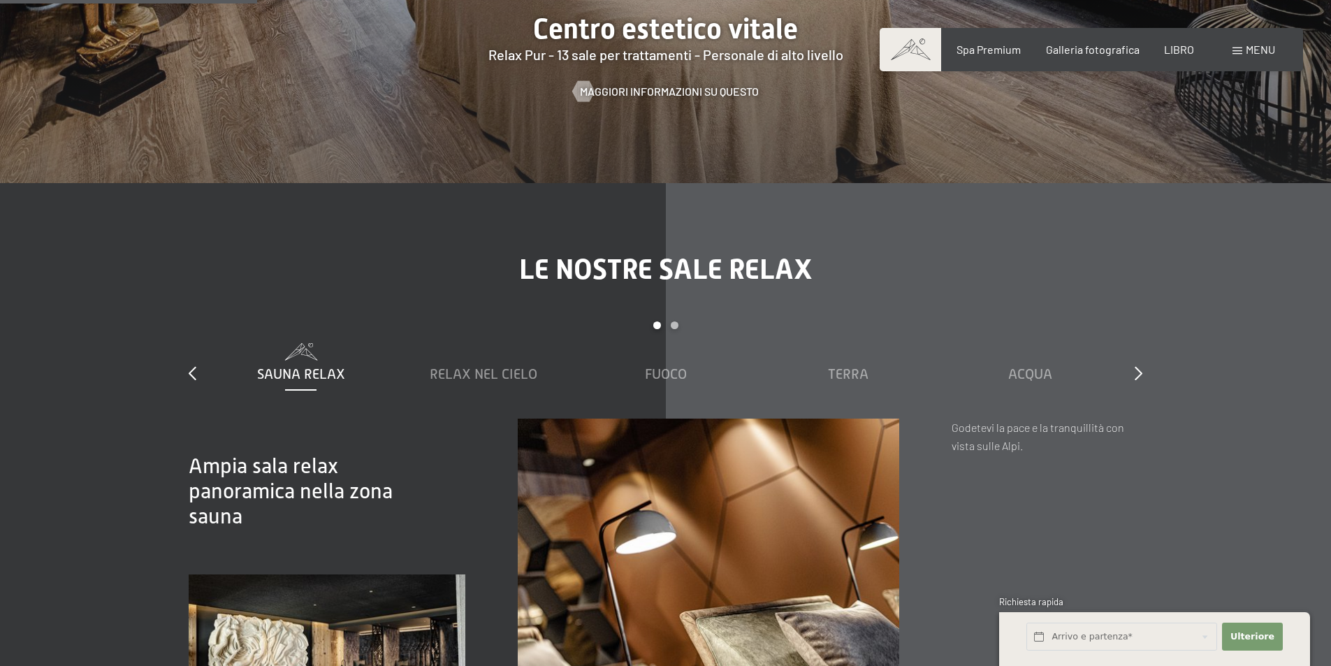
scroll to position [2026, 0]
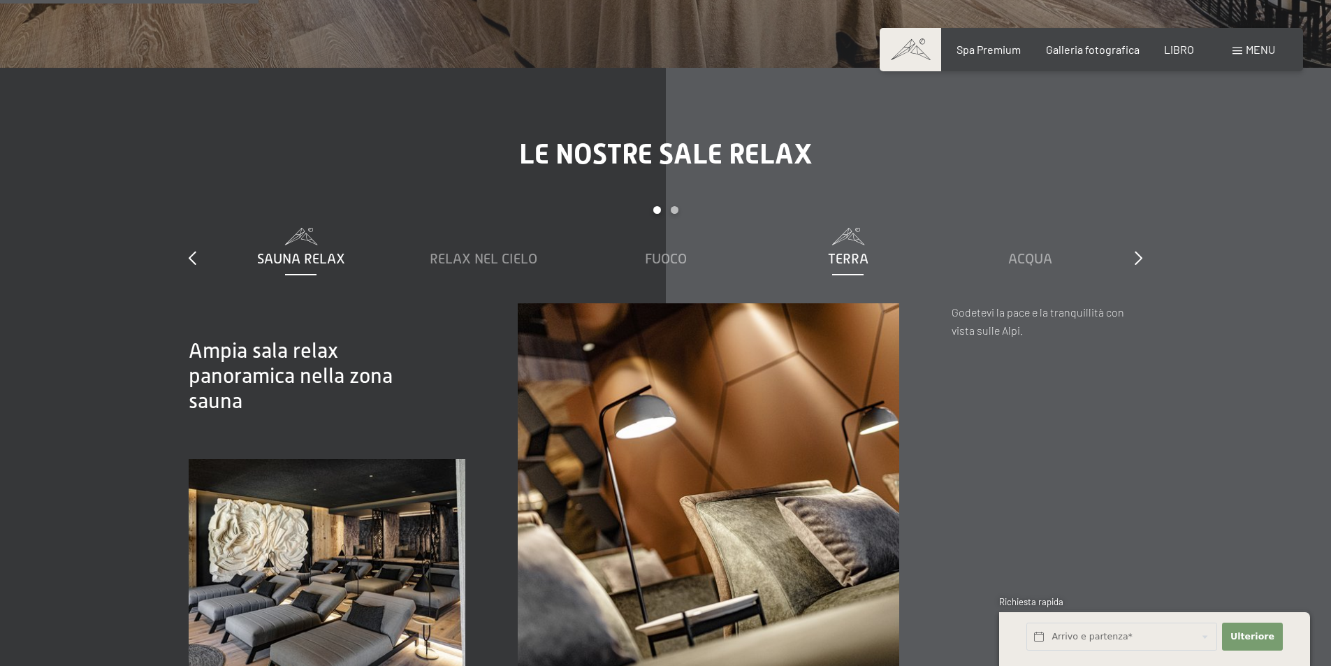
click at [855, 256] on font "Terra" at bounding box center [848, 258] width 41 height 15
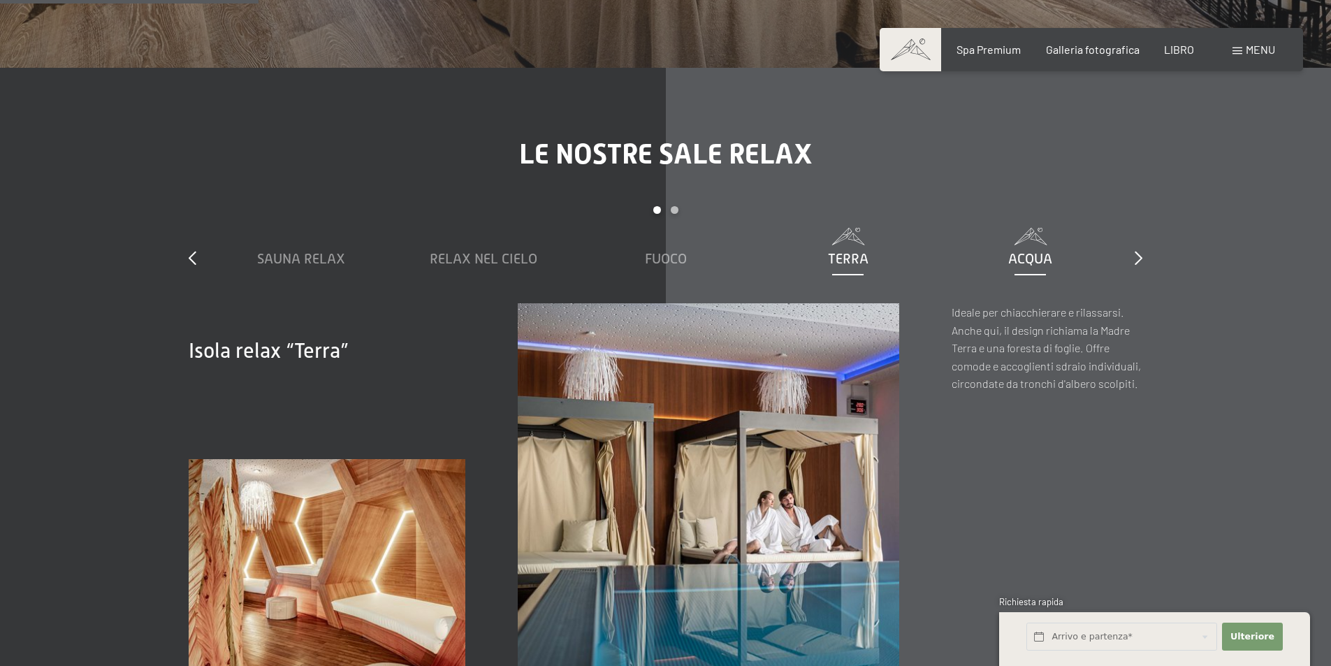
click at [1013, 256] on font "Acqua" at bounding box center [1030, 258] width 44 height 15
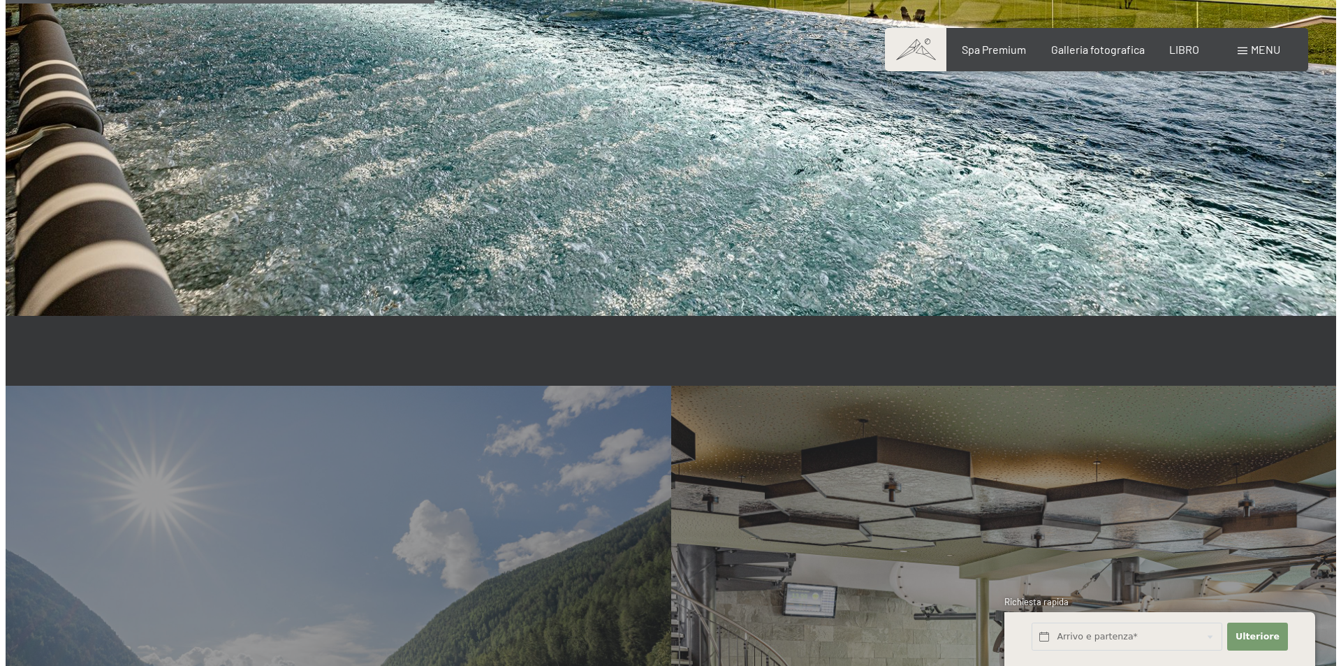
scroll to position [3632, 0]
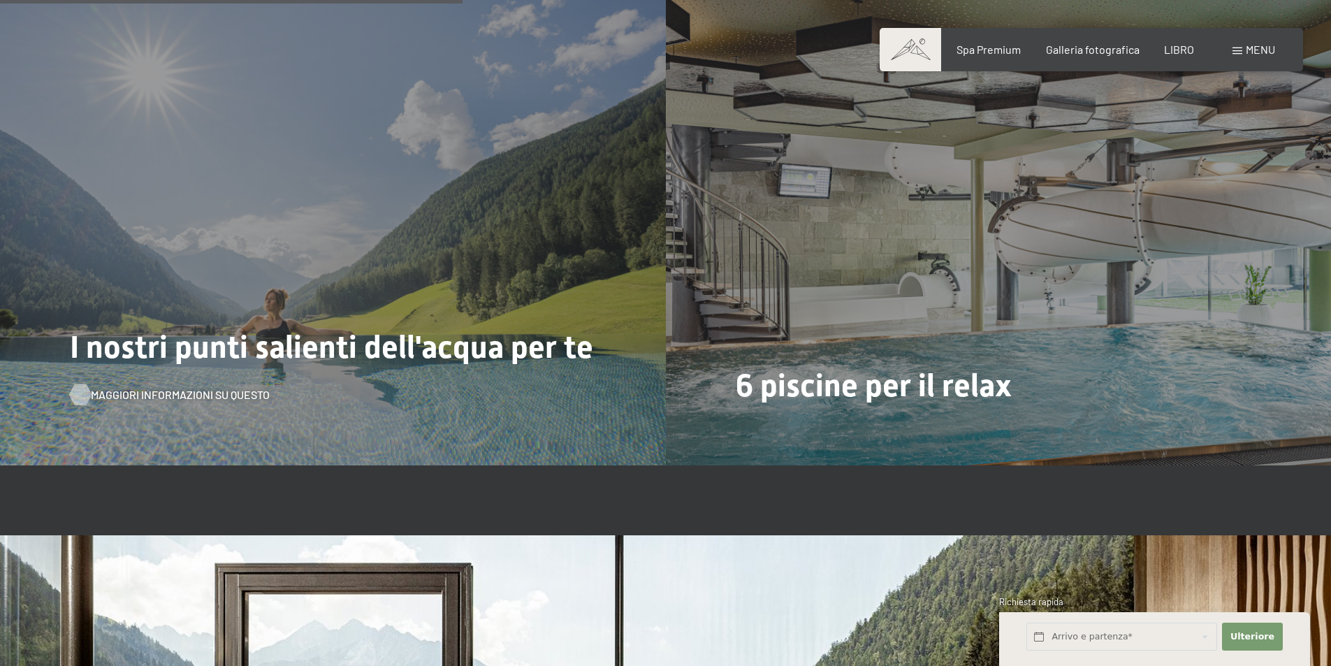
click at [217, 393] on font "Maggiori informazioni su questo" at bounding box center [180, 394] width 179 height 13
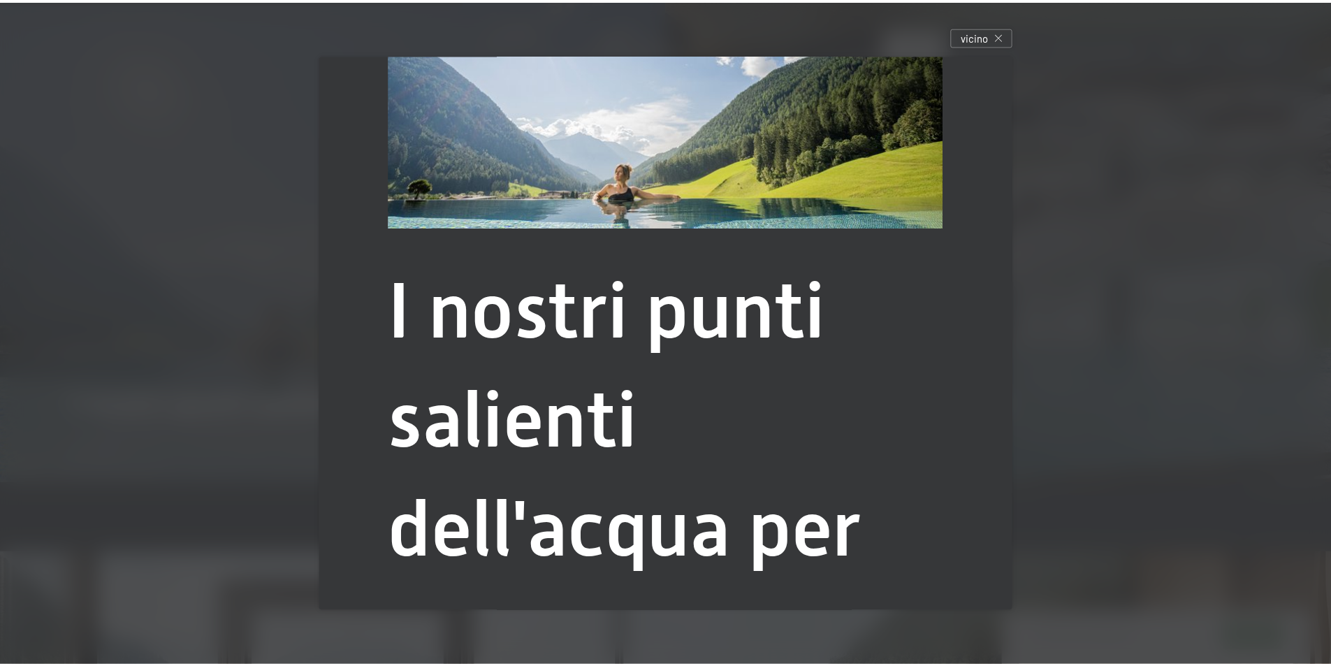
scroll to position [85, 0]
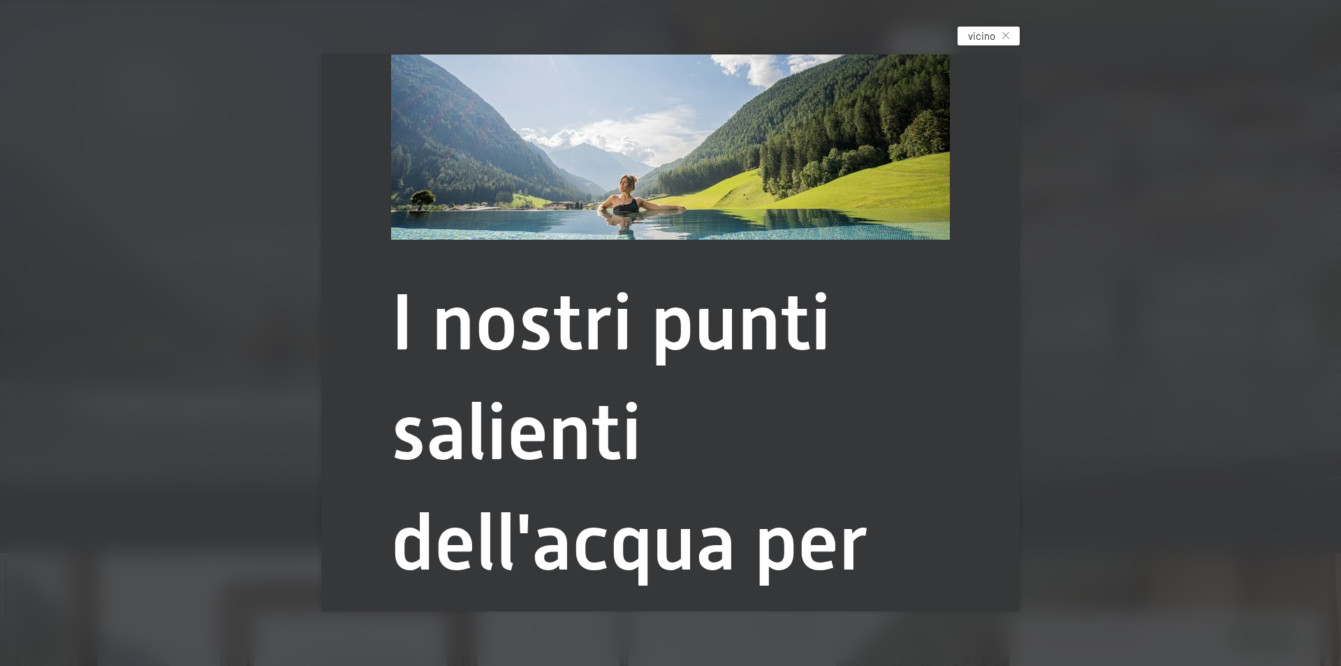
click at [1007, 38] on icon at bounding box center [1005, 35] width 7 height 7
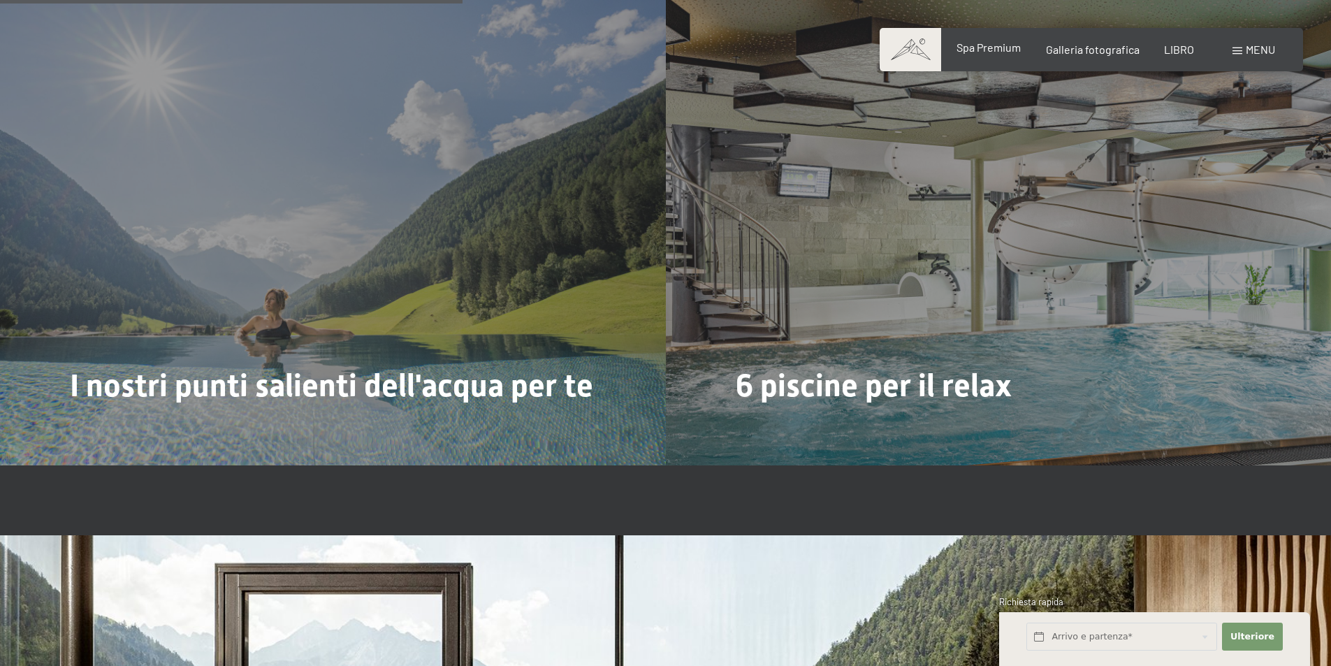
click at [993, 45] on font "Spa Premium" at bounding box center [988, 47] width 64 height 13
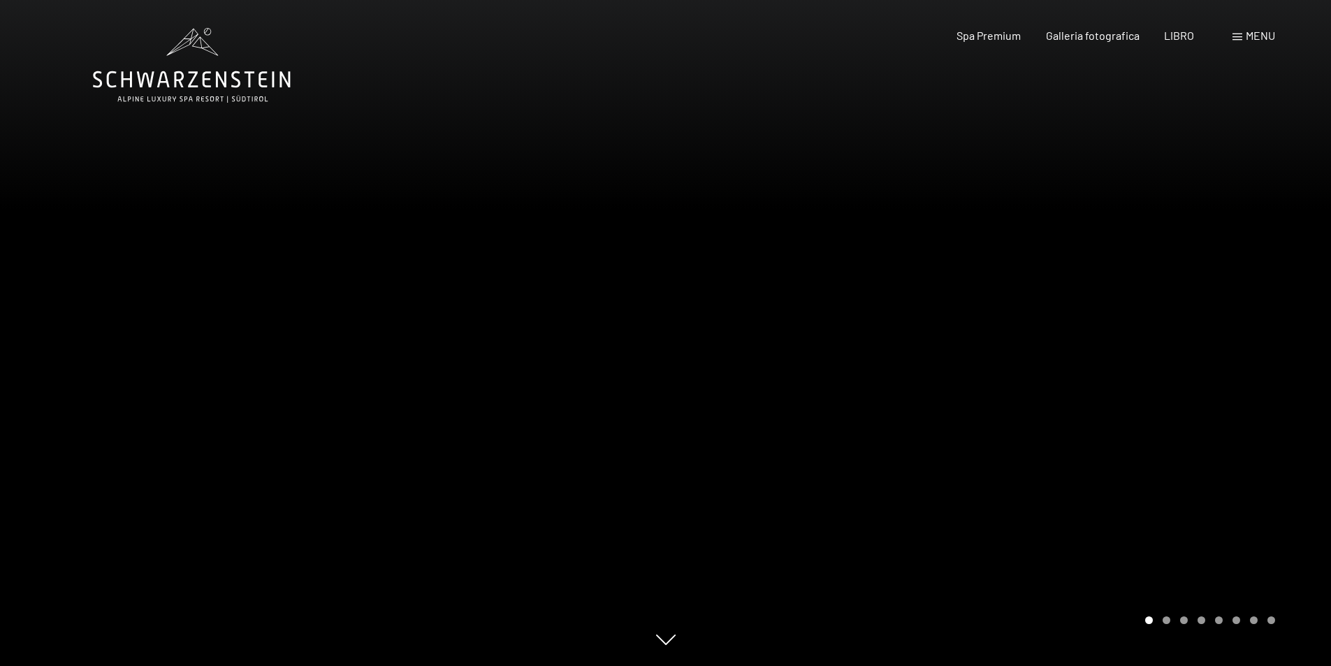
drag, startPoint x: 779, startPoint y: 350, endPoint x: 501, endPoint y: 353, distance: 278.7
click at [502, 665] on div at bounding box center [666, 666] width 1146 height 0
click at [1043, 357] on div at bounding box center [999, 333] width 666 height 666
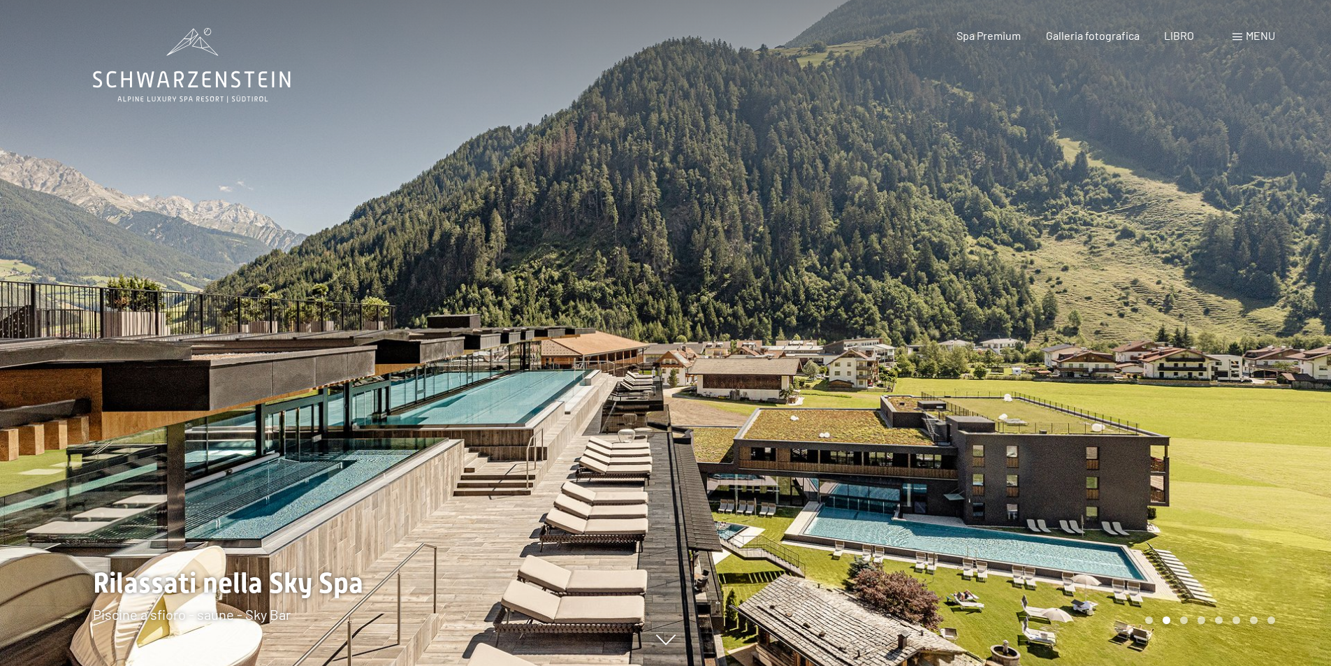
click at [1053, 357] on div at bounding box center [999, 333] width 666 height 666
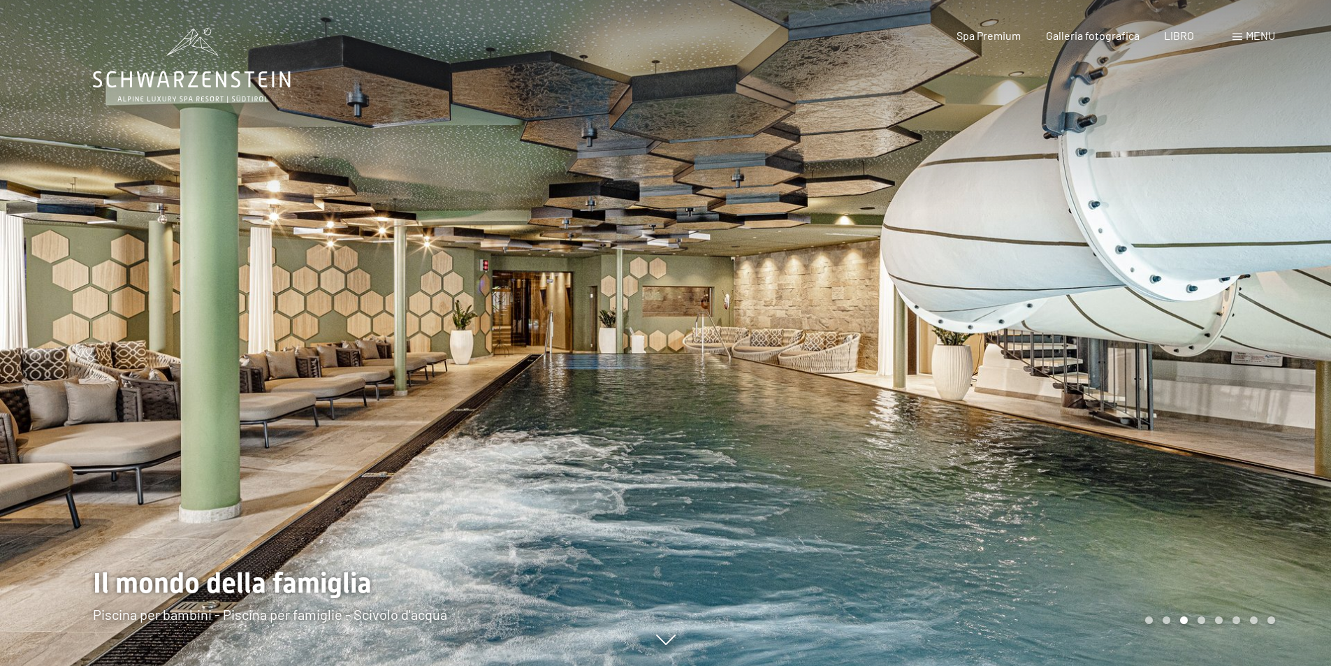
click at [1029, 372] on div at bounding box center [999, 333] width 666 height 666
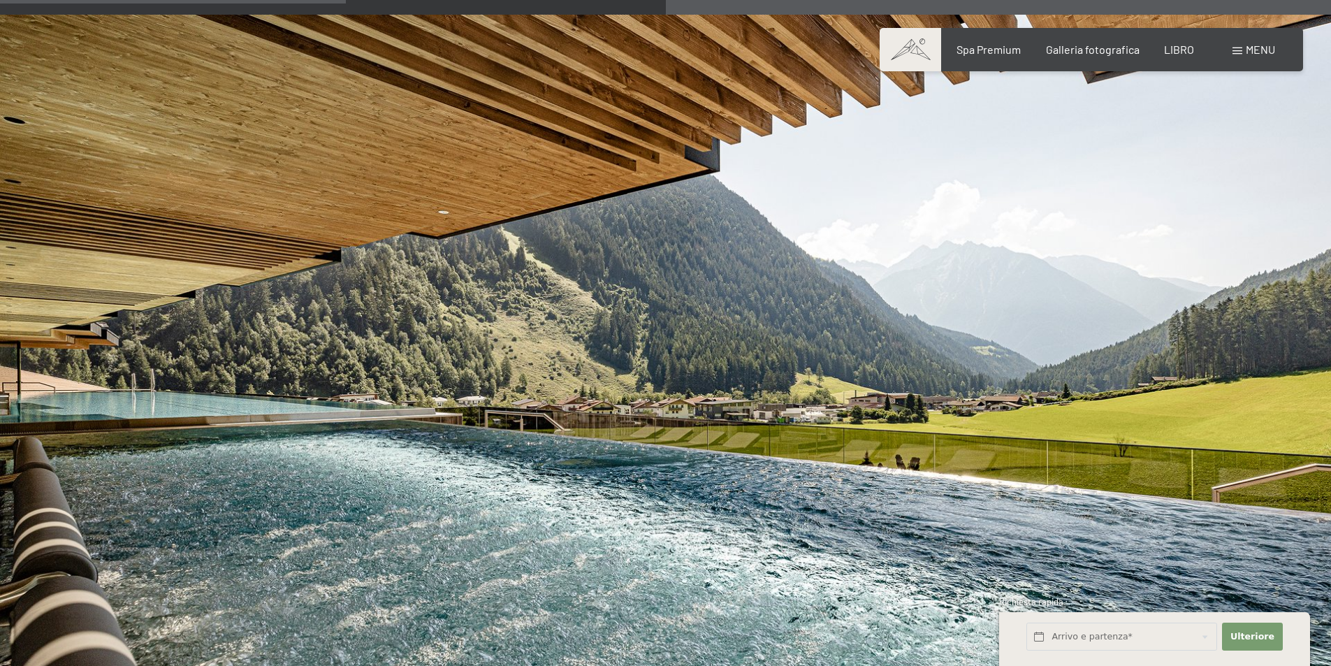
scroll to position [2654, 0]
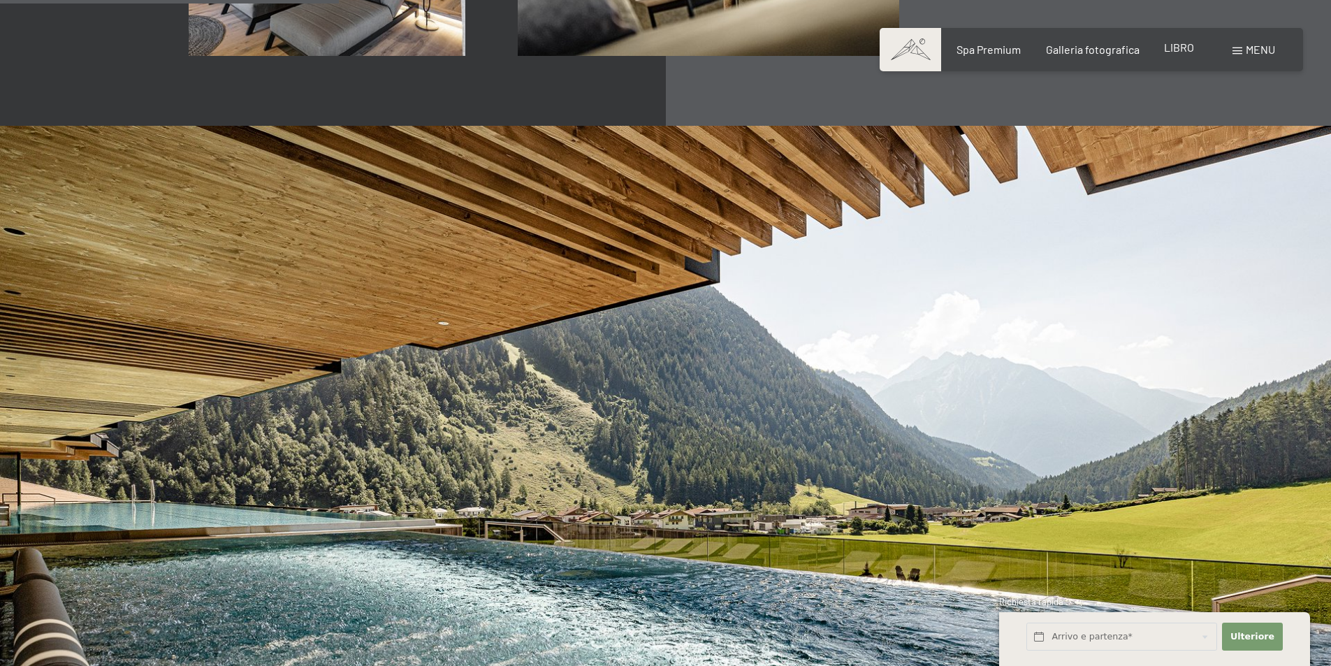
click at [1183, 47] on font "LIBRO" at bounding box center [1179, 47] width 30 height 13
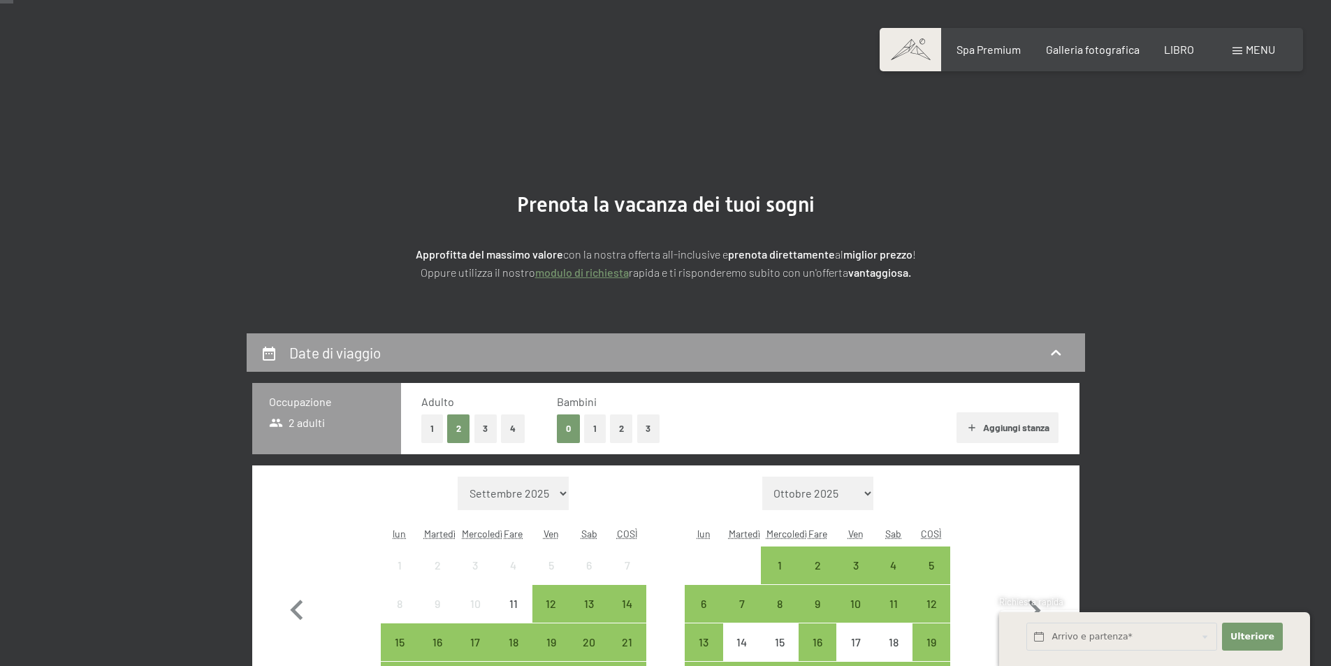
scroll to position [279, 0]
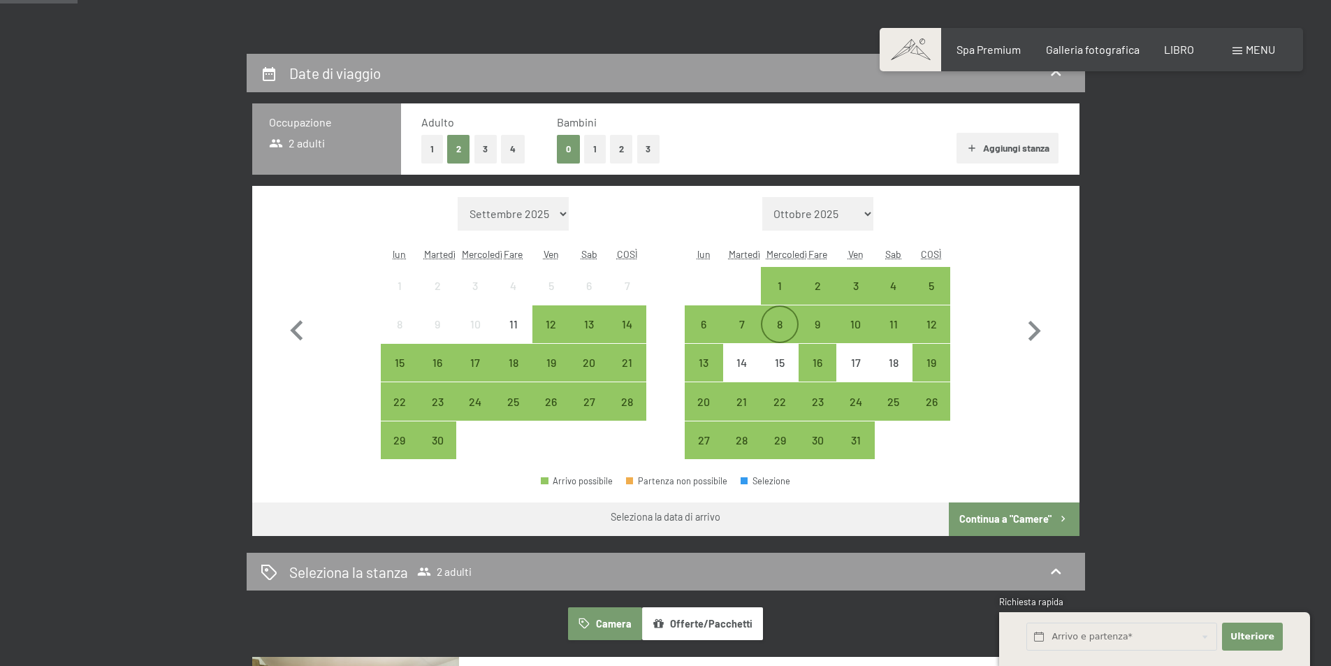
click at [784, 319] on div "8" at bounding box center [779, 336] width 35 height 35
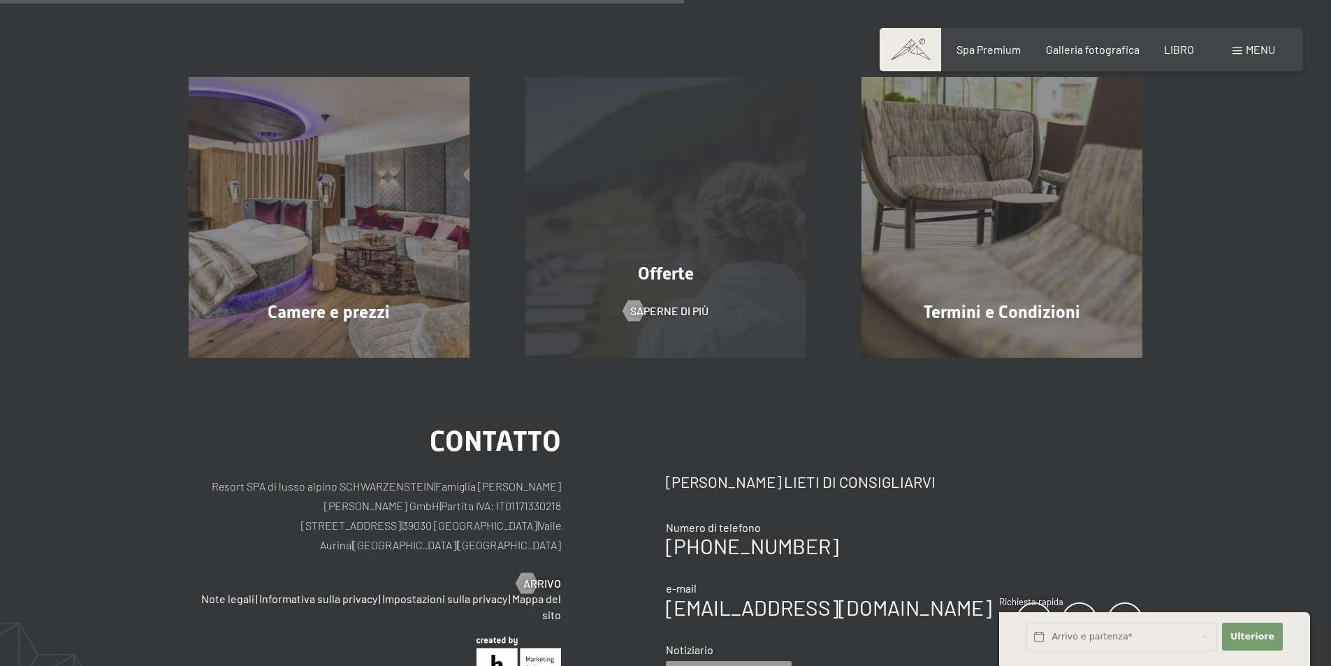
scroll to position [349, 0]
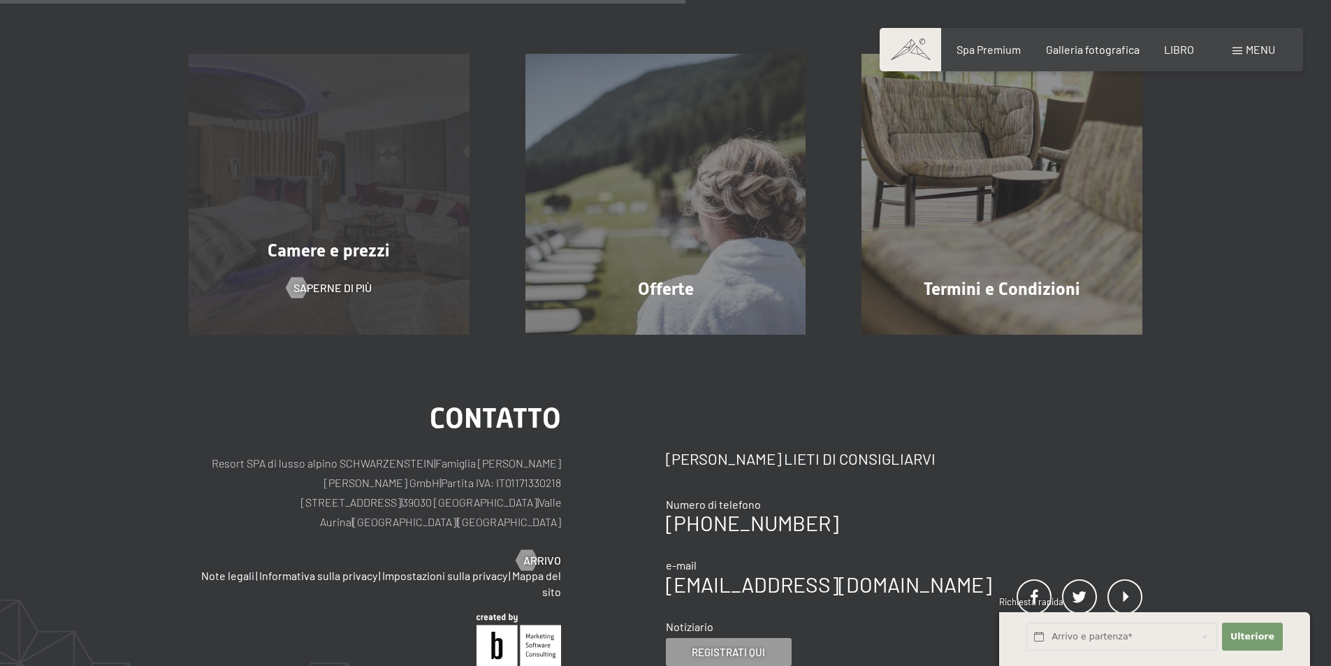
click at [344, 216] on div "Camere e prezzi Saperne di più" at bounding box center [329, 194] width 337 height 281
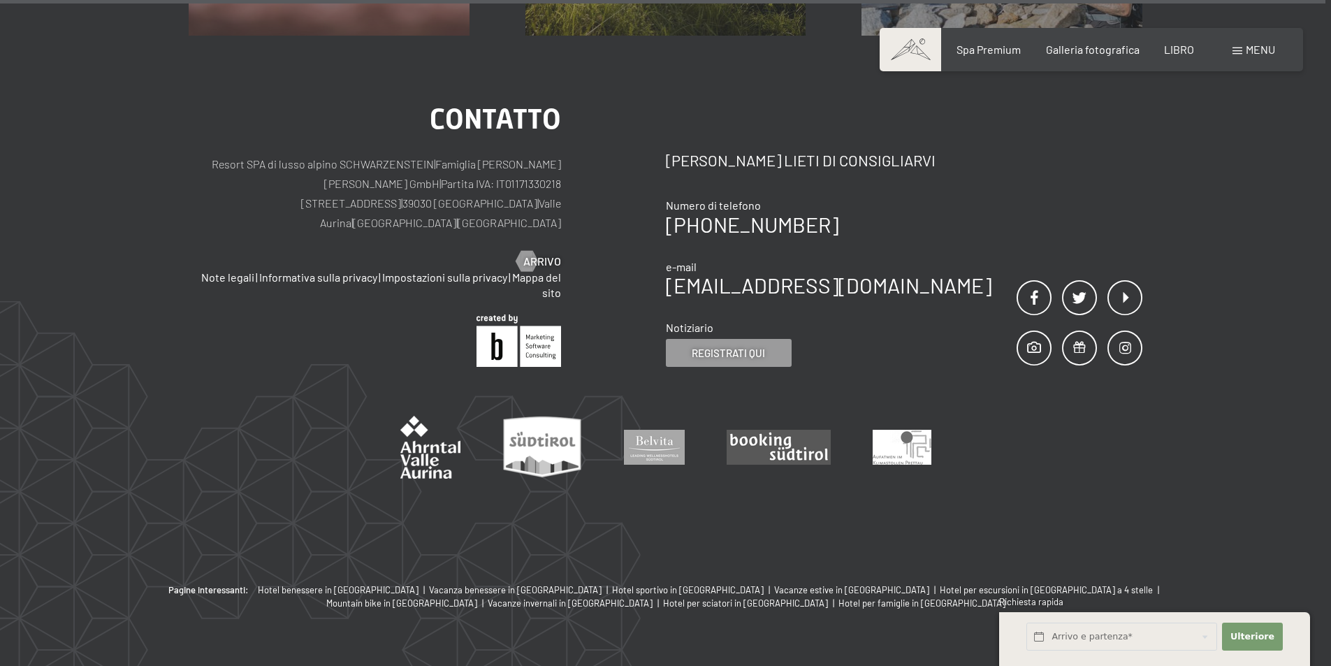
scroll to position [5448, 0]
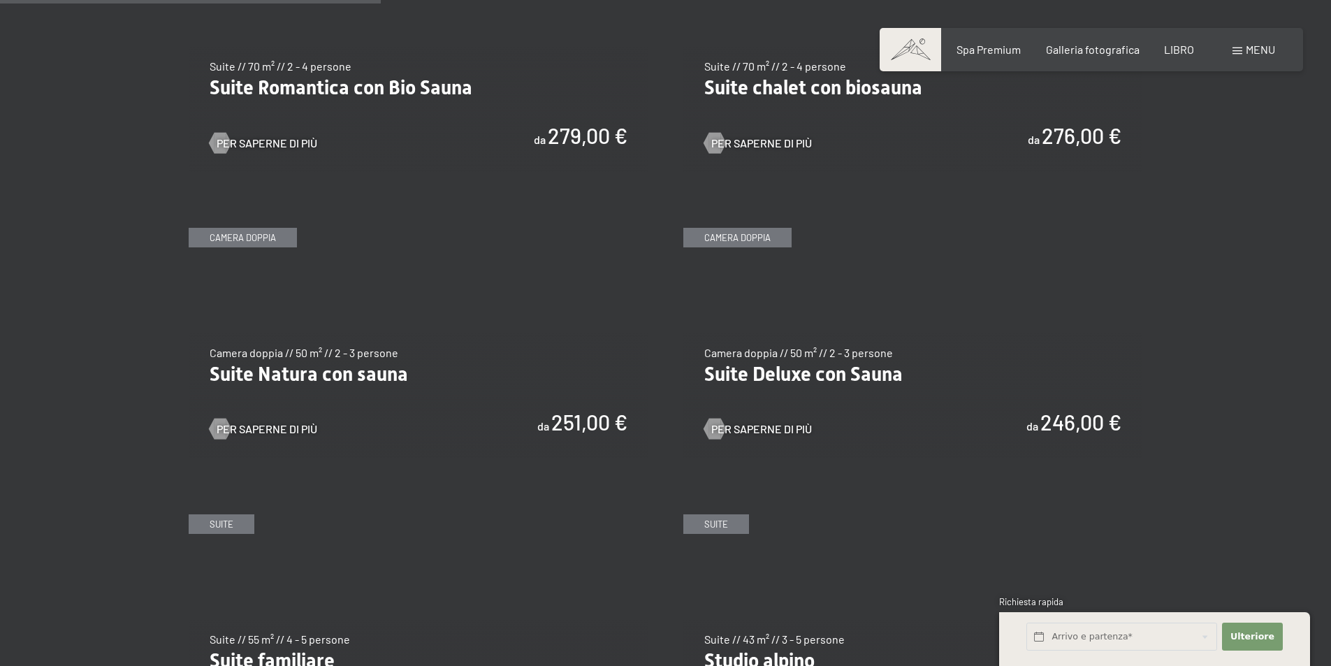
scroll to position [1257, 0]
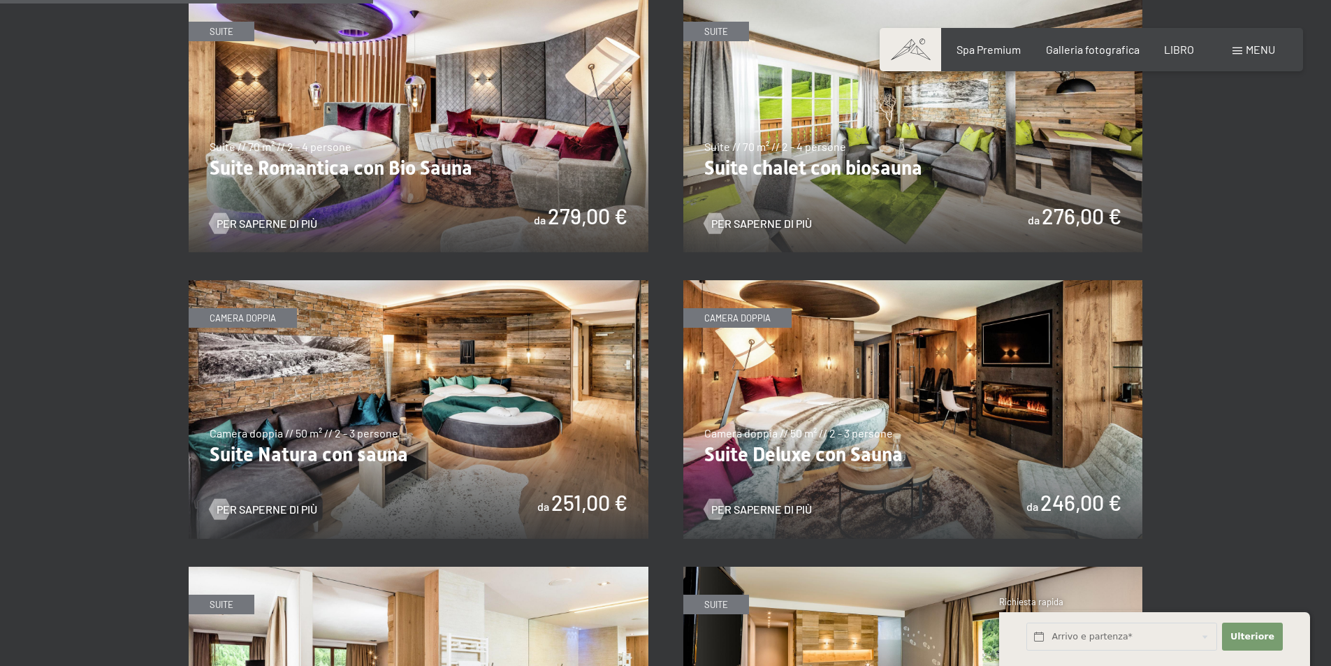
click at [912, 356] on img at bounding box center [913, 409] width 460 height 258
click at [470, 389] on img at bounding box center [419, 409] width 460 height 258
click at [895, 353] on img at bounding box center [913, 409] width 460 height 258
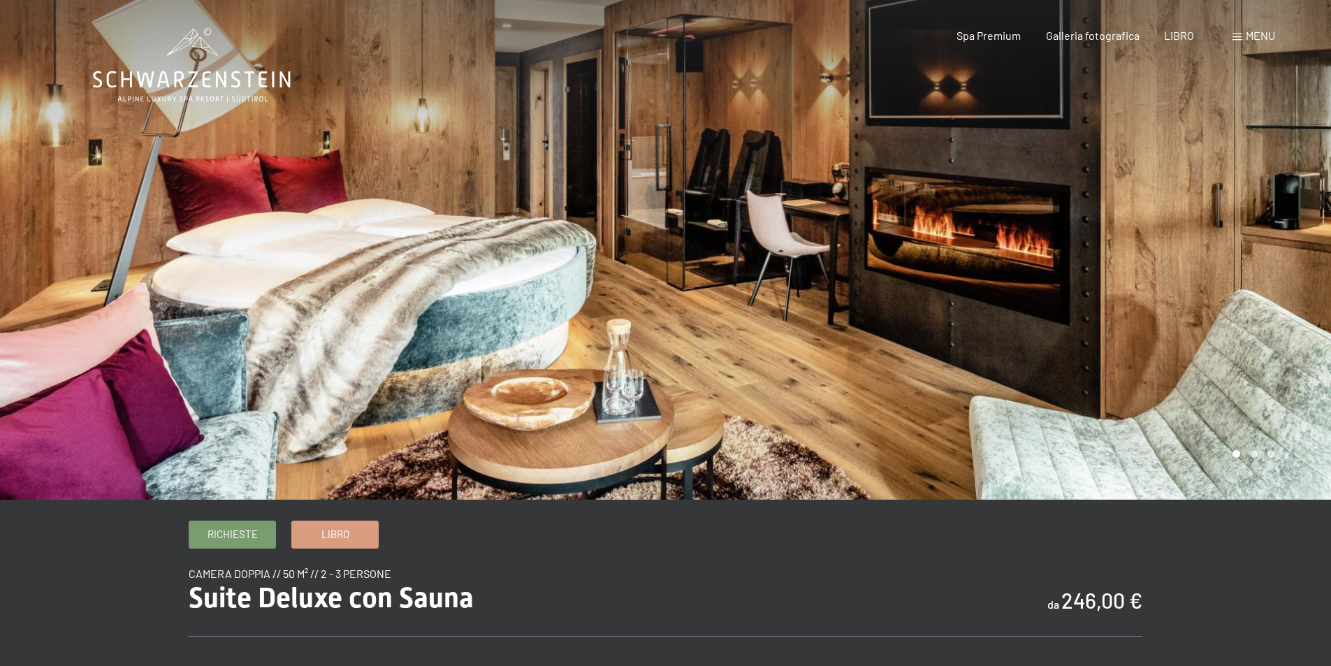
click at [827, 301] on div at bounding box center [999, 249] width 666 height 499
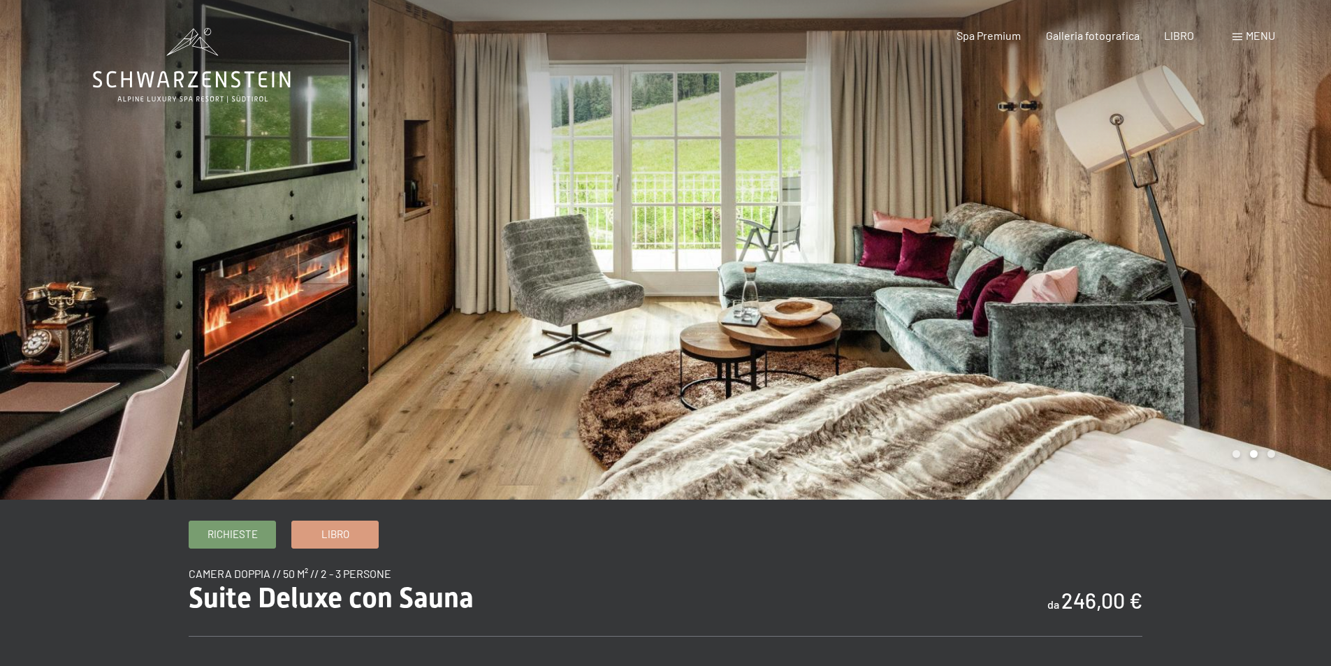
click at [856, 298] on div at bounding box center [999, 249] width 666 height 499
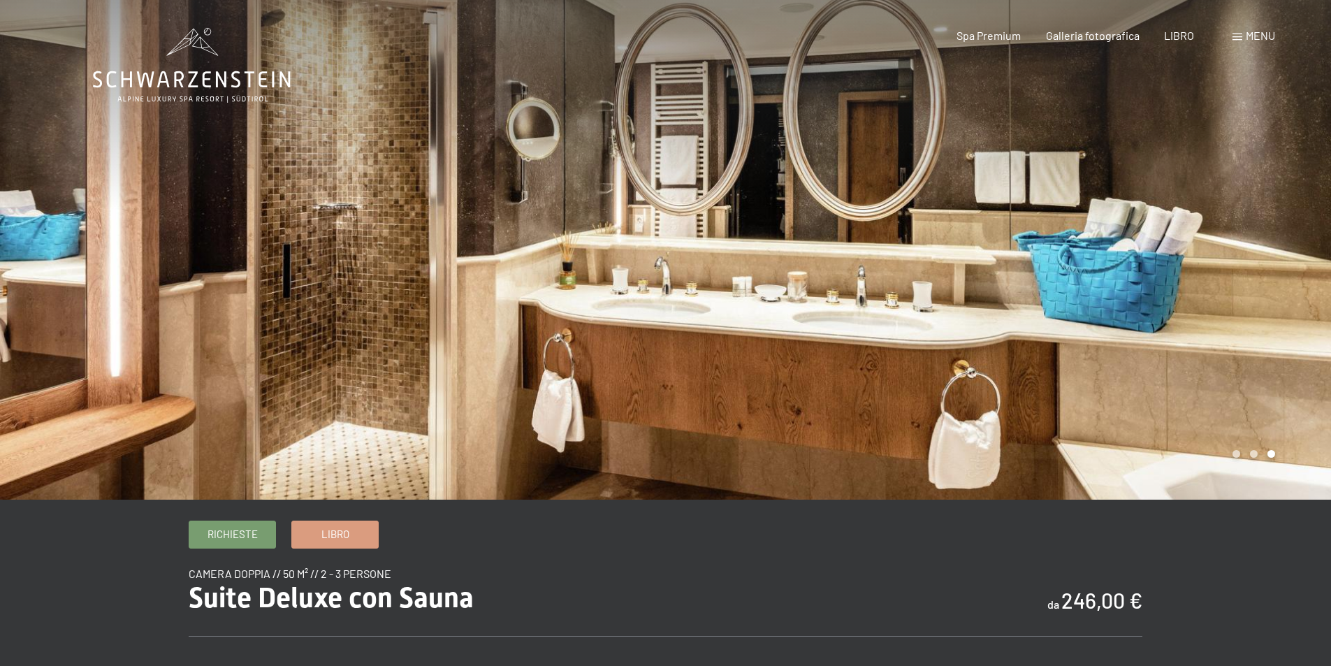
click at [856, 298] on div at bounding box center [999, 249] width 666 height 499
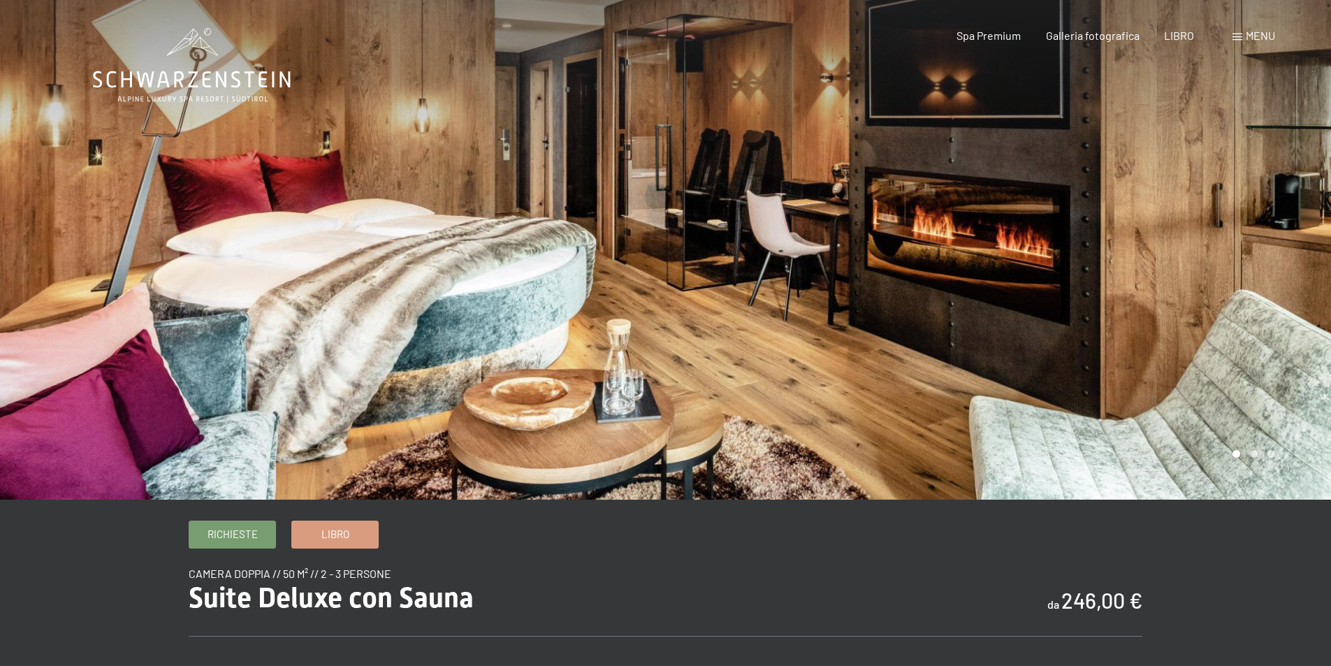
click at [856, 298] on div at bounding box center [999, 249] width 666 height 499
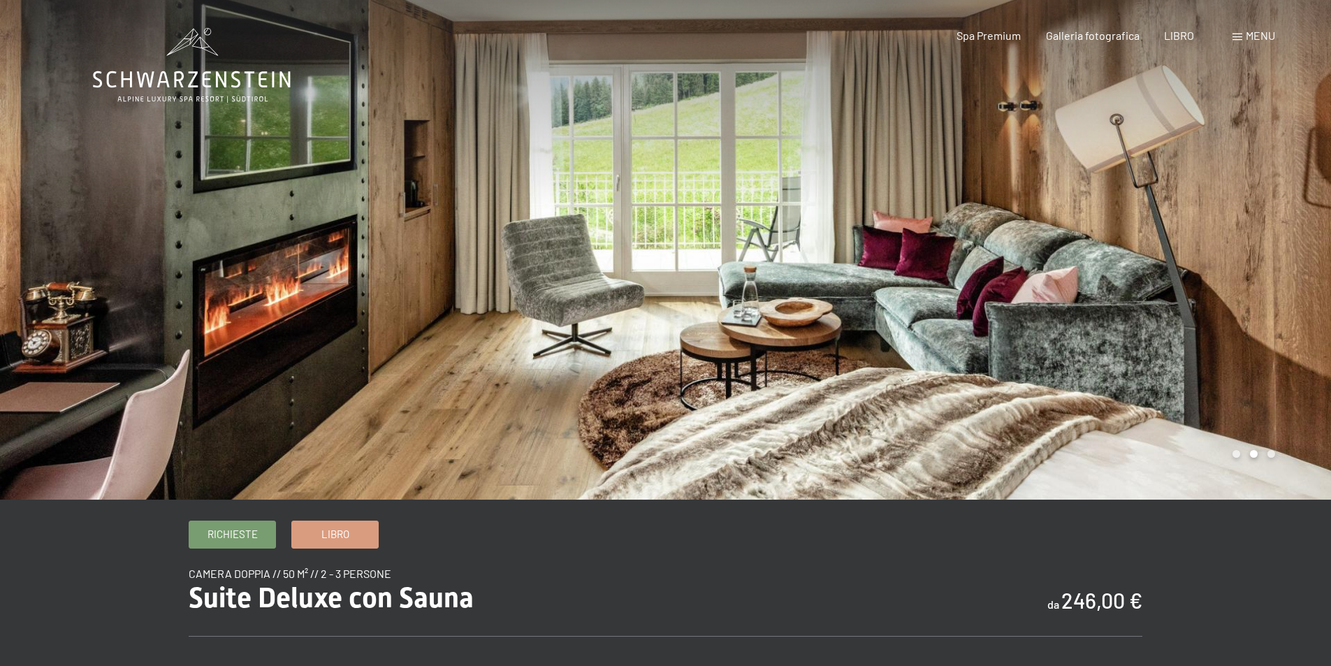
click at [856, 298] on div at bounding box center [999, 249] width 666 height 499
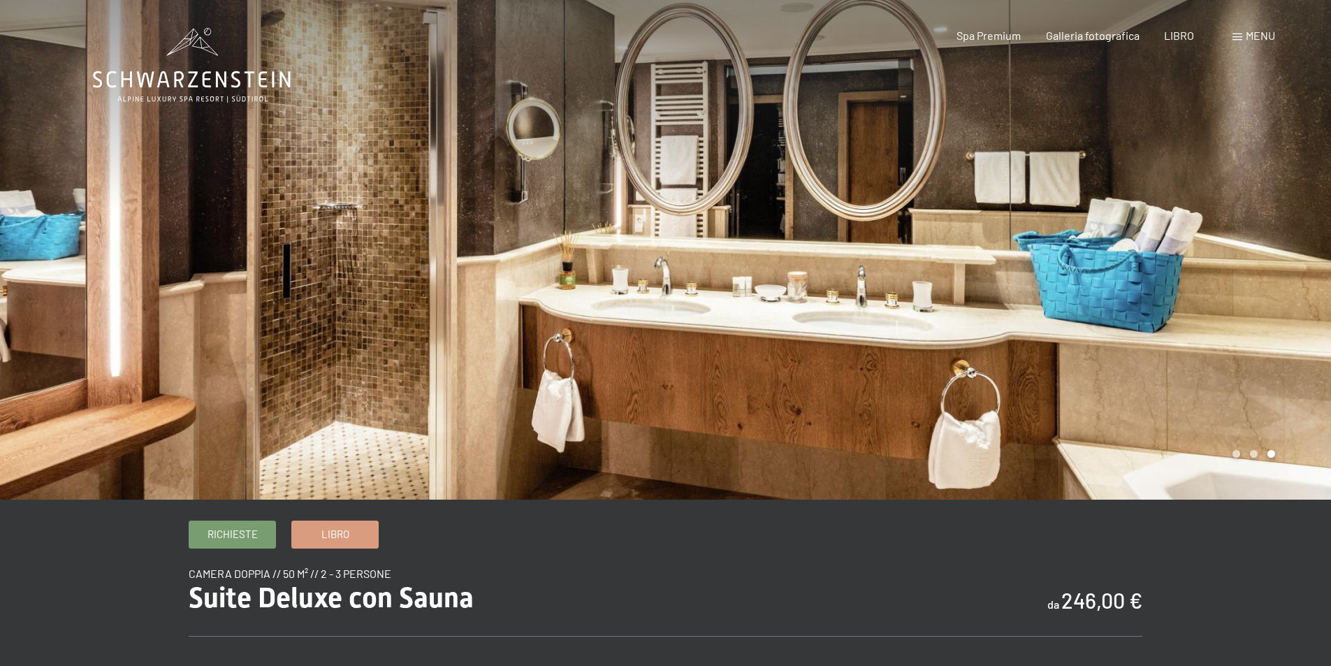
click at [958, 294] on div at bounding box center [999, 249] width 666 height 499
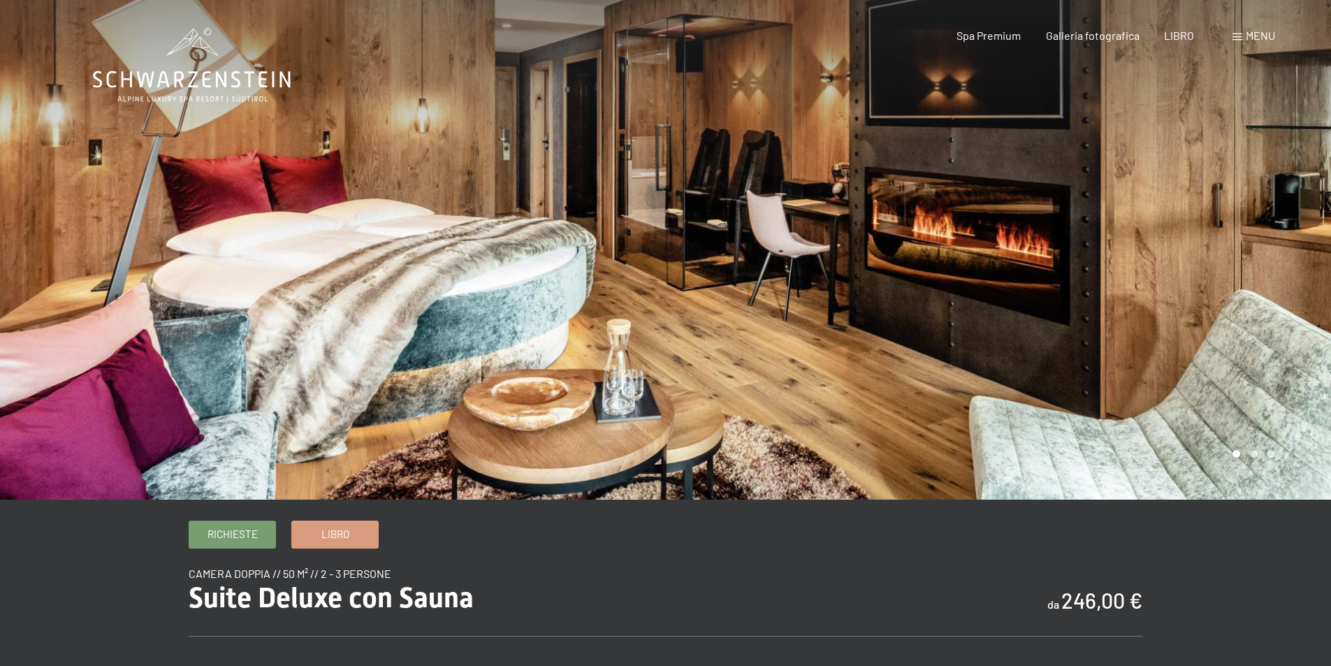
click at [950, 293] on div at bounding box center [999, 249] width 666 height 499
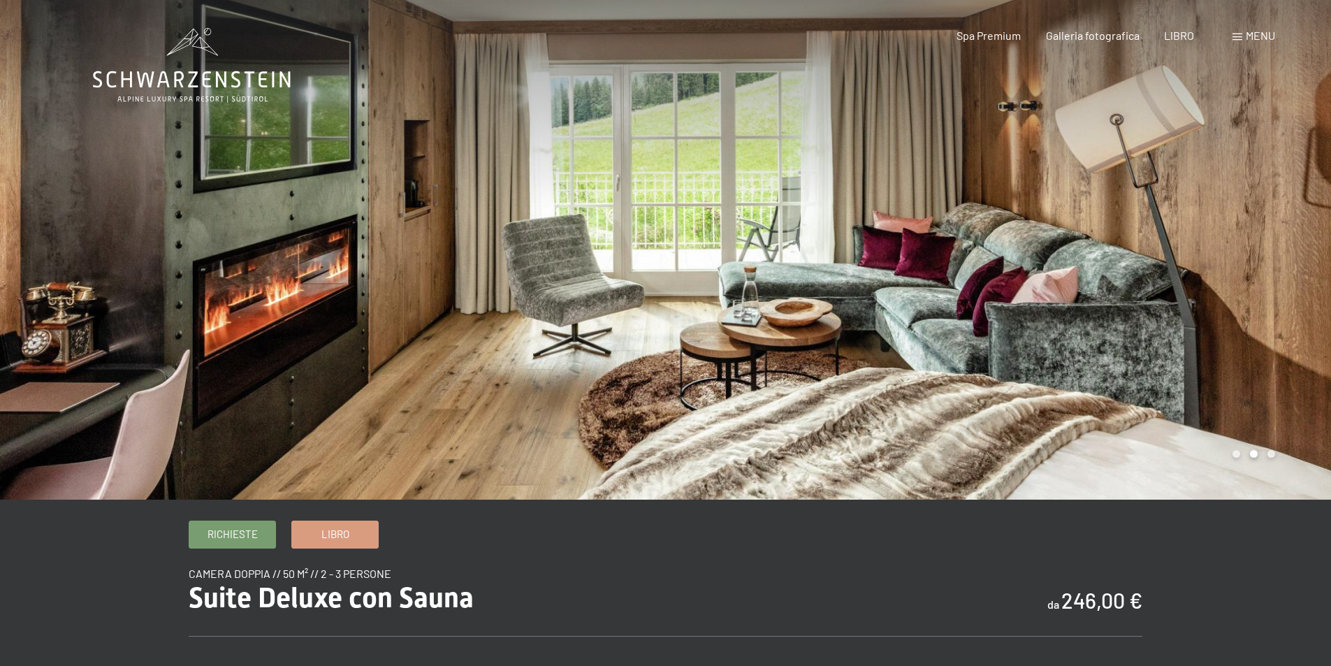
click at [949, 293] on div at bounding box center [999, 249] width 666 height 499
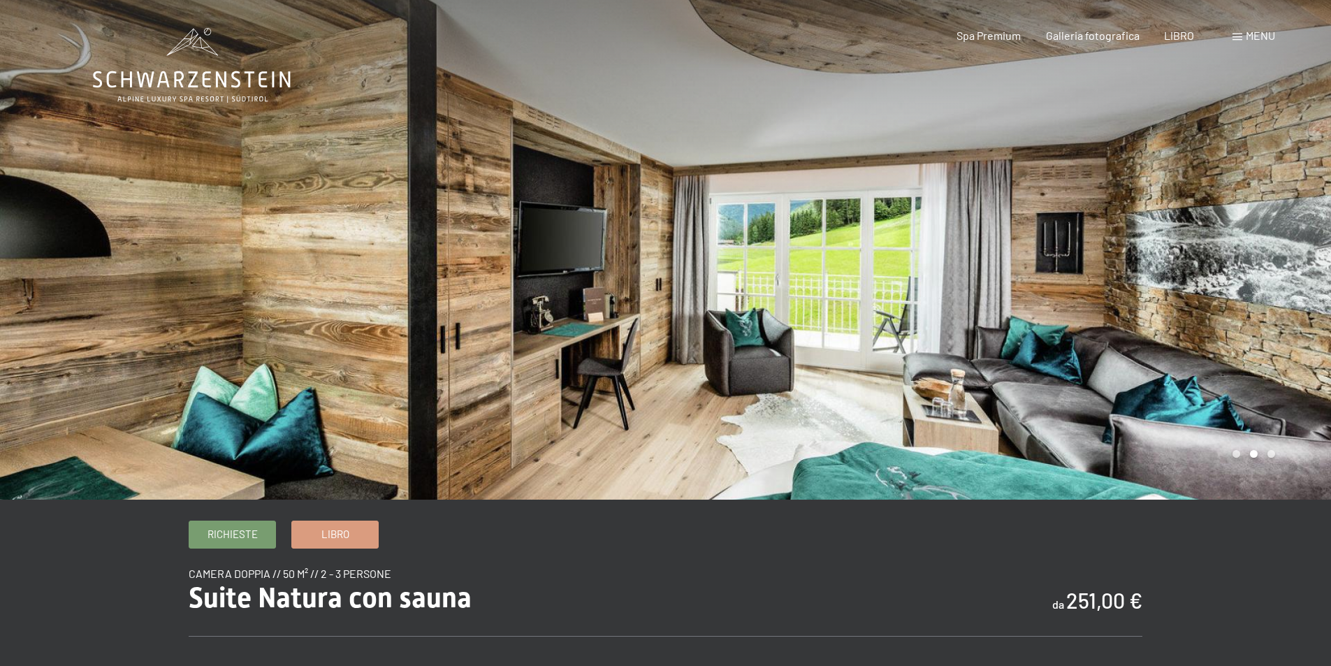
click at [989, 325] on div at bounding box center [999, 249] width 666 height 499
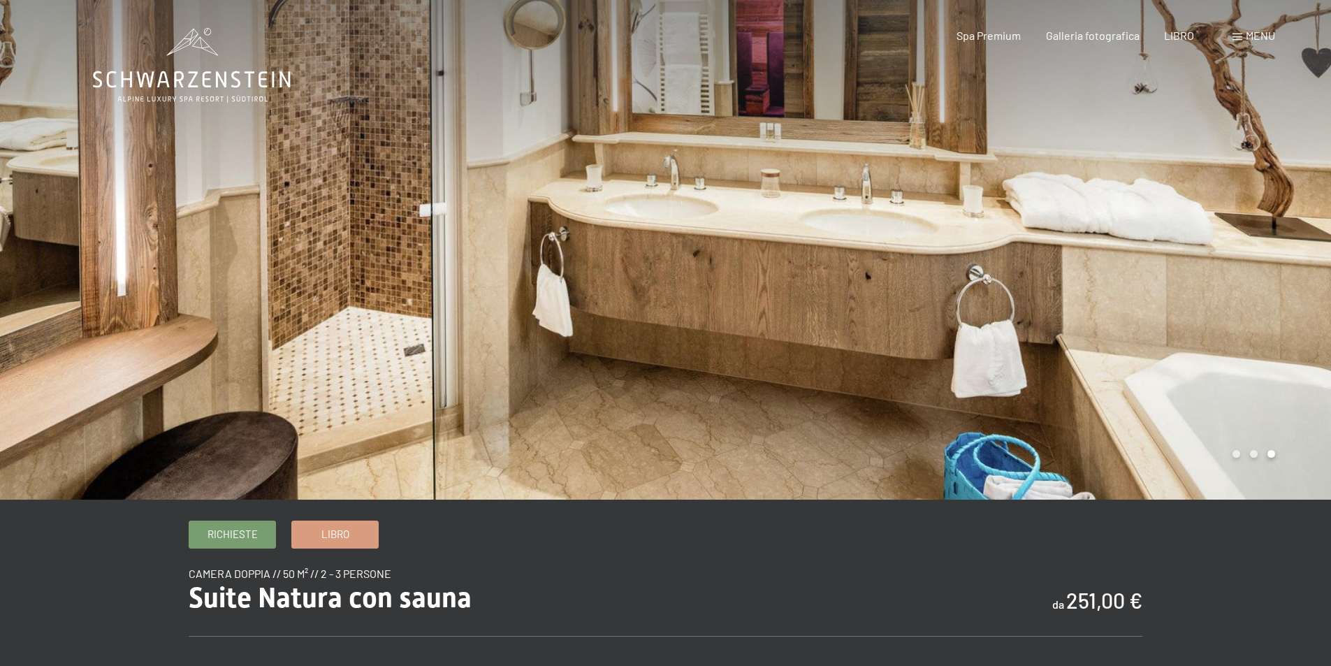
click at [936, 334] on div at bounding box center [999, 249] width 666 height 499
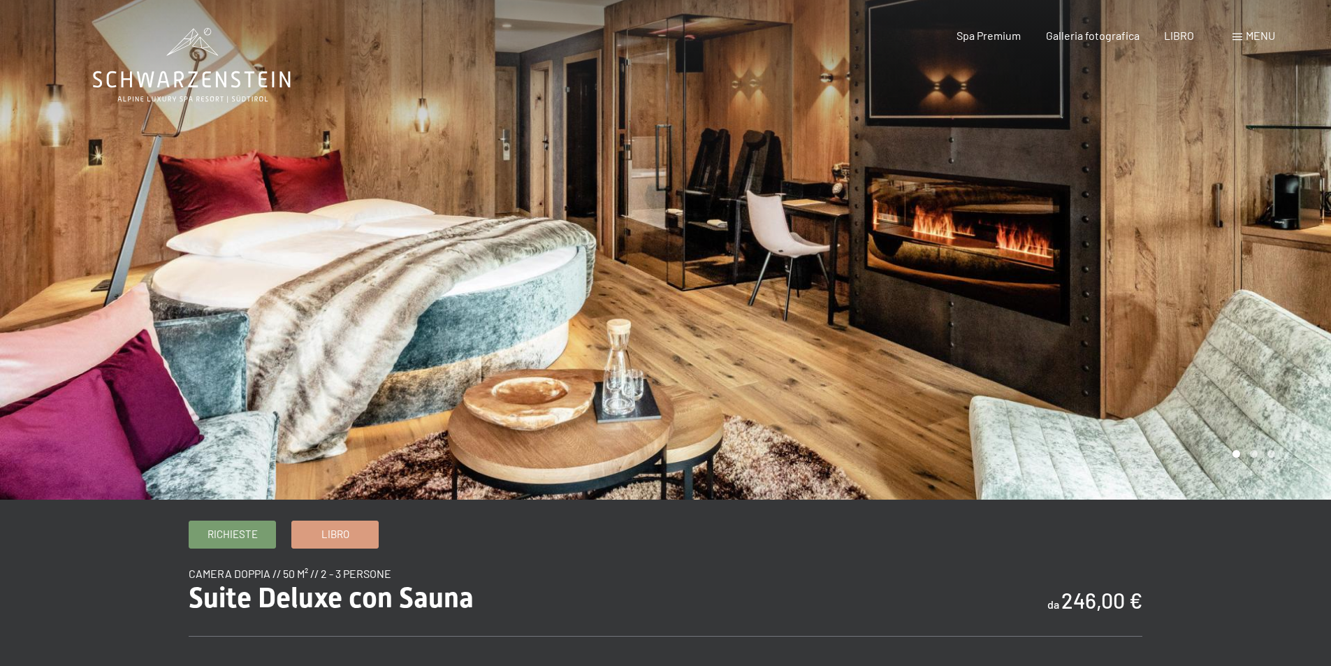
click at [908, 291] on div at bounding box center [999, 249] width 666 height 499
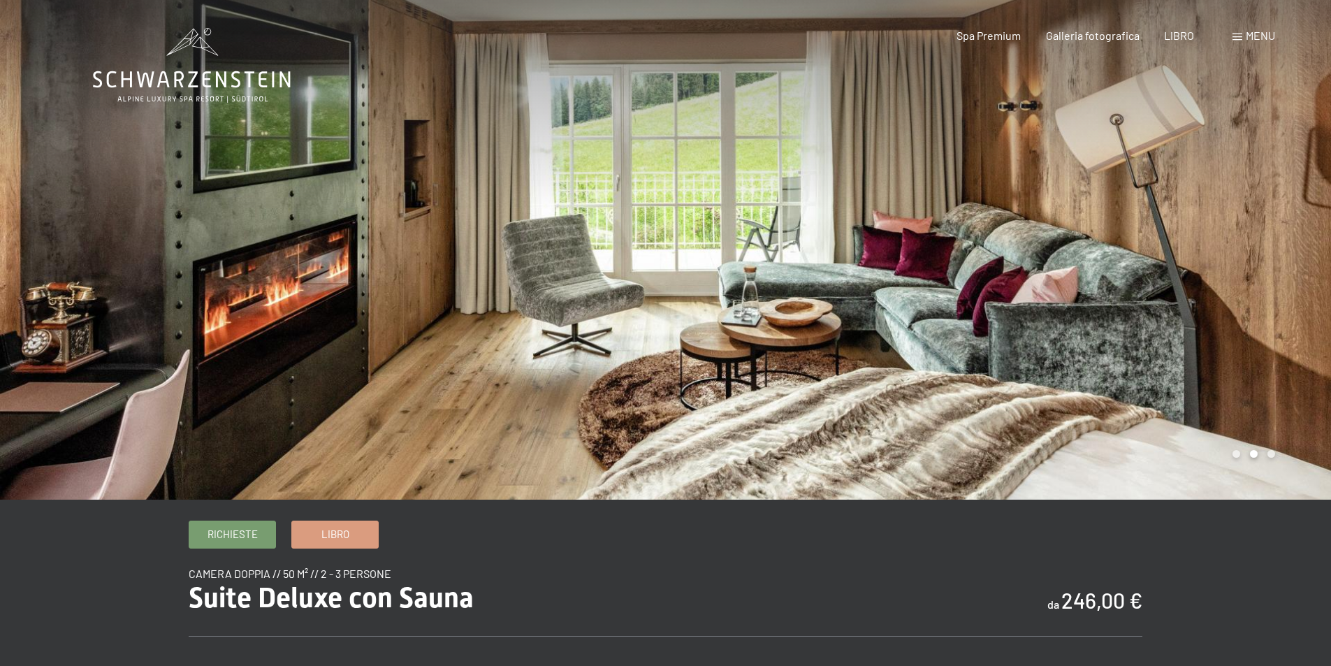
click at [907, 291] on div at bounding box center [999, 249] width 666 height 499
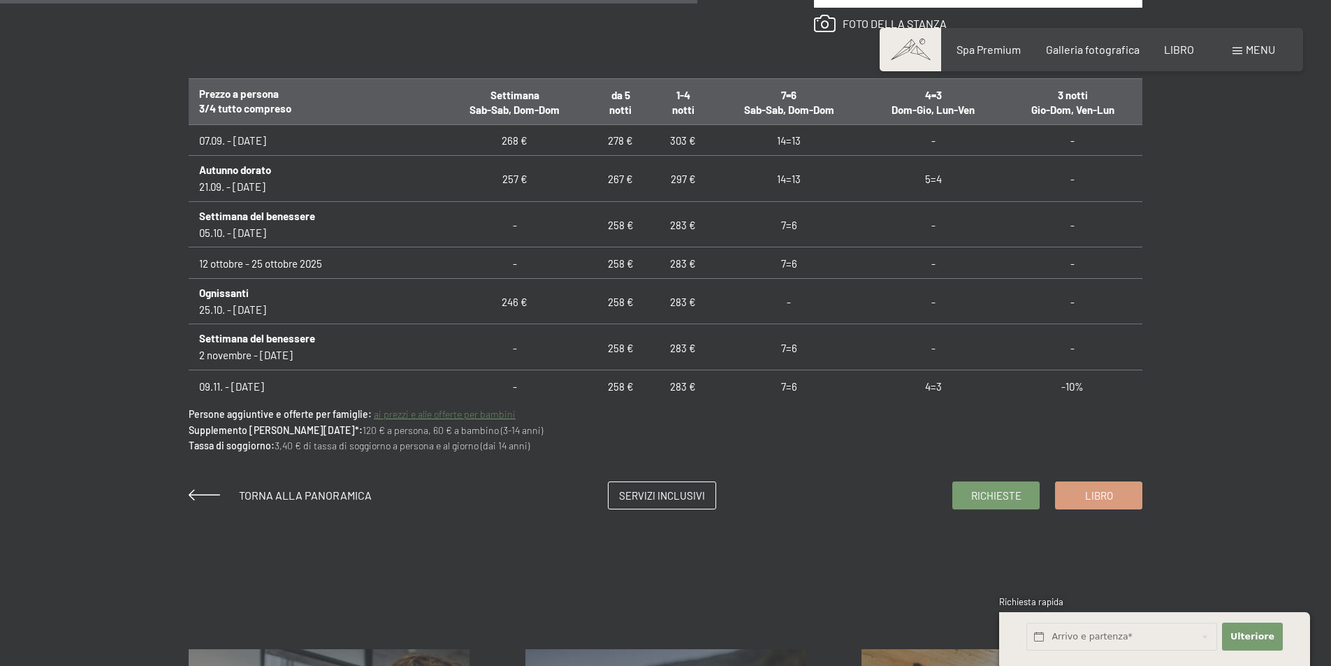
scroll to position [978, 0]
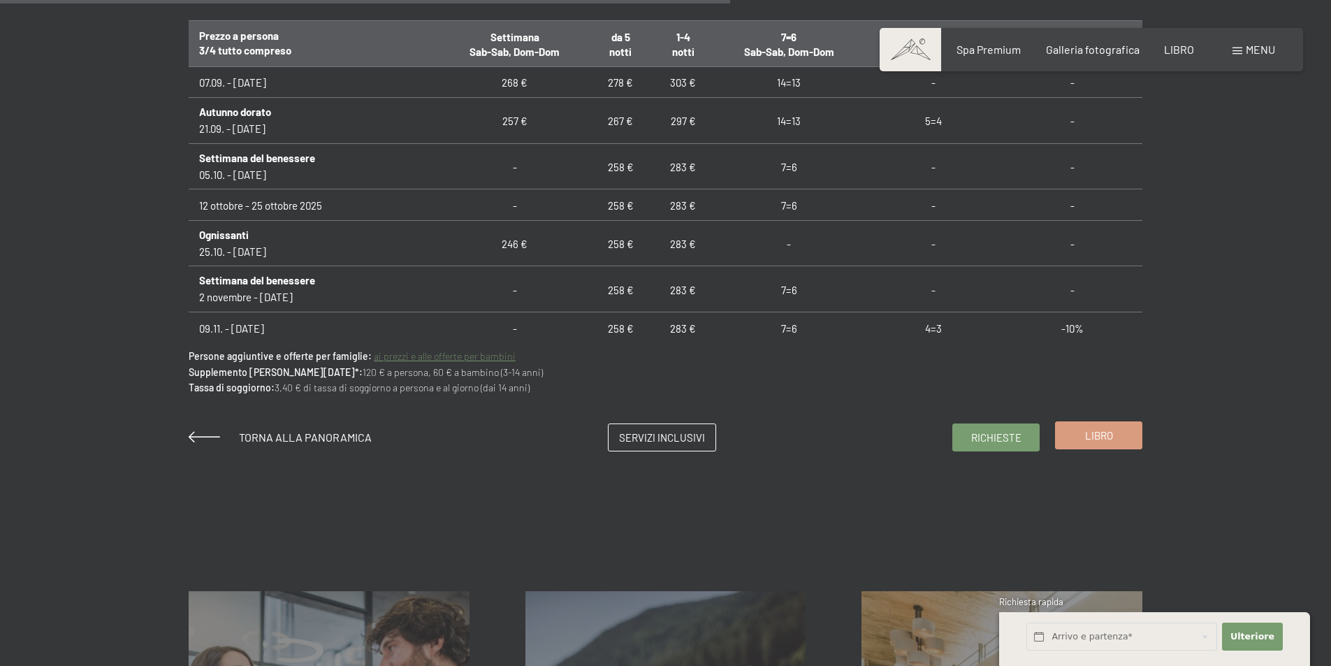
click at [1111, 441] on font "Libro" at bounding box center [1099, 435] width 28 height 13
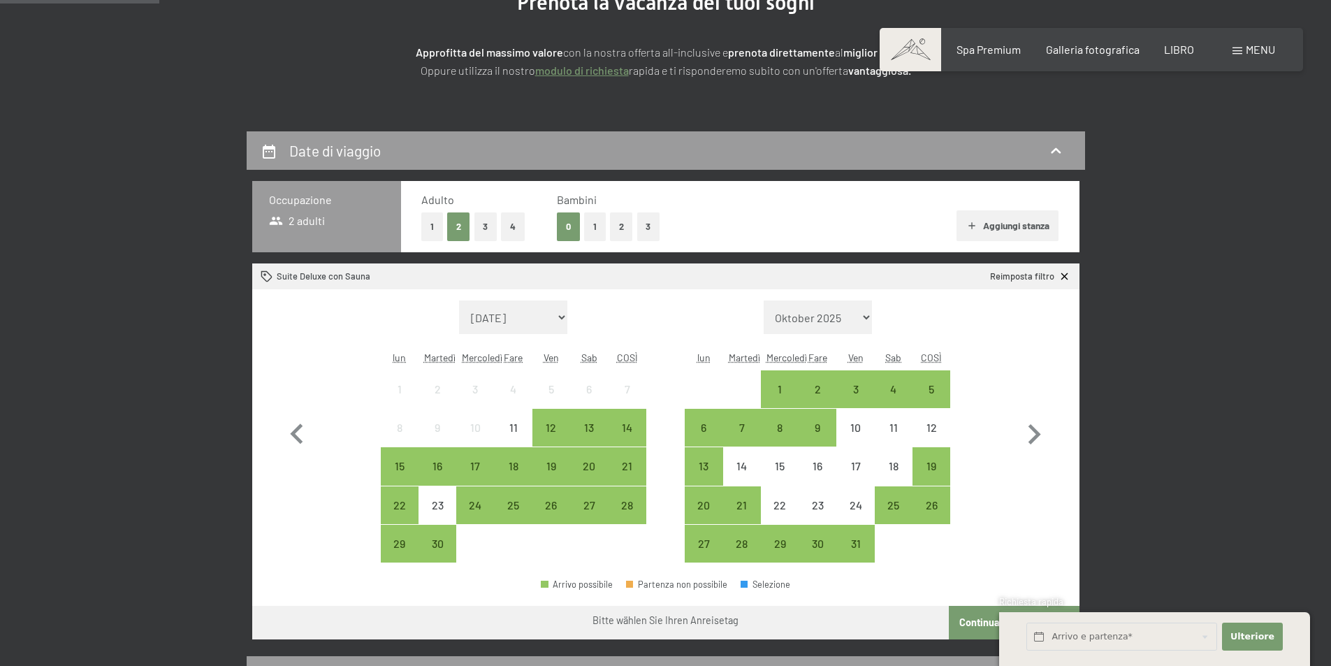
scroll to position [210, 0]
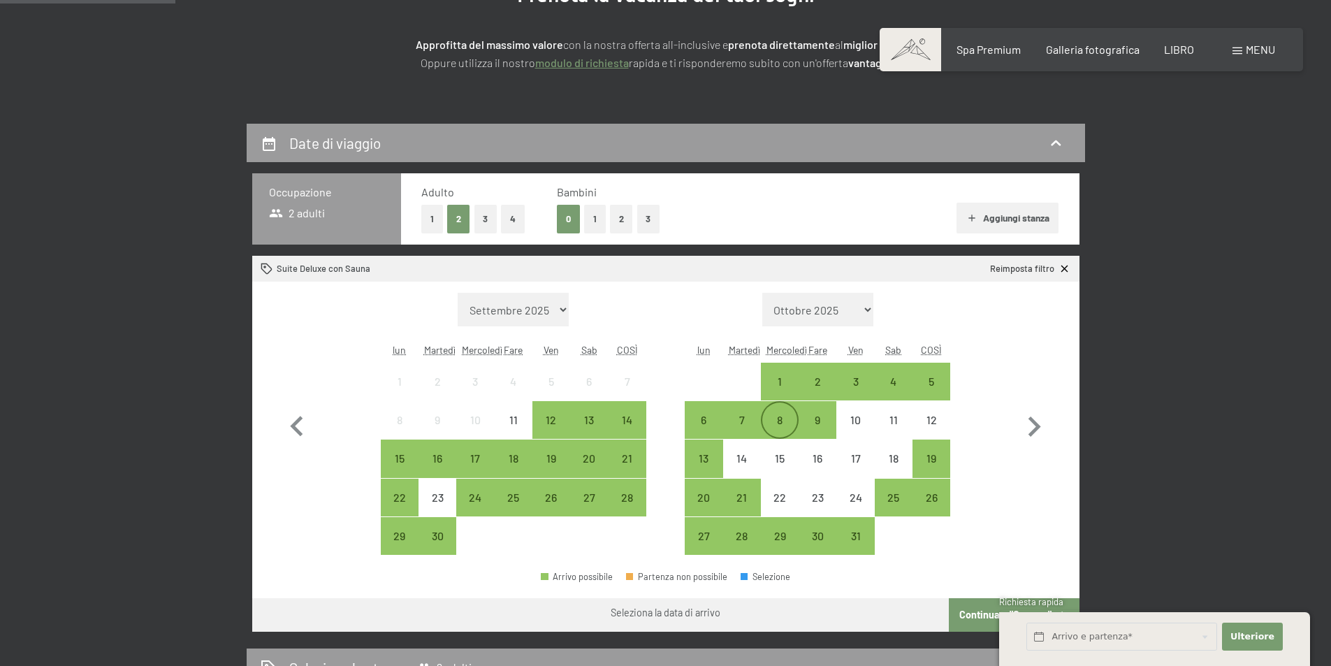
click at [781, 420] on font "8" at bounding box center [780, 419] width 6 height 13
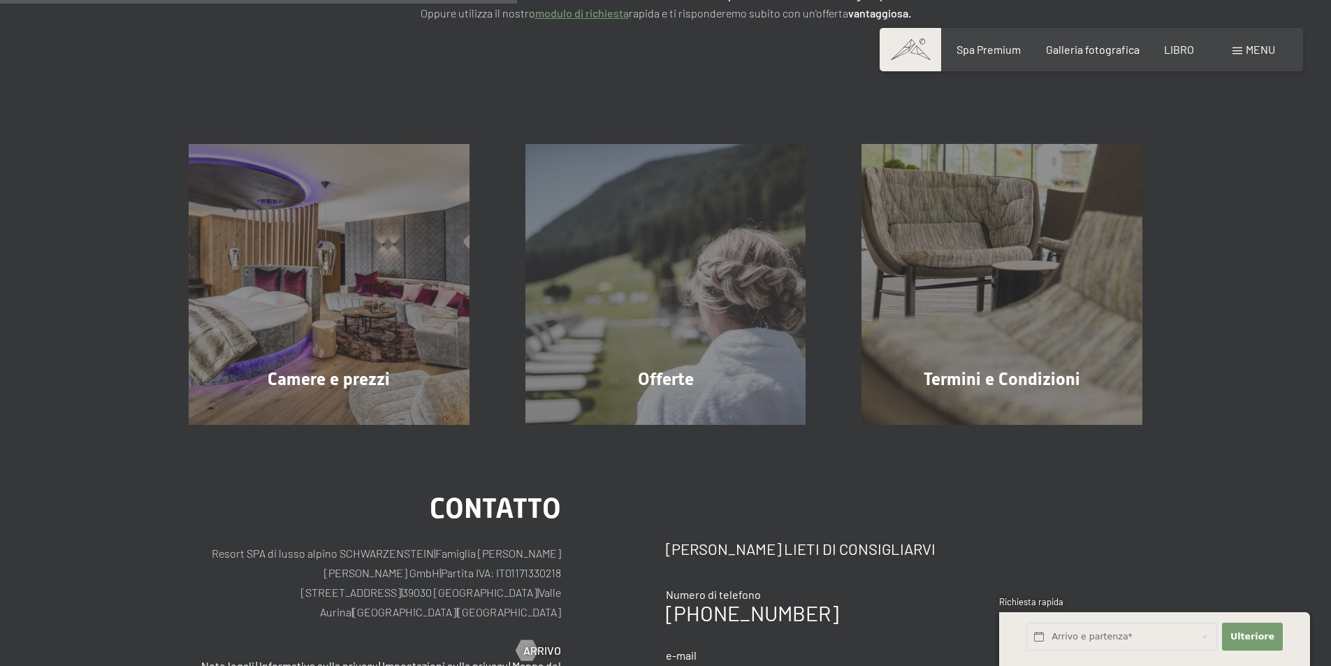
scroll to position [399, 0]
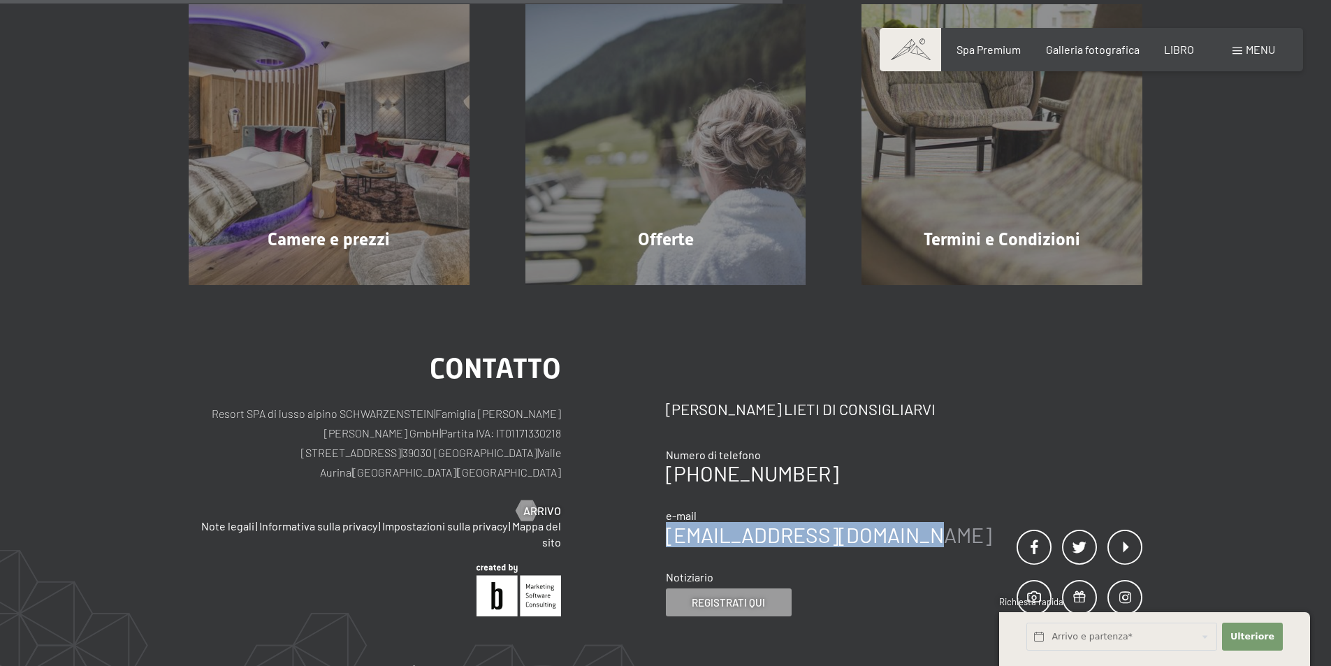
drag, startPoint x: 943, startPoint y: 522, endPoint x: 668, endPoint y: 525, distance: 275.2
click at [668, 525] on div "contatto Saremo lieti di consigliarvi Numero di telefono +39 0474 674100 e-mail…" at bounding box center [904, 485] width 477 height 261
copy font "[EMAIL_ADDRESS][DOMAIN_NAME]"
